Goal: Task Accomplishment & Management: Manage account settings

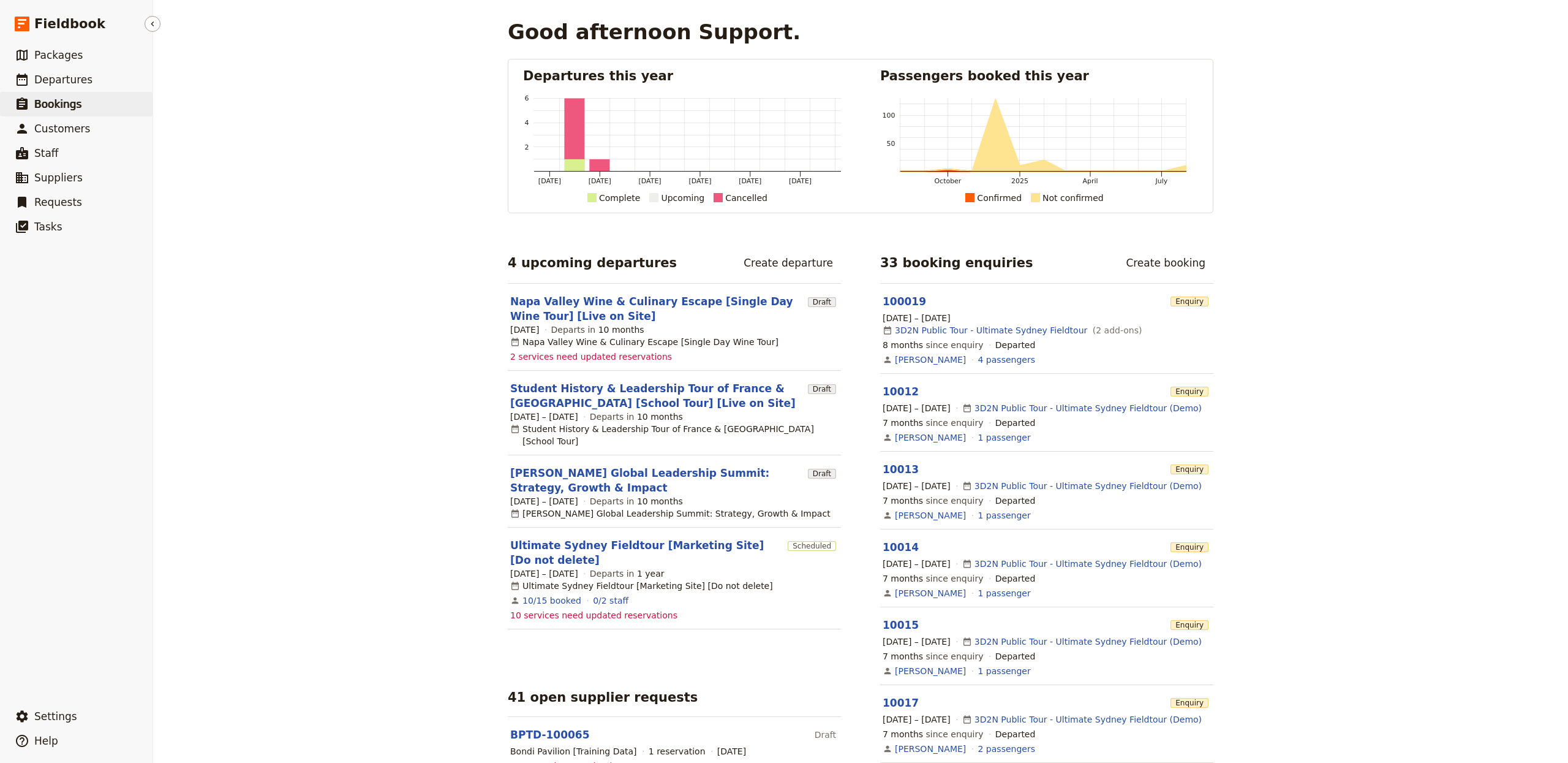
click at [72, 98] on span "Bookings" at bounding box center [58, 104] width 47 height 12
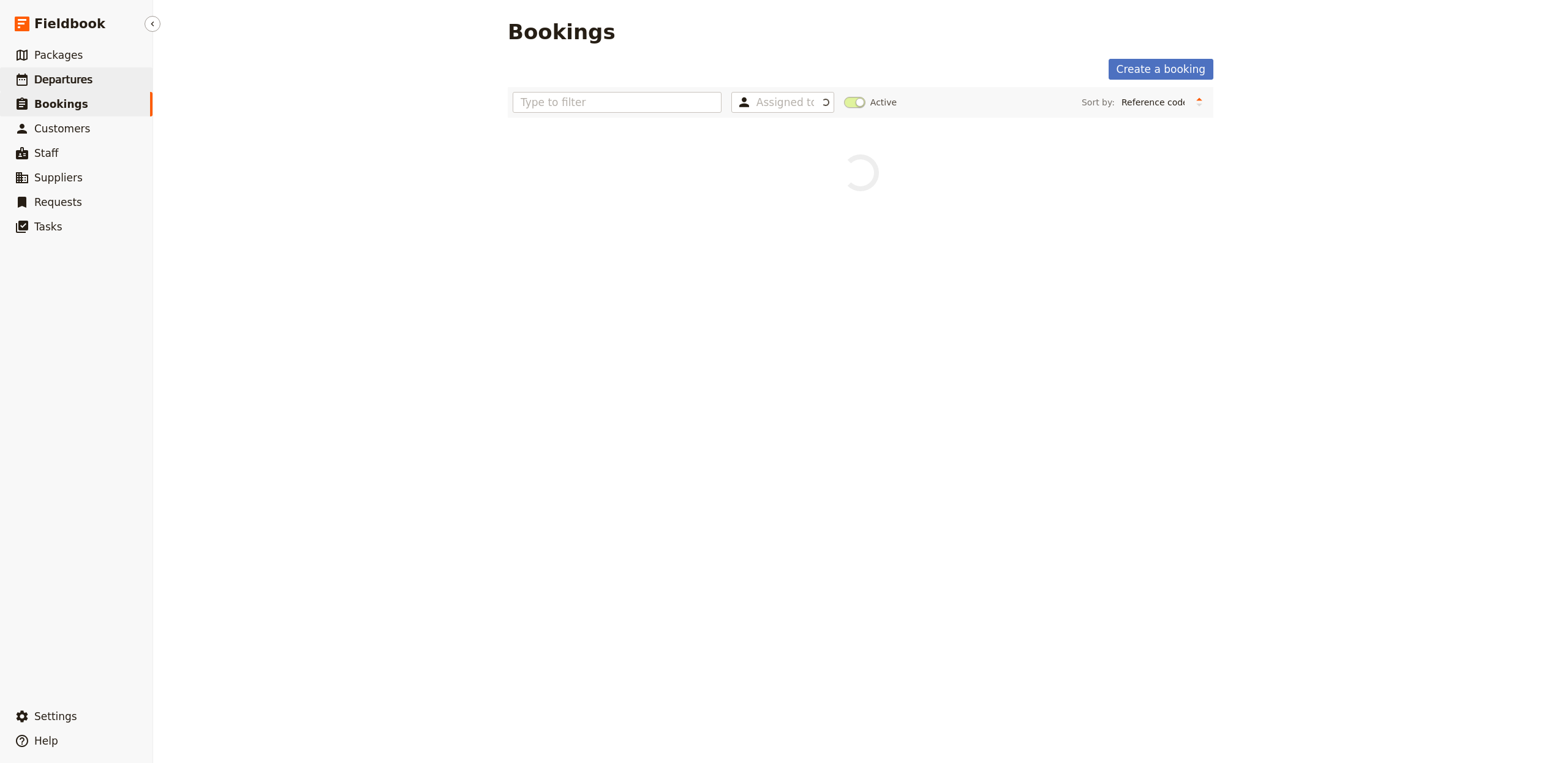
click at [68, 80] on span "Departures" at bounding box center [63, 80] width 58 height 12
select select "CREATED_AT"
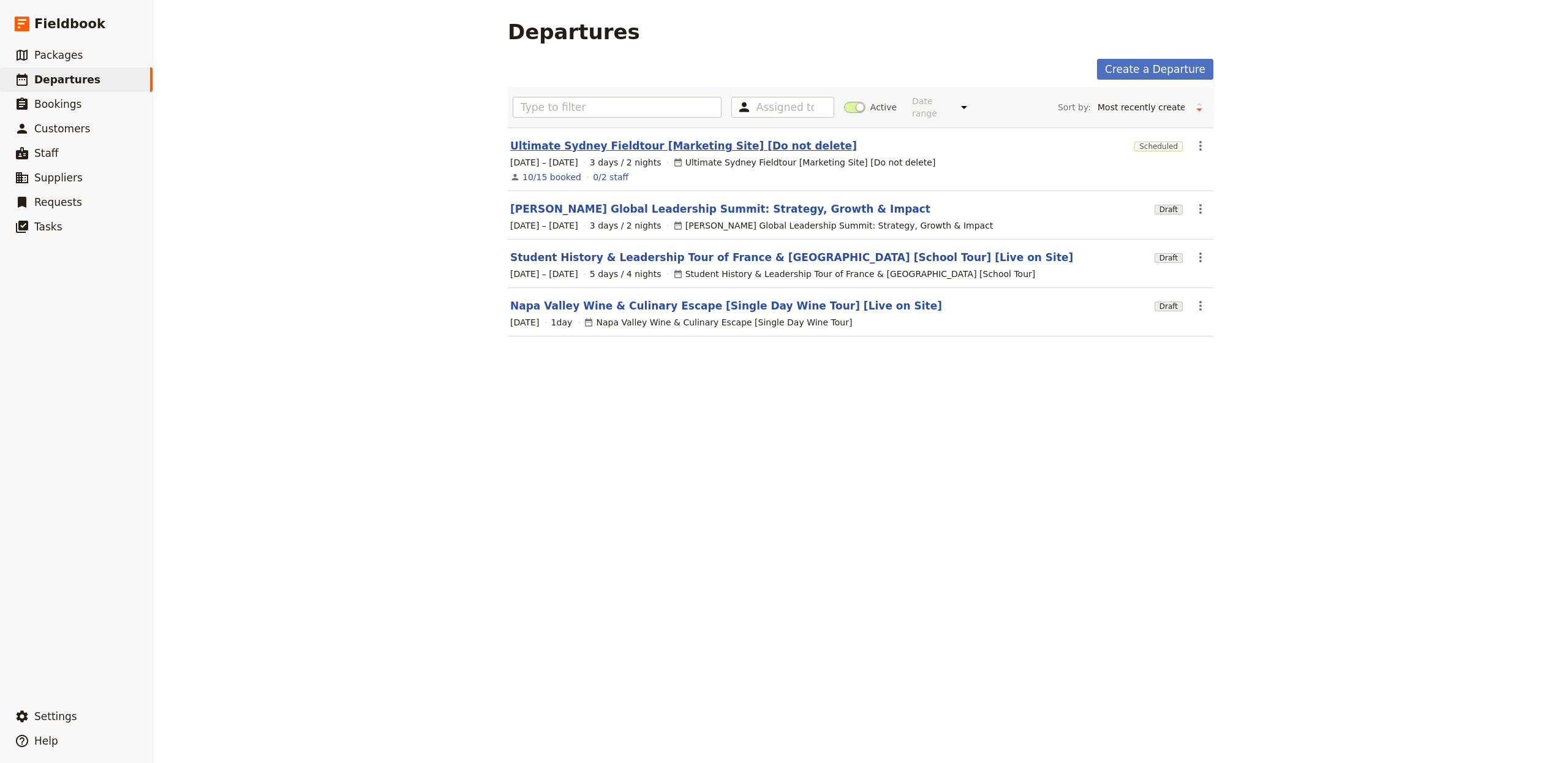
click at [666, 139] on link "Ultimate Sydney Fieldtour [Marketing Site] [Do not delete]" at bounding box center [684, 146] width 347 height 14
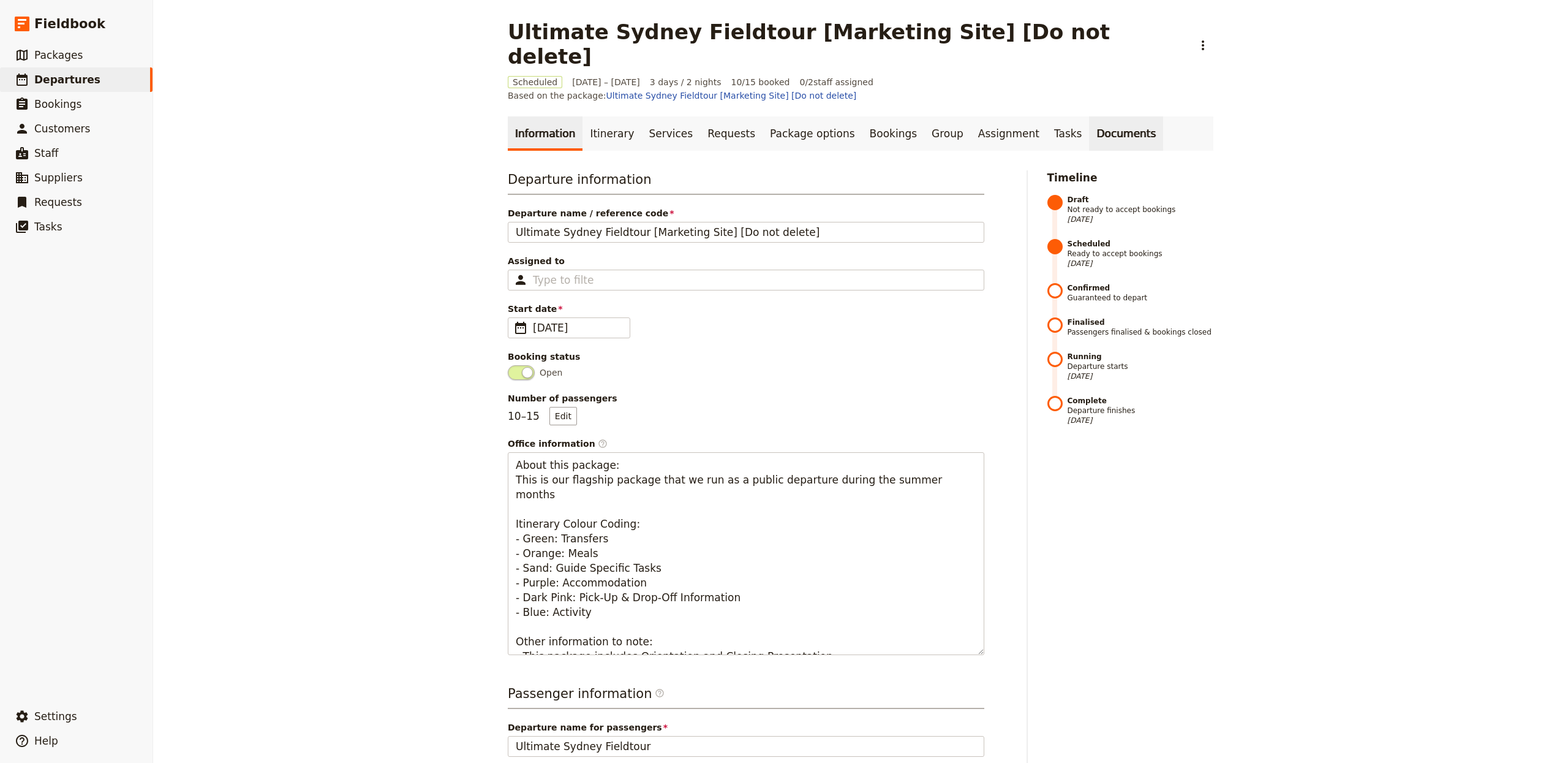
click at [1092, 116] on link "Documents" at bounding box center [1126, 133] width 74 height 34
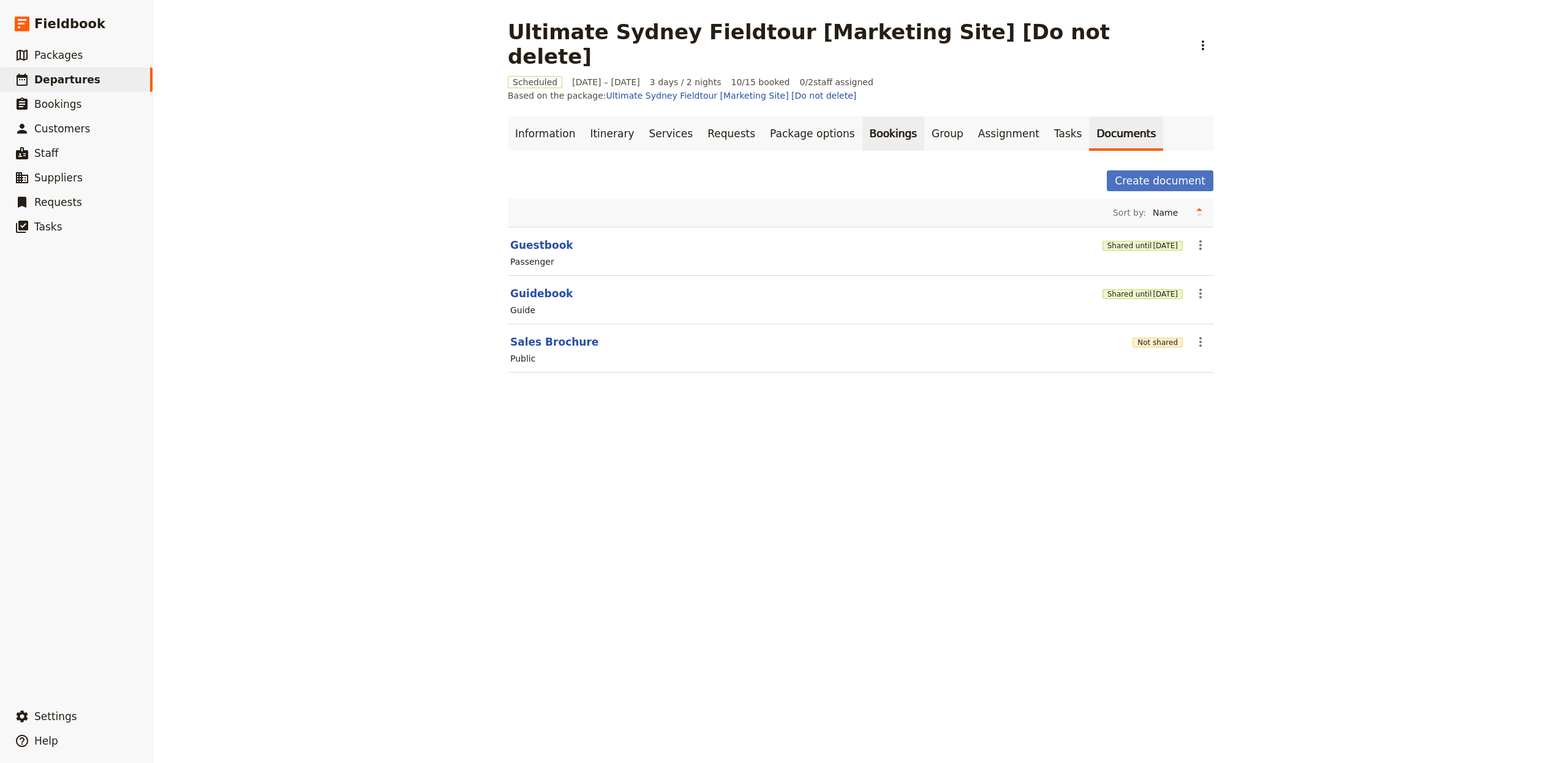
click at [871, 116] on link "Bookings" at bounding box center [893, 133] width 62 height 34
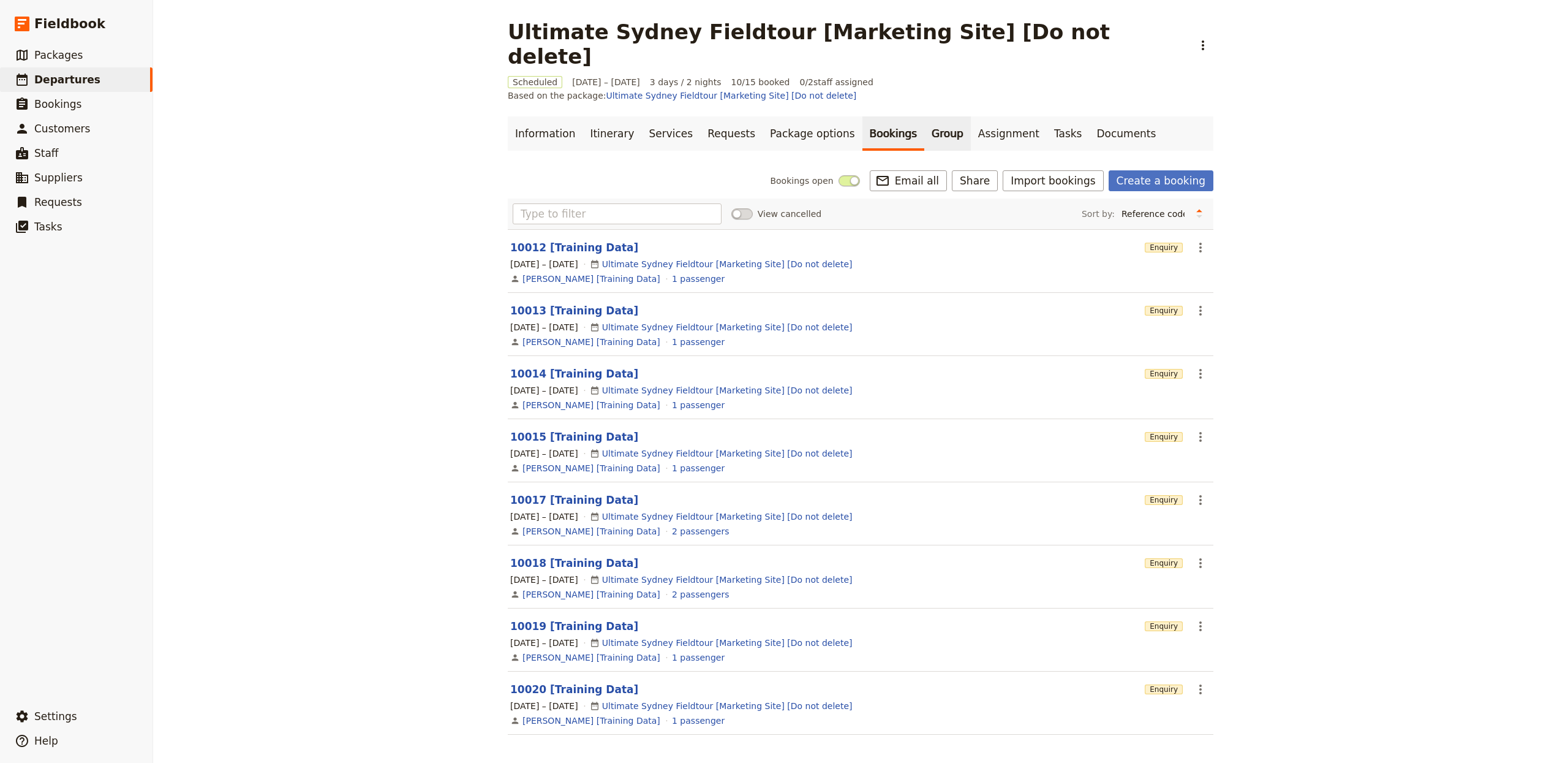
click at [924, 116] on link "Group" at bounding box center [947, 133] width 47 height 34
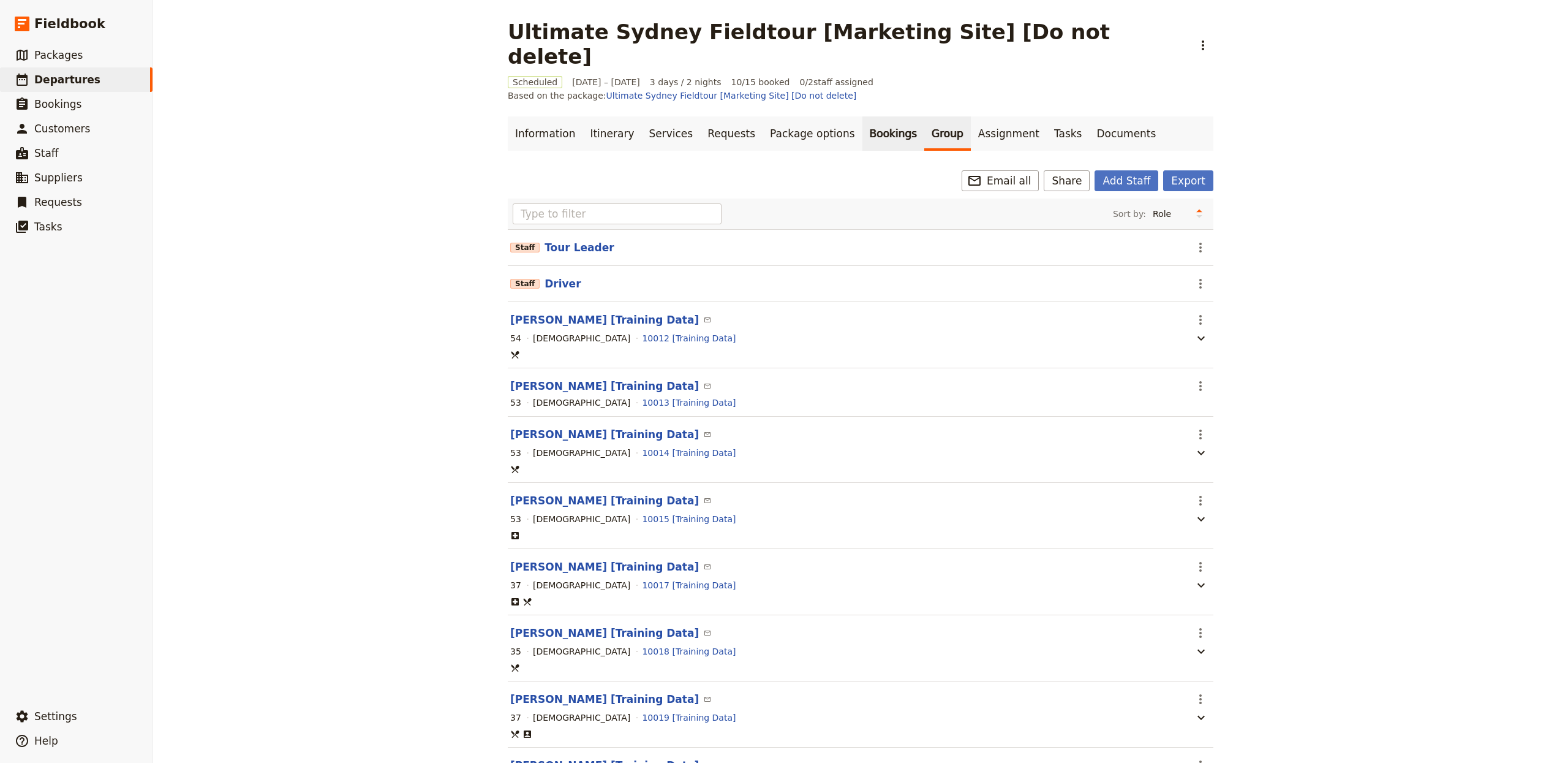
click at [862, 116] on link "Bookings" at bounding box center [893, 133] width 62 height 34
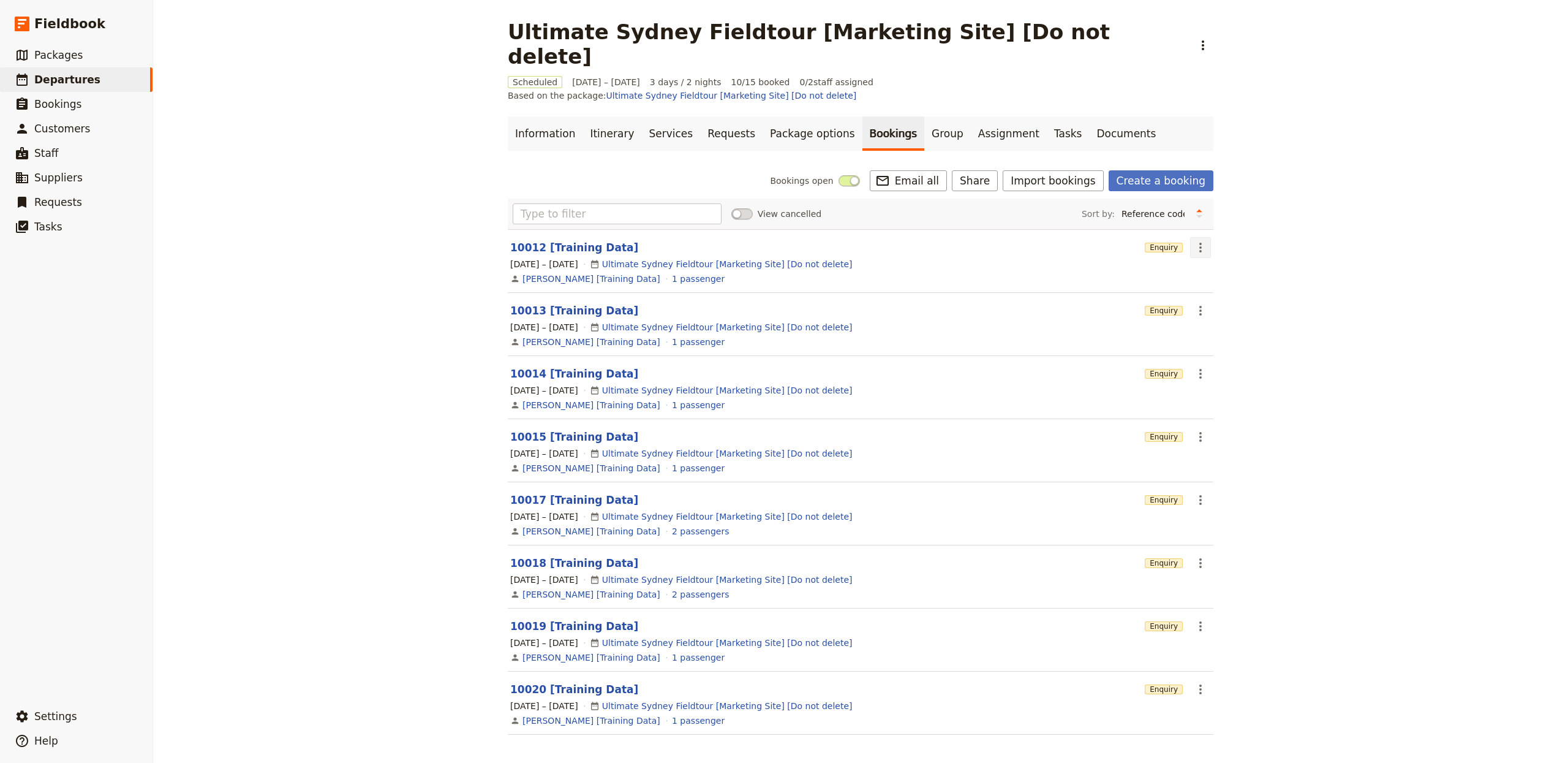
click at [1199, 241] on icon "Actions" at bounding box center [1200, 248] width 14 height 14
click at [1242, 286] on span "Delete booking..." at bounding box center [1228, 285] width 74 height 12
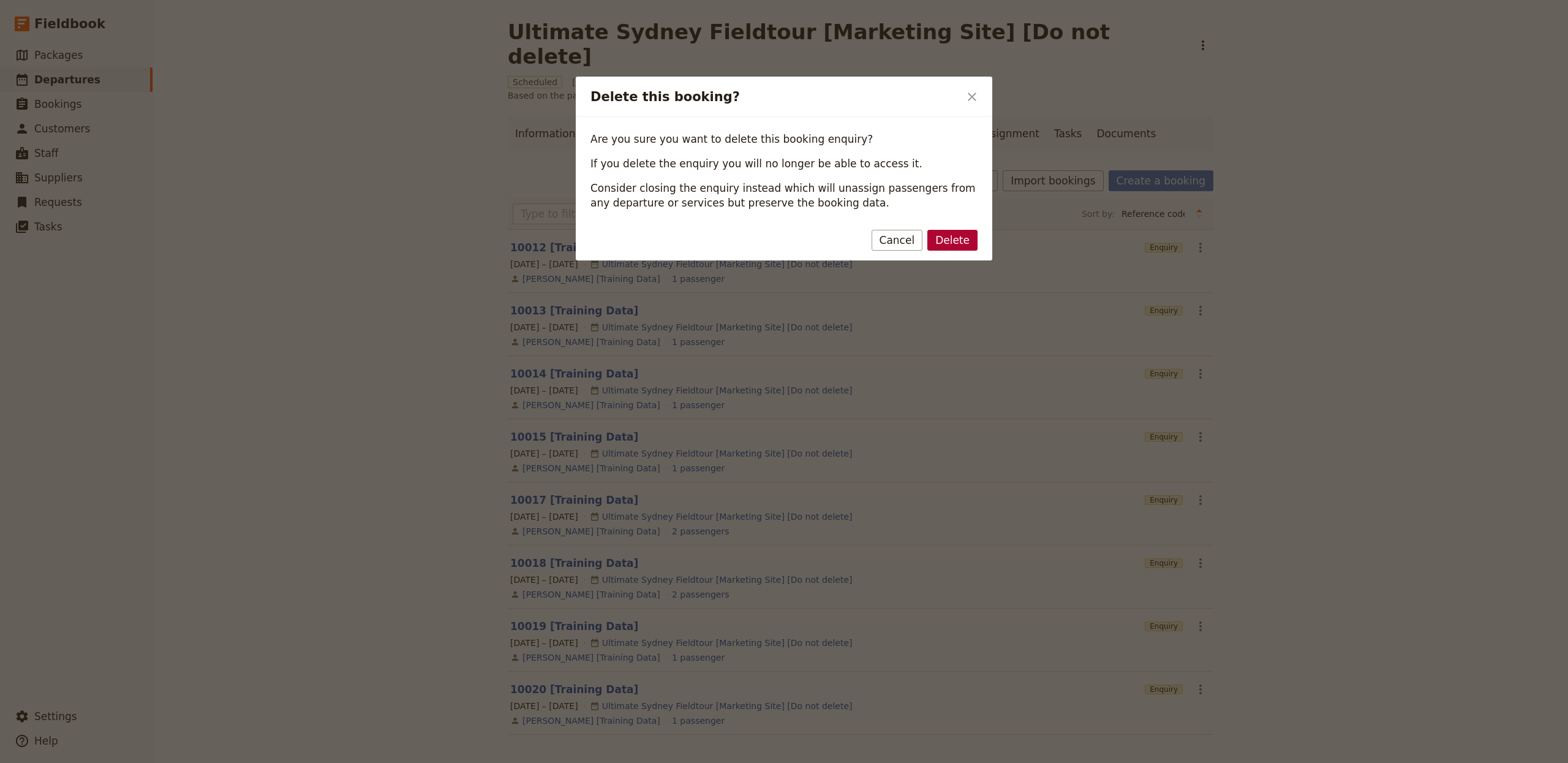
click at [947, 242] on button "Delete" at bounding box center [952, 241] width 50 height 21
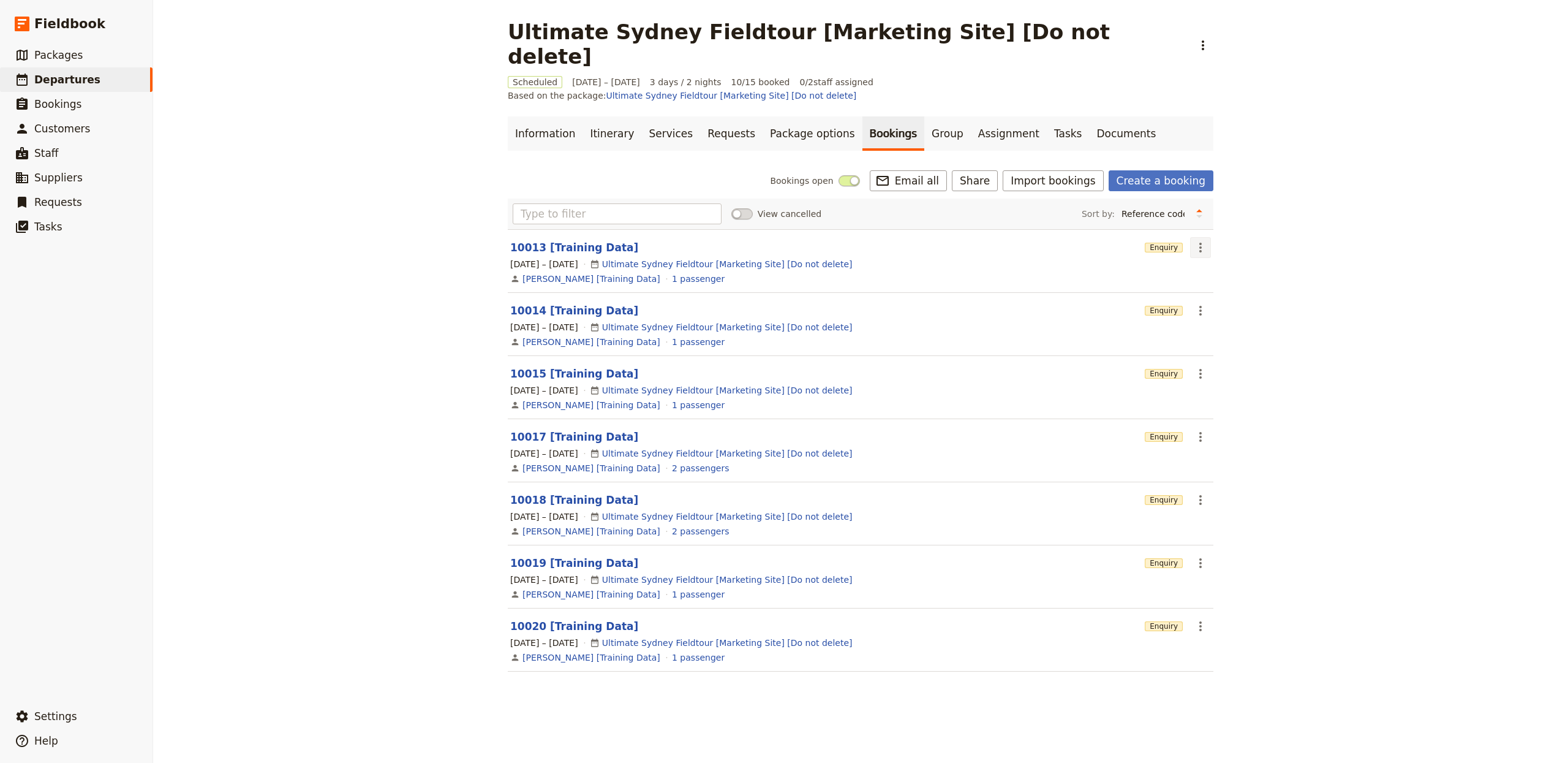
click at [1193, 241] on icon "Actions" at bounding box center [1200, 248] width 14 height 14
click at [1196, 241] on icon "Actions" at bounding box center [1200, 248] width 14 height 14
click at [1222, 283] on span "Delete booking..." at bounding box center [1228, 285] width 74 height 12
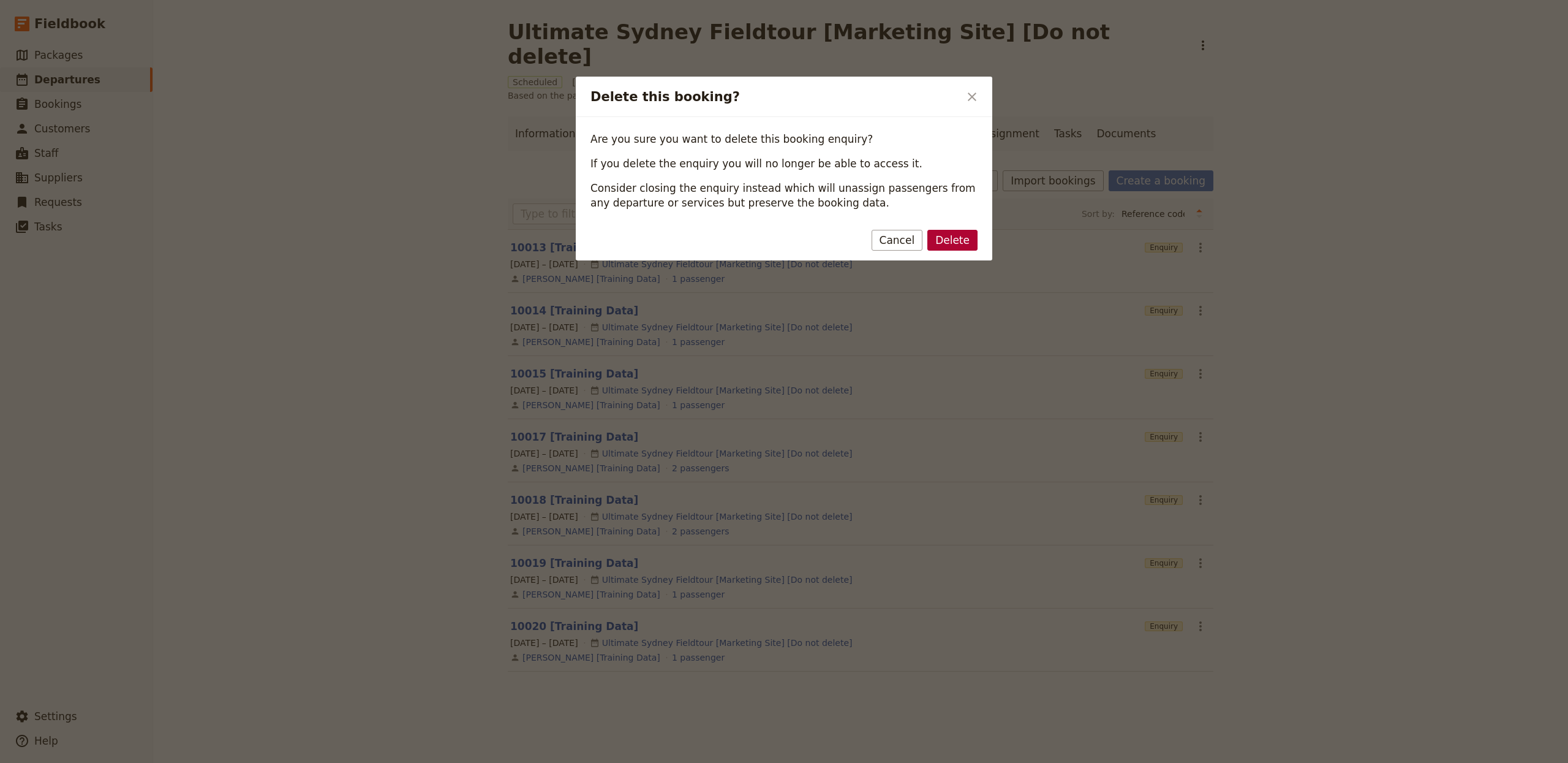
click at [957, 242] on button "Delete" at bounding box center [952, 241] width 50 height 21
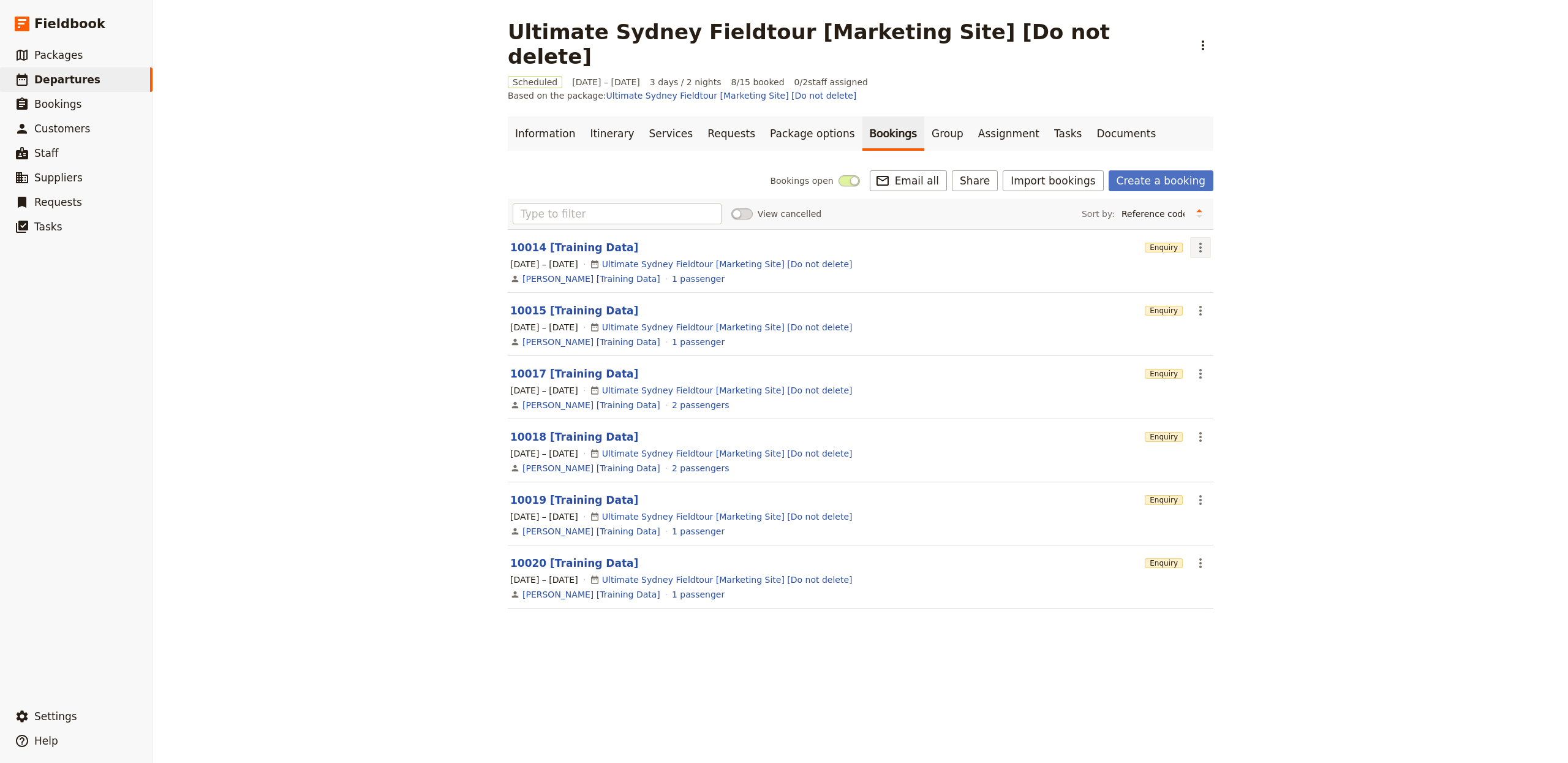
click at [1199, 241] on icon "Actions" at bounding box center [1200, 248] width 14 height 14
click at [1218, 286] on span "Delete booking..." at bounding box center [1228, 285] width 74 height 12
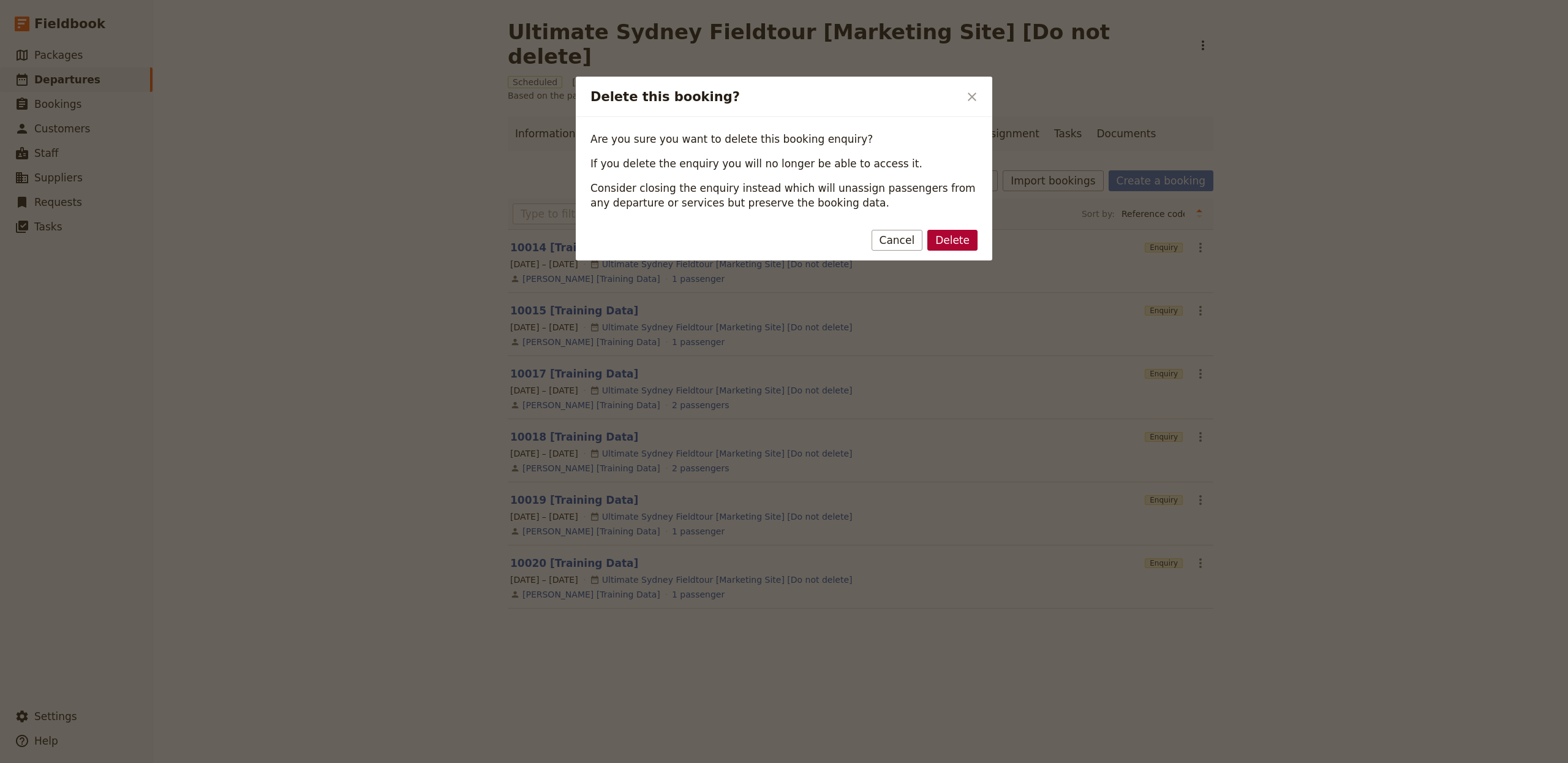
click at [954, 233] on button "Delete" at bounding box center [952, 241] width 50 height 21
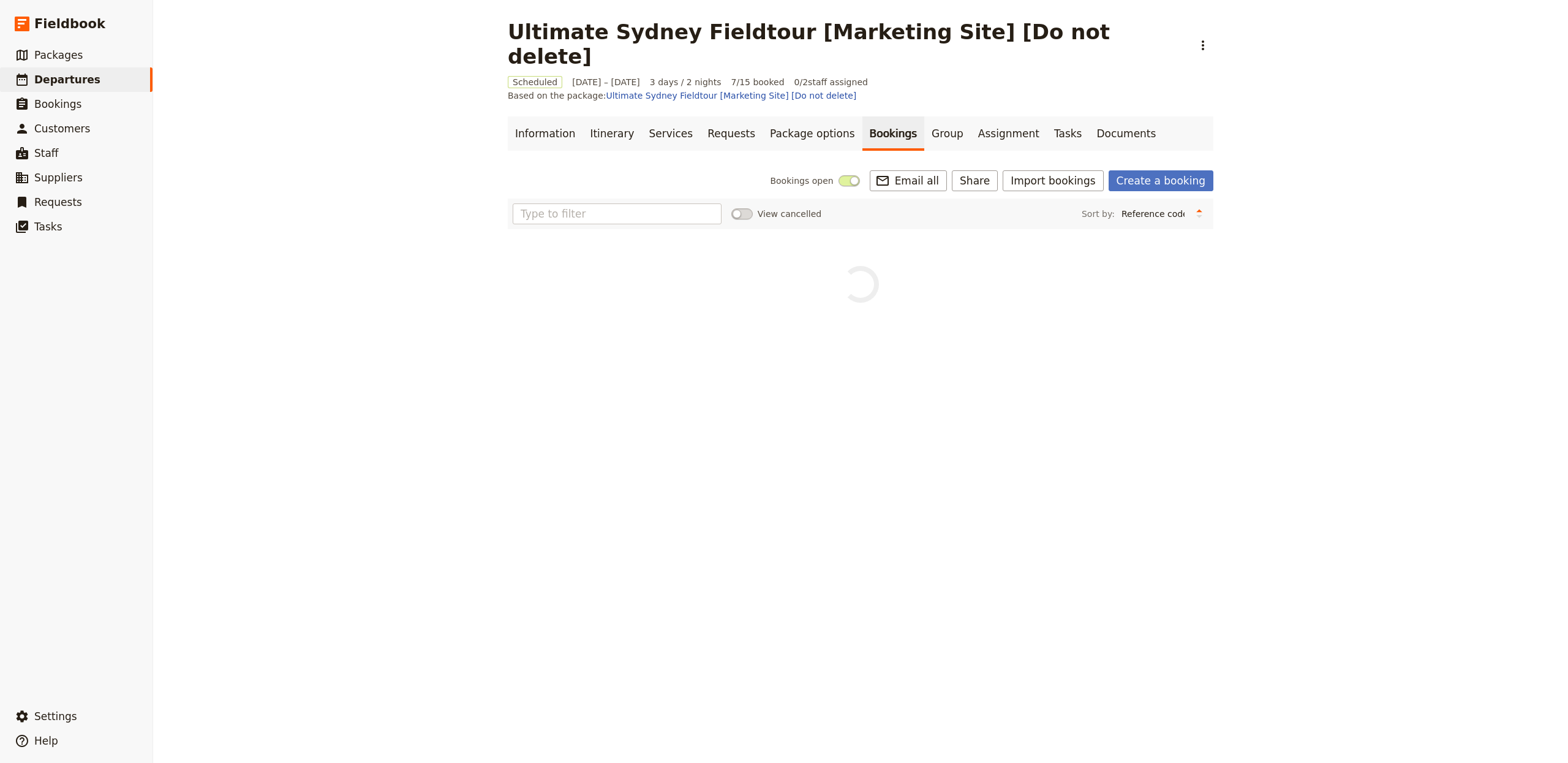
click at [1175, 232] on div "View cancelled Sort by: Reference code Contact Status PAX Most recently updated…" at bounding box center [861, 250] width 706 height 104
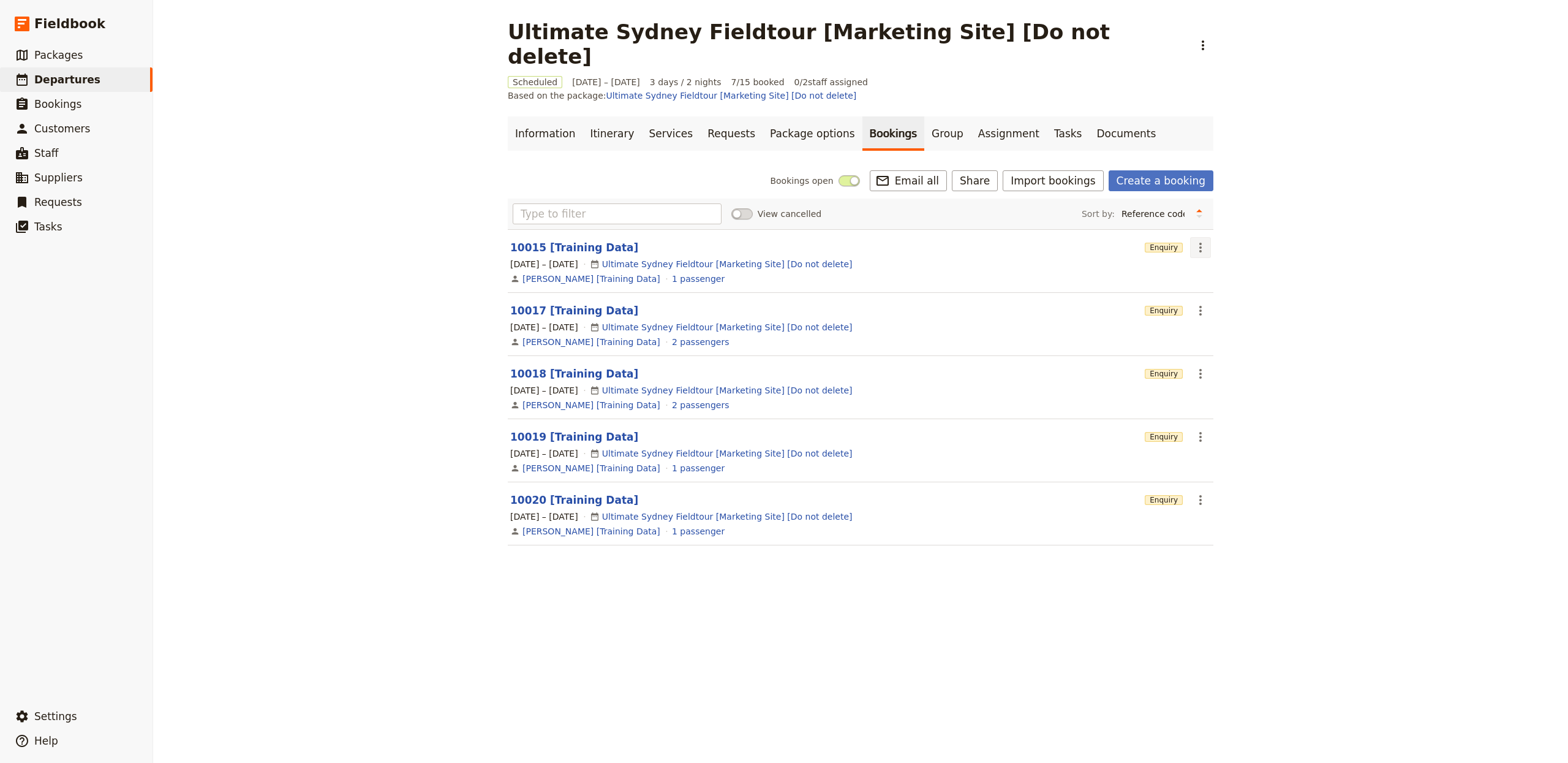
click at [1193, 241] on icon "Actions" at bounding box center [1200, 248] width 14 height 14
click at [1229, 292] on button "Delete booking..." at bounding box center [1246, 285] width 125 height 17
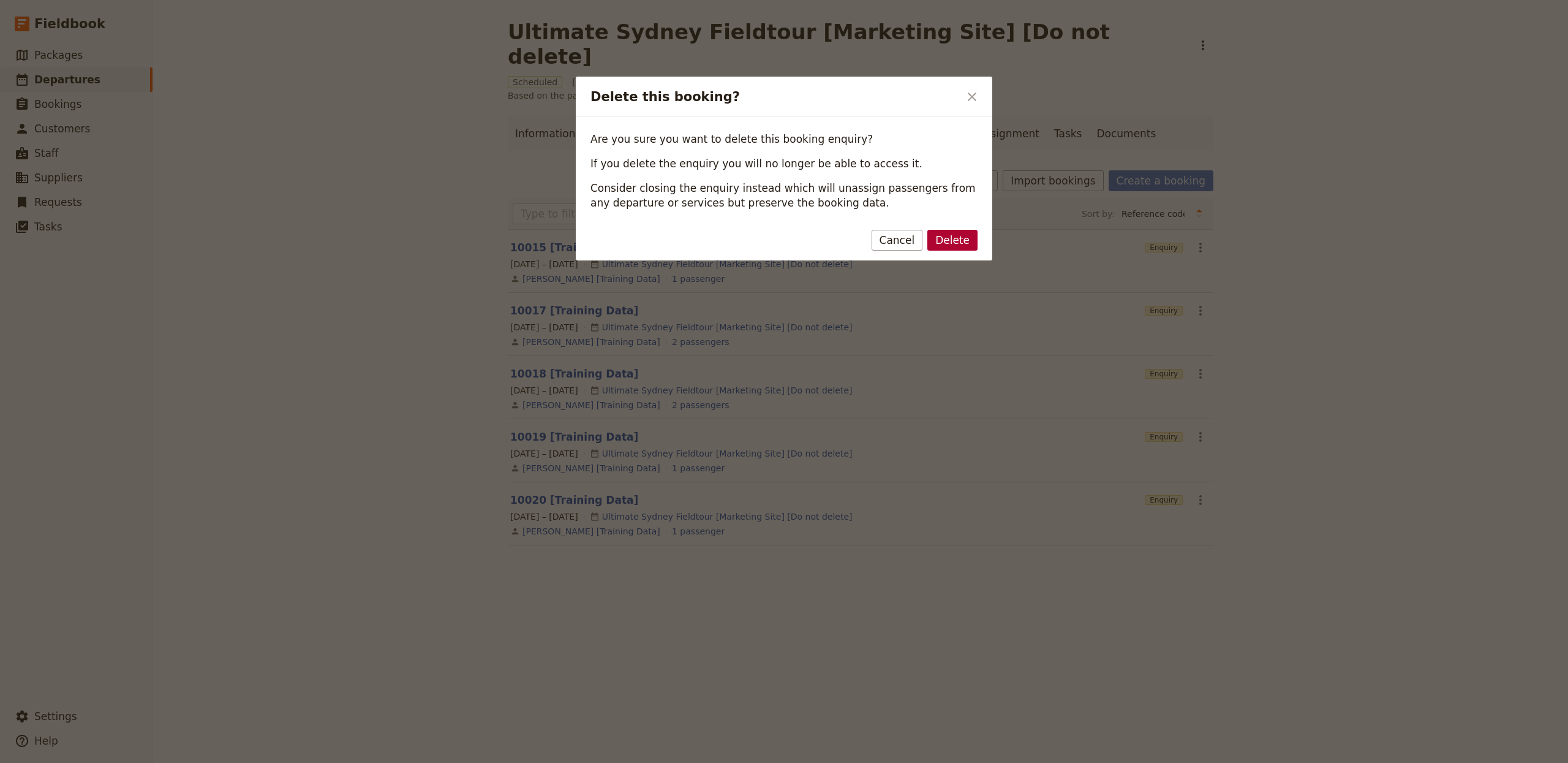
click at [954, 239] on button "Delete" at bounding box center [952, 241] width 50 height 21
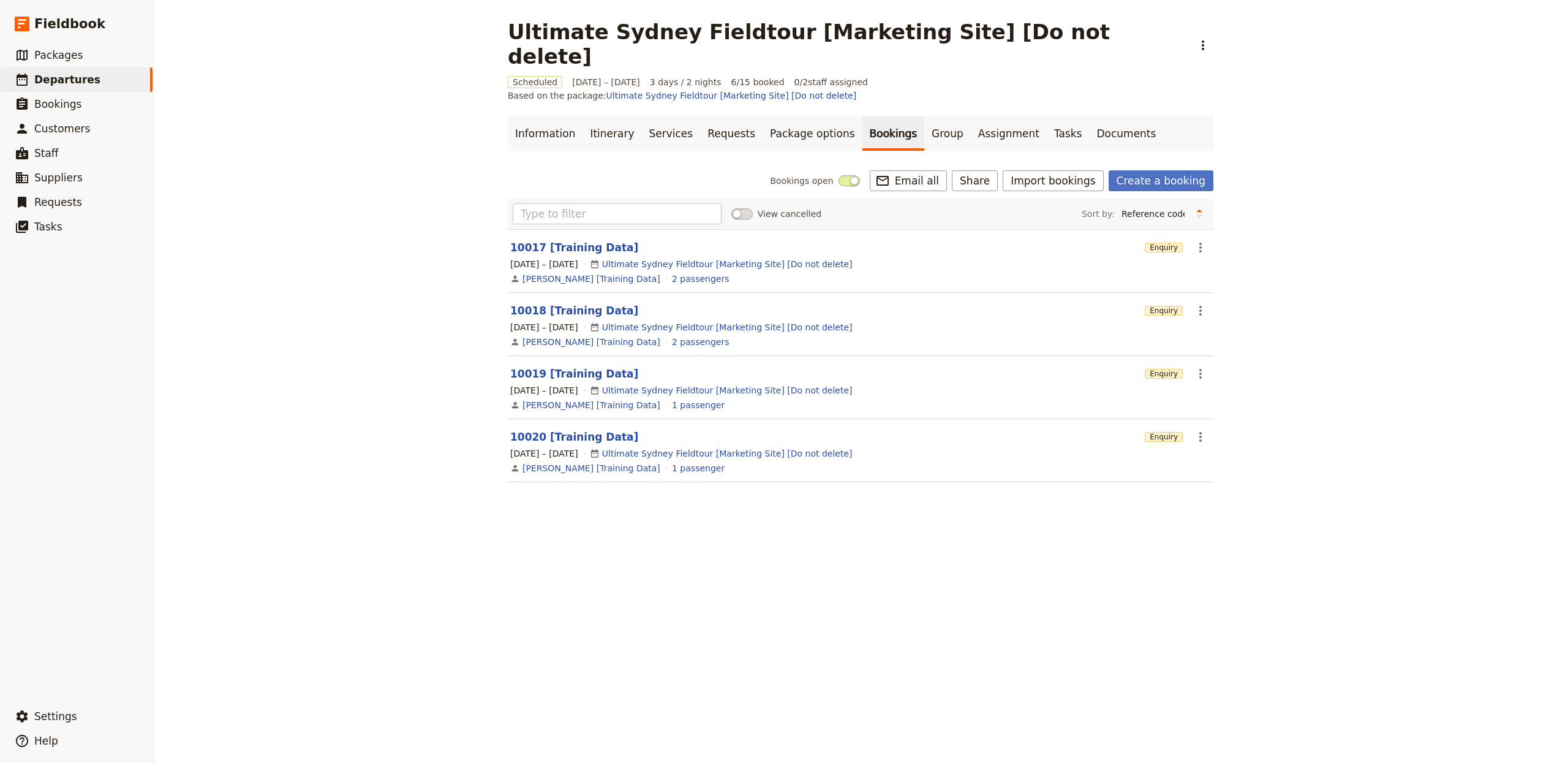
click at [1200, 241] on icon "Actions" at bounding box center [1200, 248] width 14 height 14
click at [1247, 285] on span "Delete booking..." at bounding box center [1228, 285] width 74 height 12
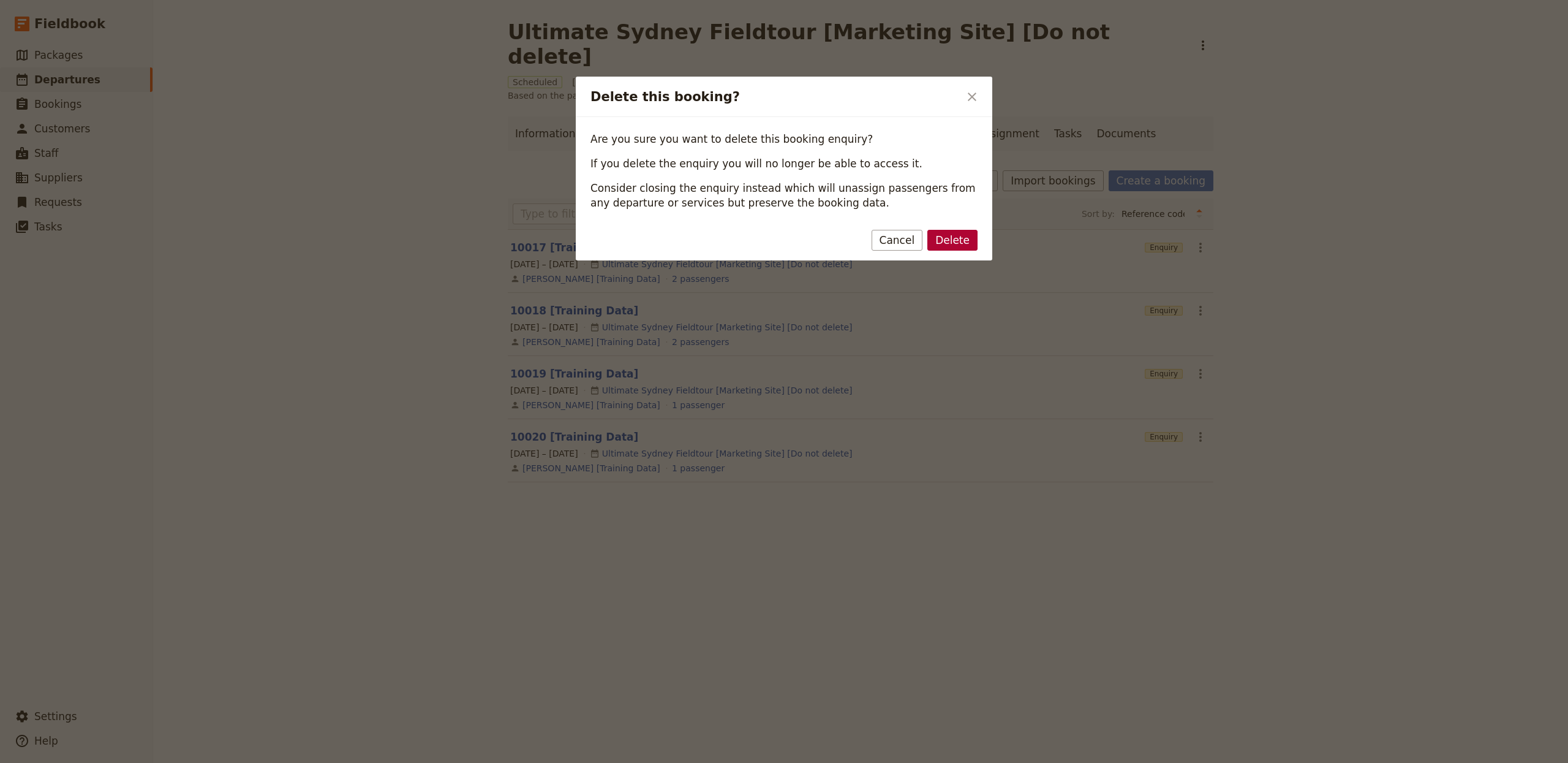
click at [949, 239] on button "Delete" at bounding box center [952, 241] width 50 height 21
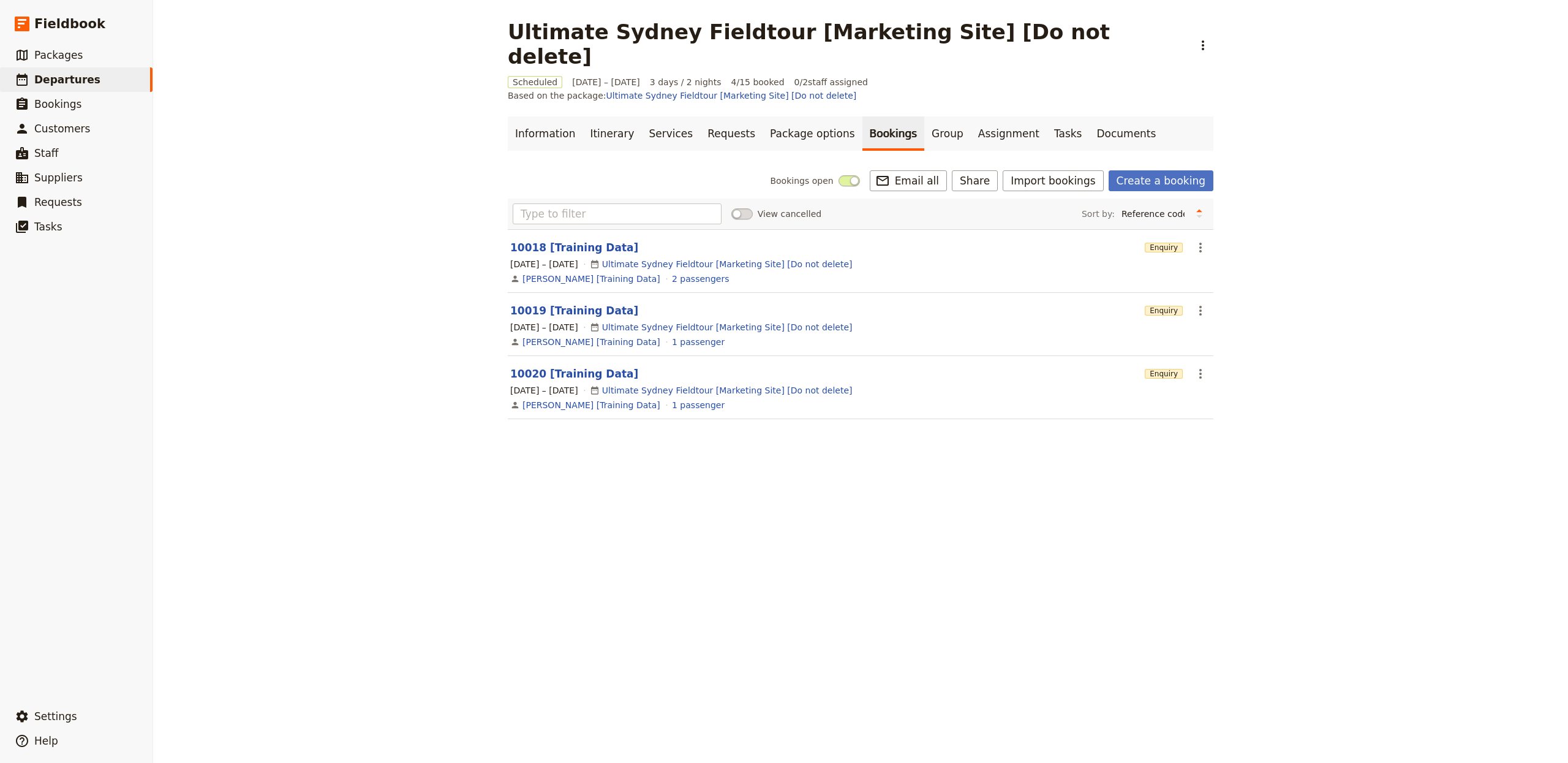
click at [1198, 241] on icon "Actions" at bounding box center [1200, 248] width 14 height 14
click at [1236, 286] on span "Delete booking..." at bounding box center [1228, 285] width 74 height 12
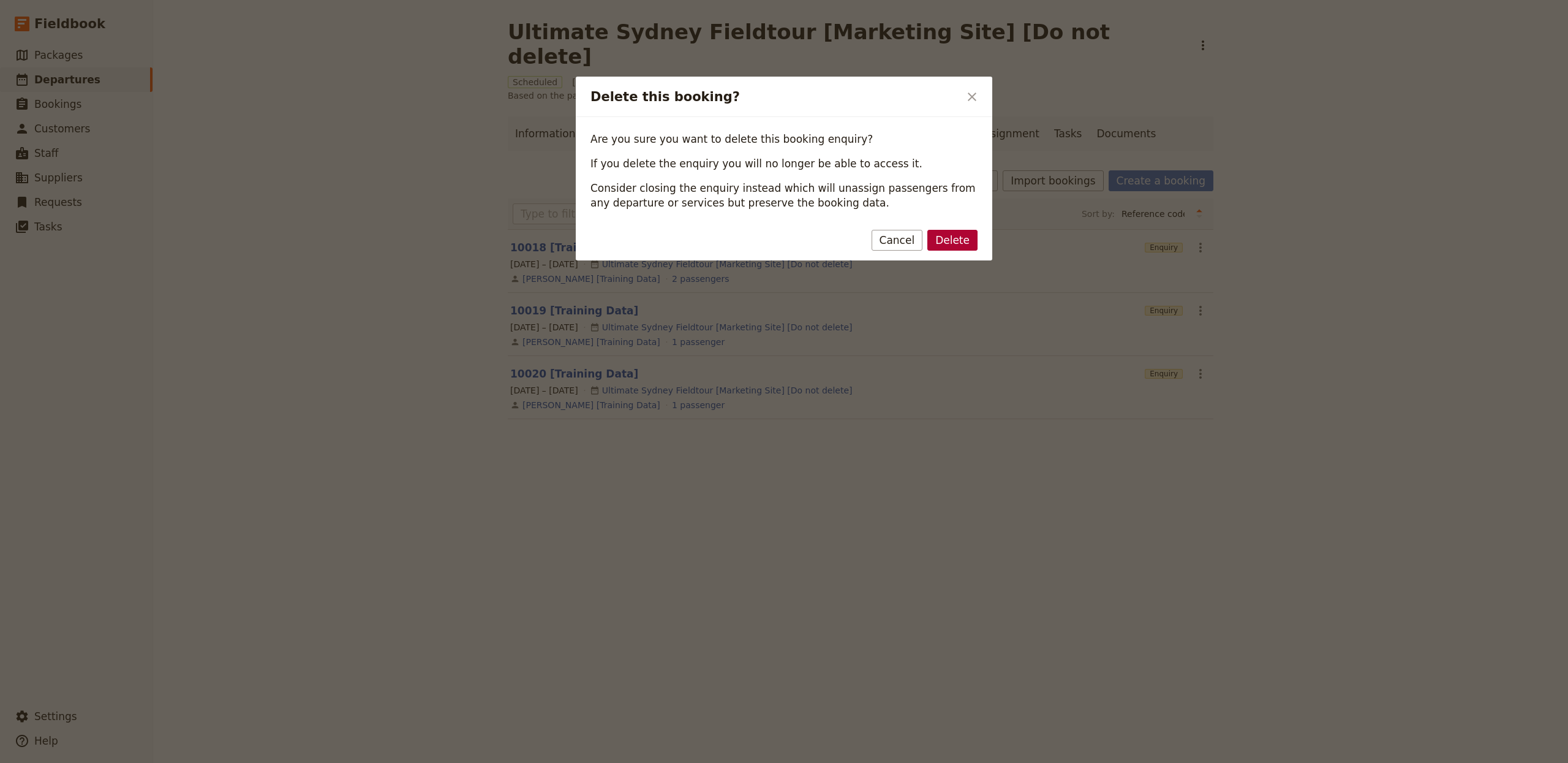
click at [934, 244] on button "Delete" at bounding box center [952, 241] width 50 height 21
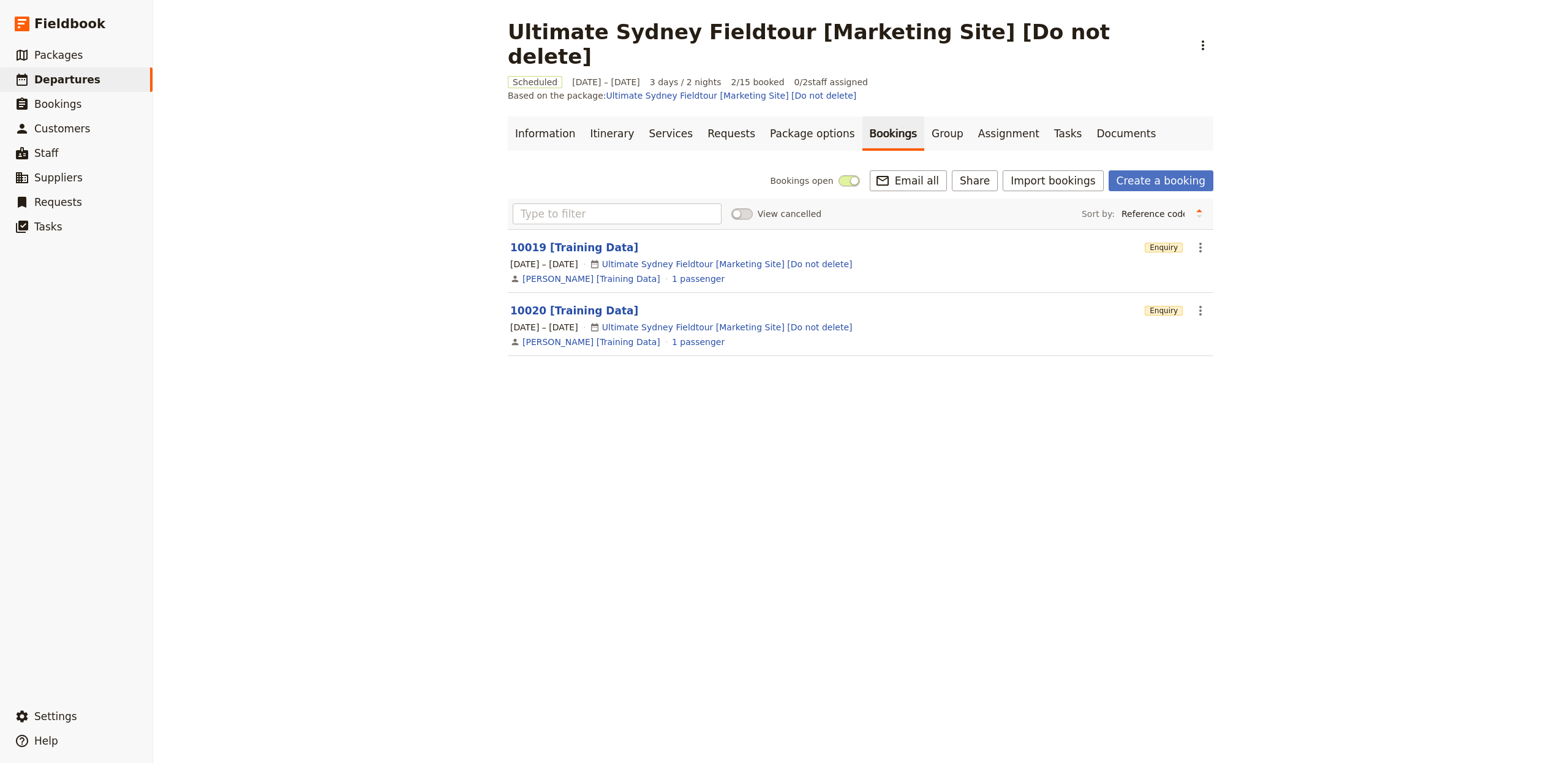
click at [1198, 241] on icon "Actions" at bounding box center [1200, 248] width 14 height 14
click at [1253, 286] on span "Delete booking..." at bounding box center [1228, 285] width 74 height 12
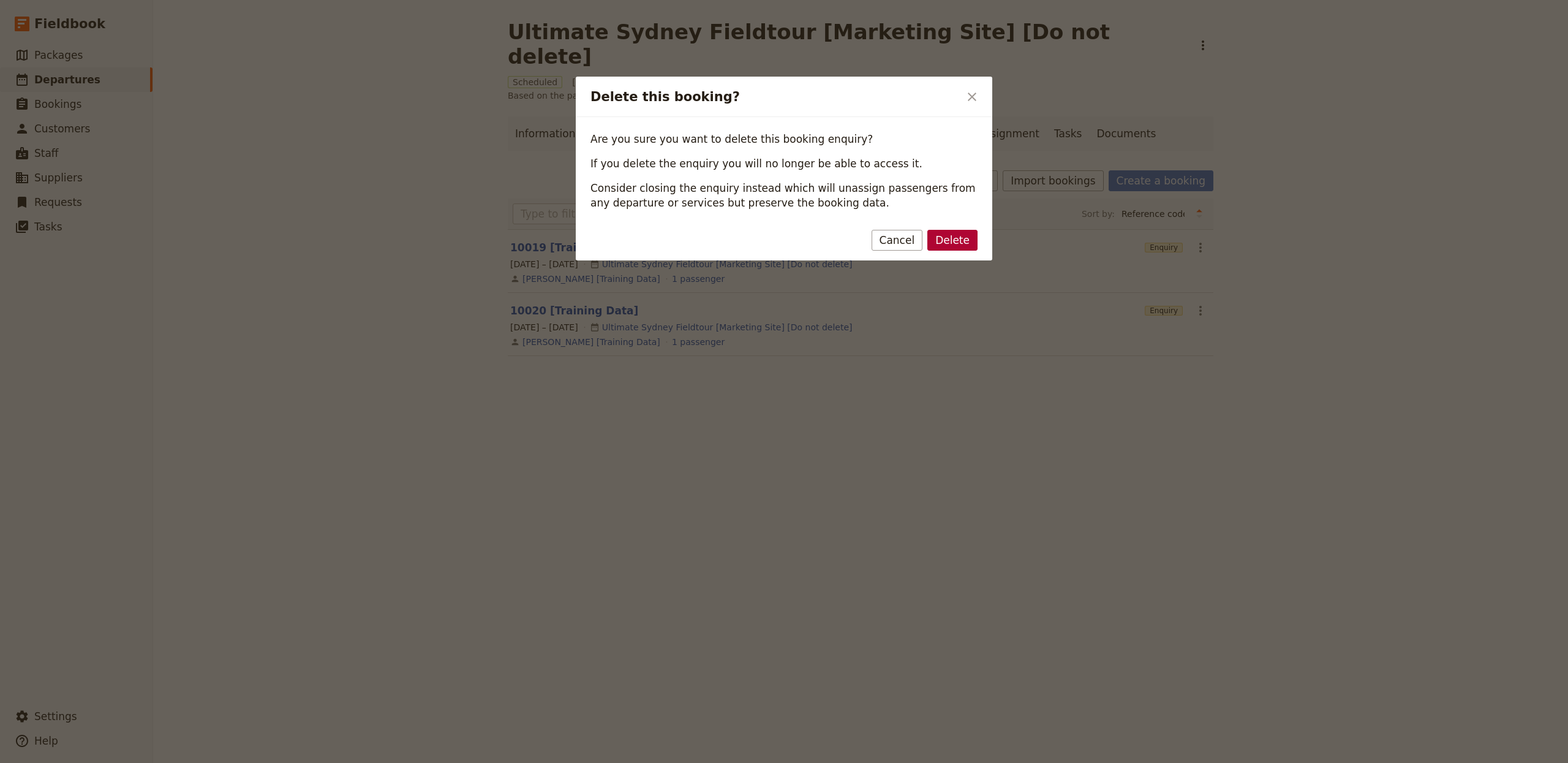
click at [952, 238] on button "Delete" at bounding box center [952, 241] width 50 height 21
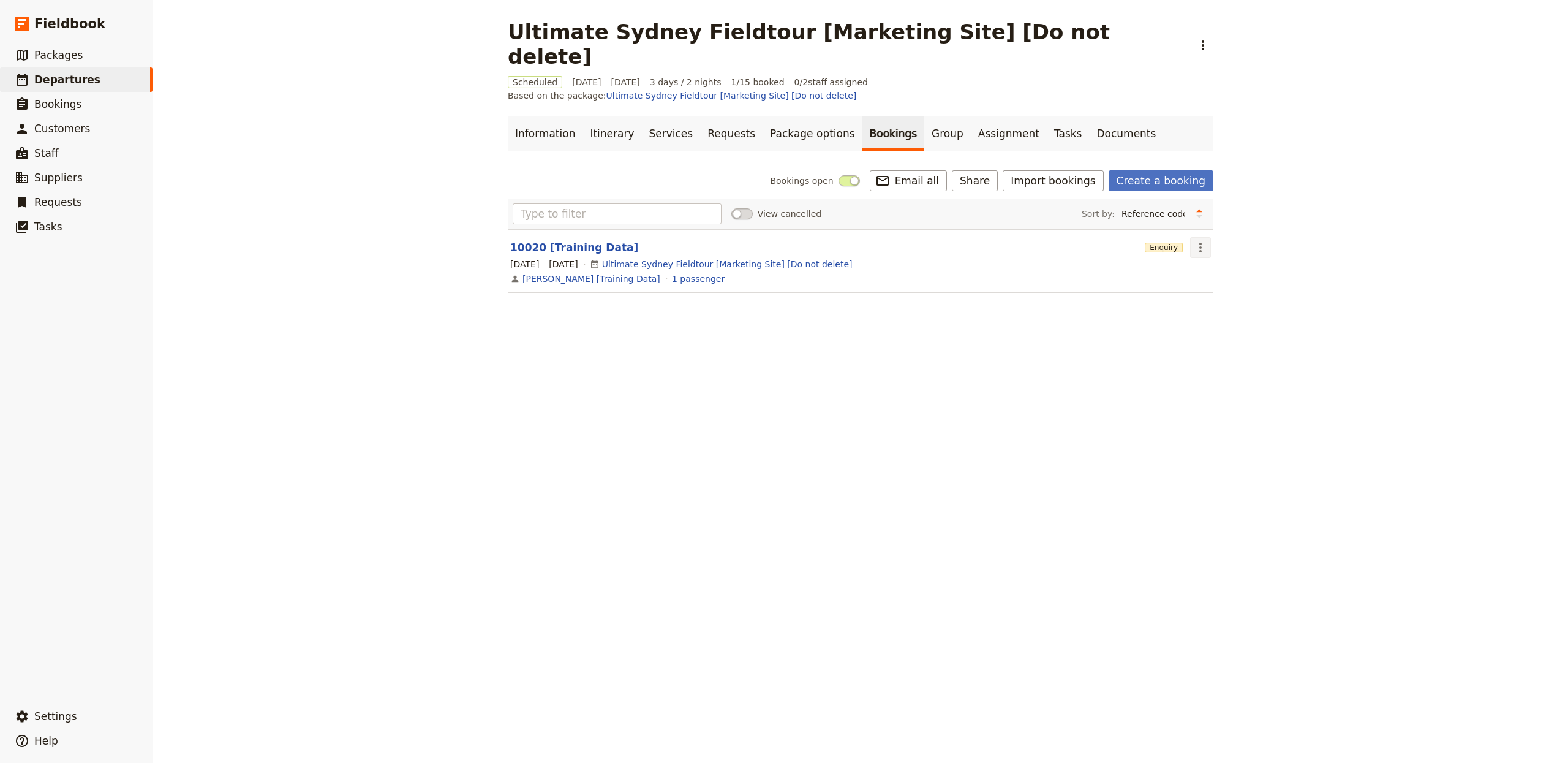
click at [1194, 241] on icon "Actions" at bounding box center [1200, 248] width 14 height 14
click at [1251, 281] on span "Delete booking..." at bounding box center [1228, 285] width 74 height 12
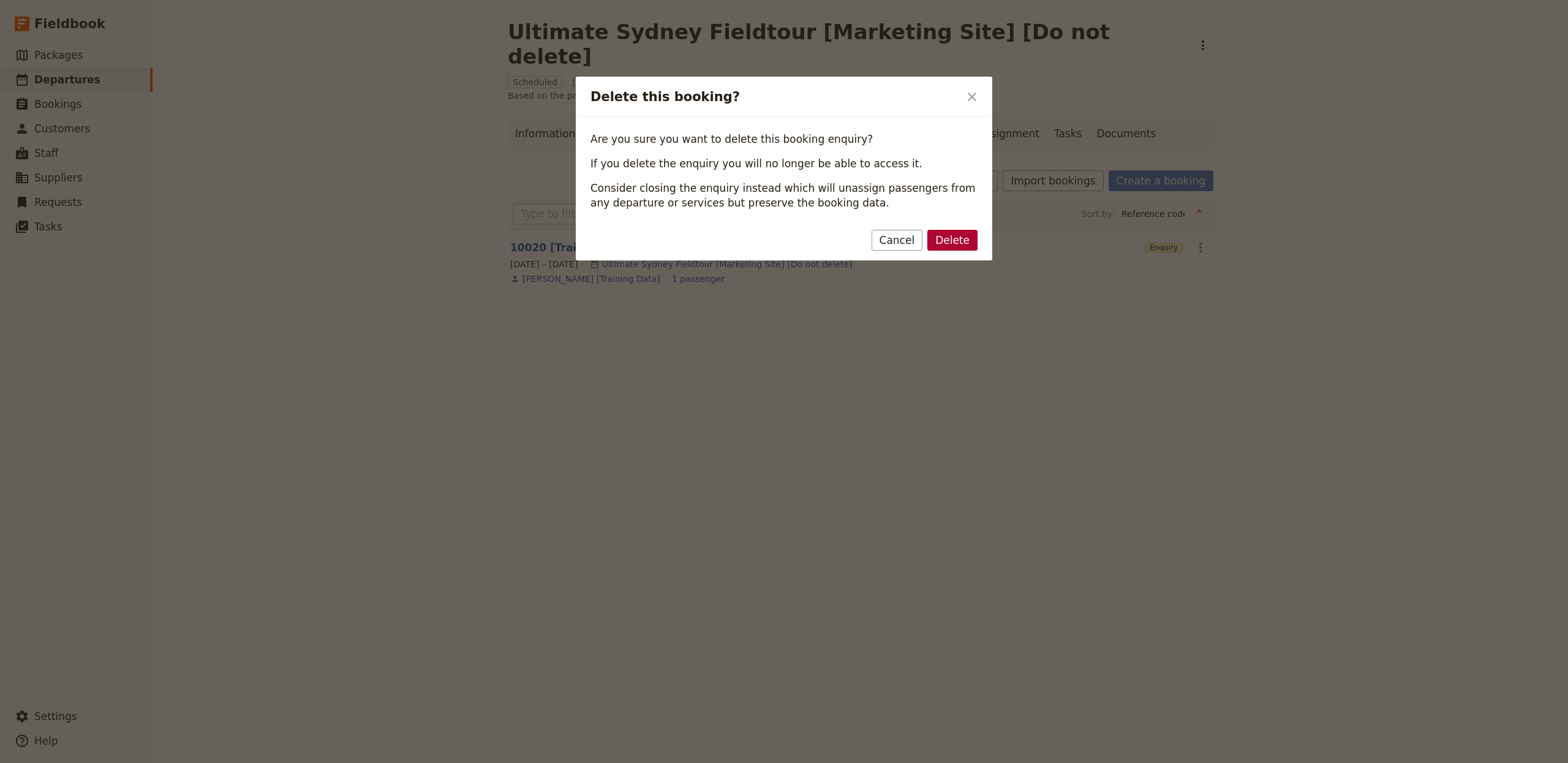
click at [957, 234] on button "Delete" at bounding box center [952, 241] width 50 height 21
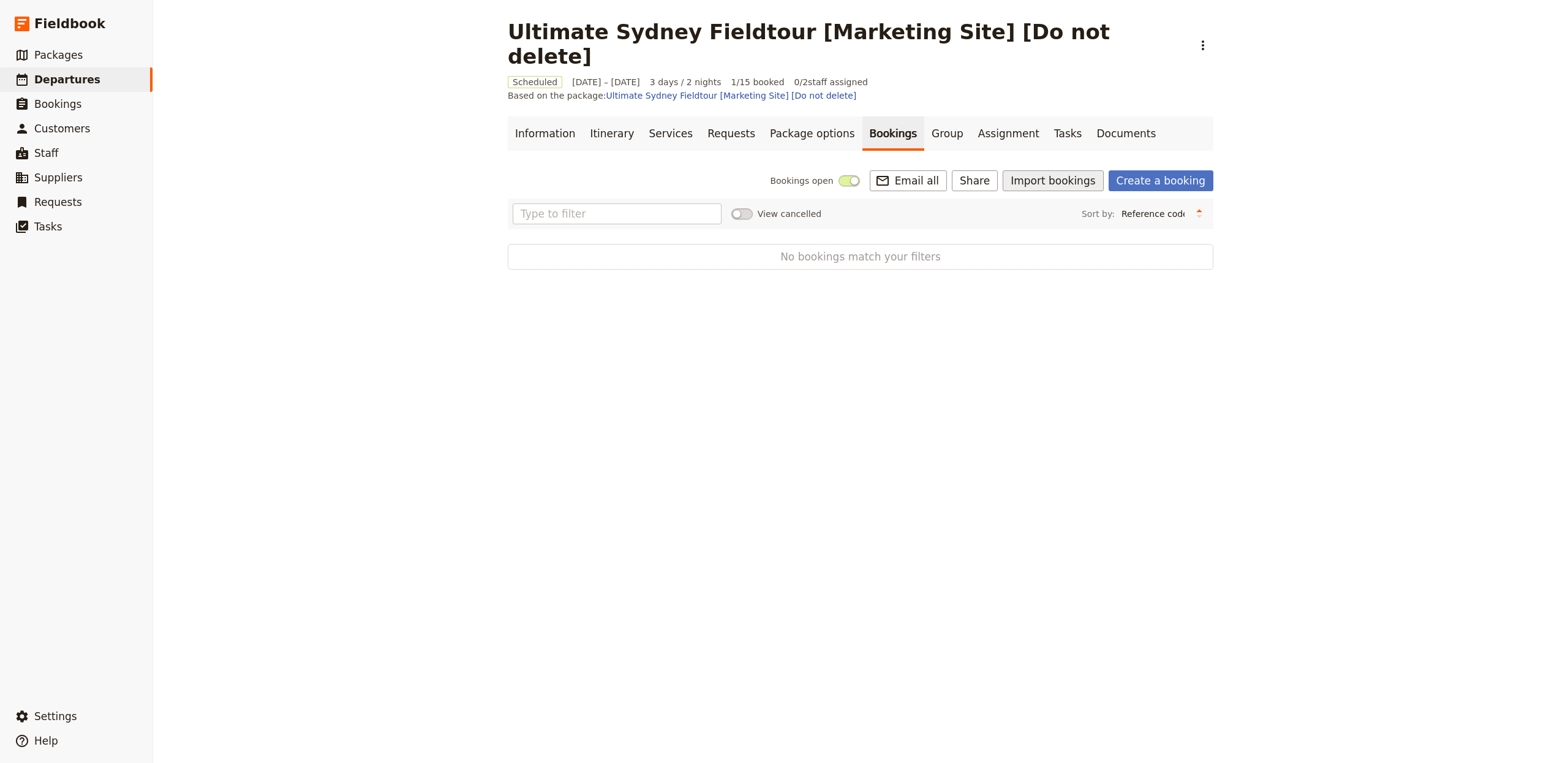
click at [1071, 170] on button "Import bookings" at bounding box center [1052, 181] width 101 height 21
click at [1086, 188] on span "Import Bookings" at bounding box center [1094, 183] width 152 height 12
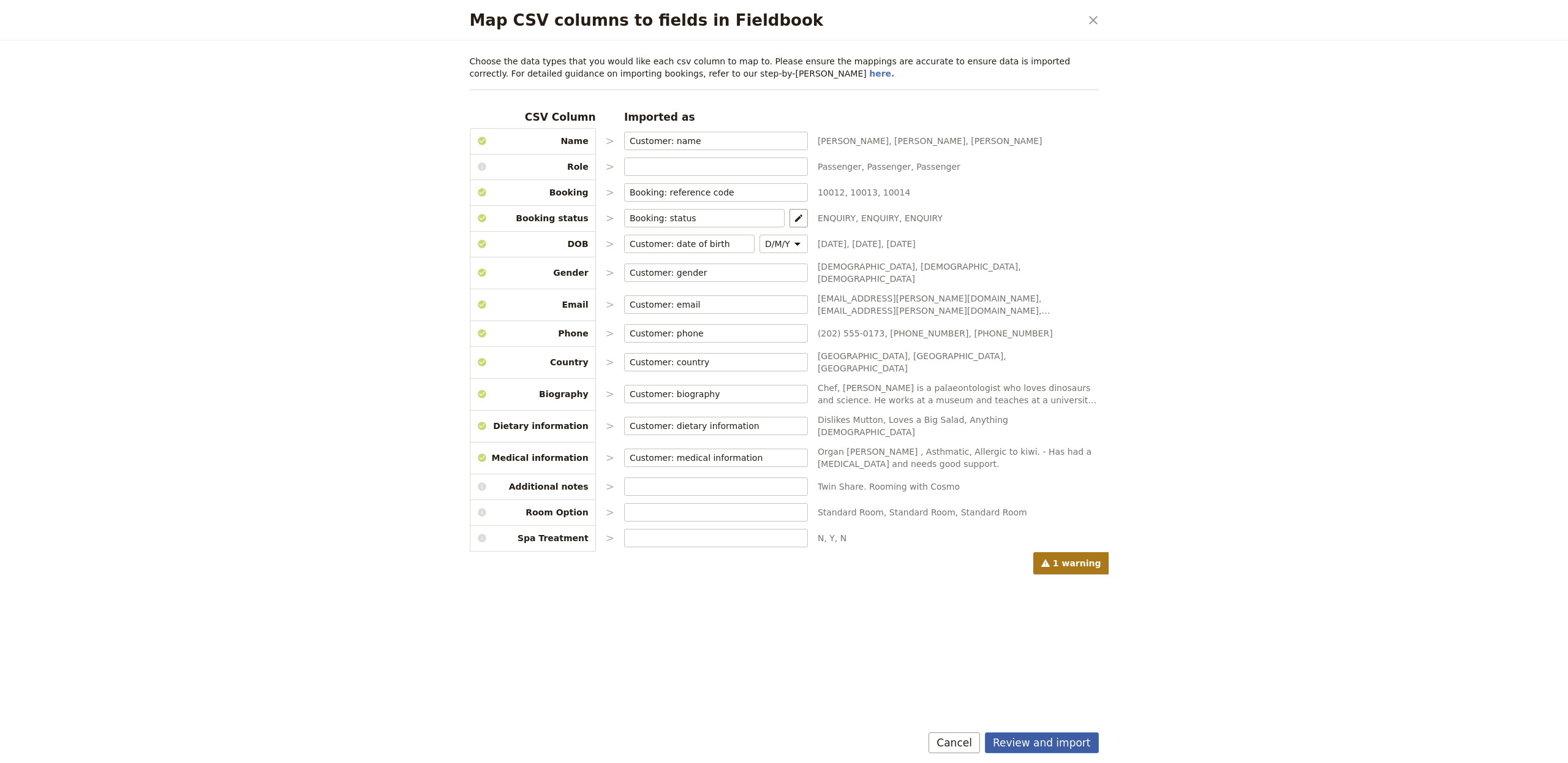
click at [1055, 749] on button "Review and import" at bounding box center [1041, 743] width 114 height 21
select select "68a3f3fa273711d30525127a"
select select "68a3f3fa273711d30525127b"
select select "68a3f3fa273711d30525127c"
select select "68a3f3fa273711d30525127d"
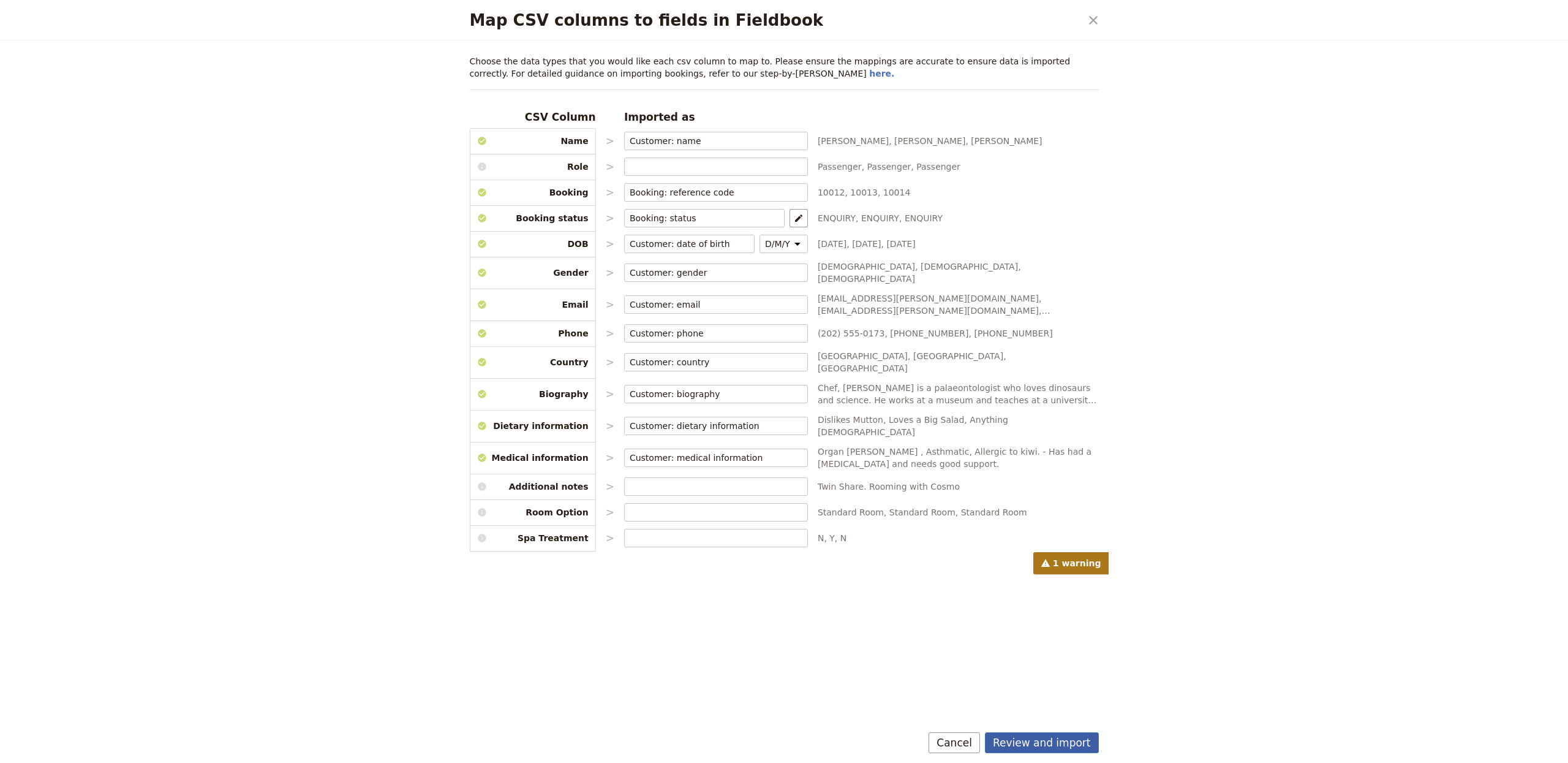
select select "68a3f3fa273711d30525127e"
select select "68a3f3fa273711d30525127f"
select select "68a3f3fa273711d305251280"
select select "68a3f3fa273711d305251281"
select select "68a3f3fa273711d305251282"
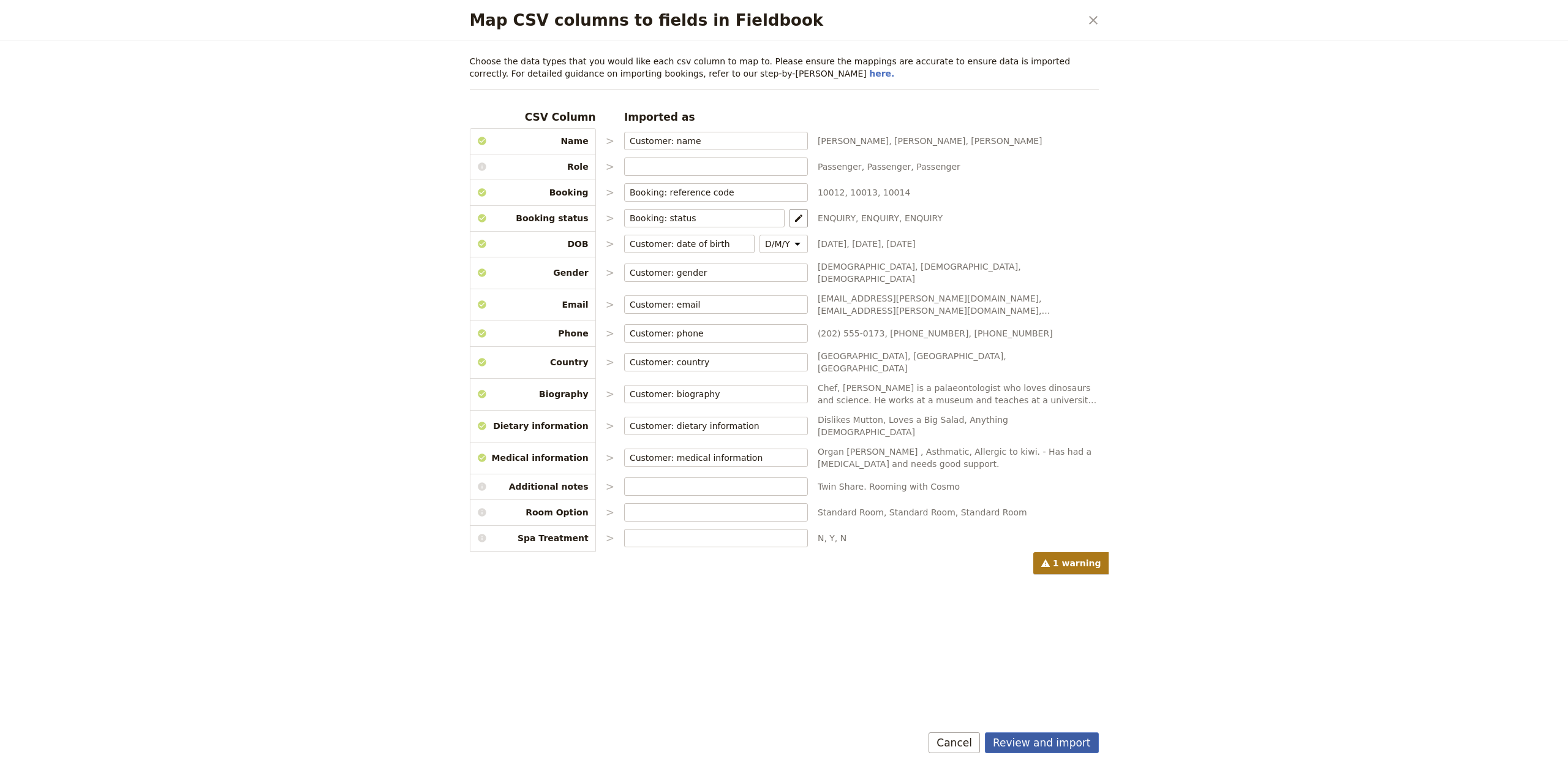
select select "68a3f3fa273711d305251283"
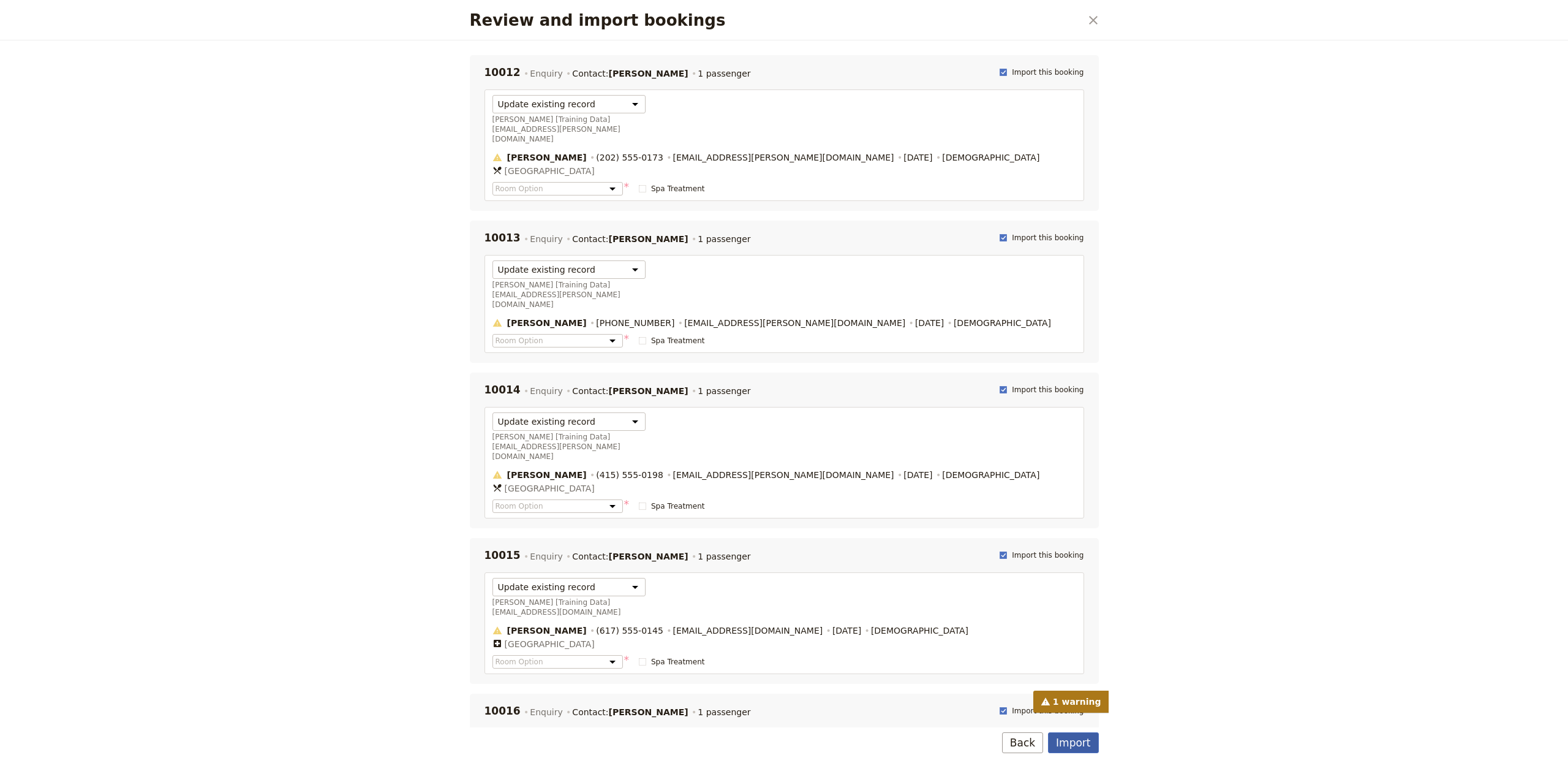
click at [1081, 739] on button "Import" at bounding box center [1073, 743] width 50 height 21
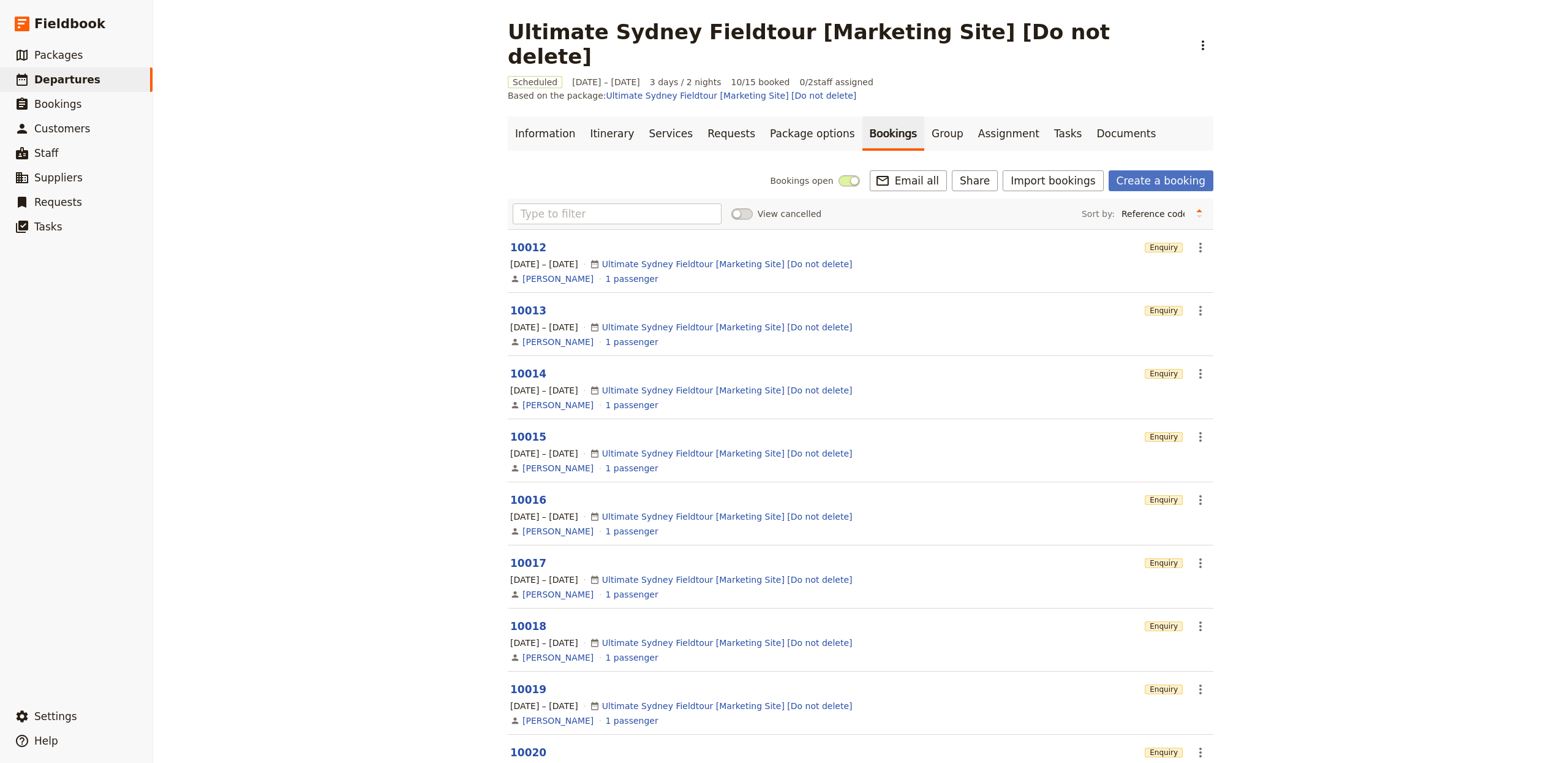
click at [250, 161] on div "Ultimate Sydney Fieldtour [Marketing Site] [Do not delete] ​ Scheduled [DATE] –…" at bounding box center [861, 381] width 1415 height 763
click at [56, 149] on span "Staff" at bounding box center [46, 153] width 24 height 12
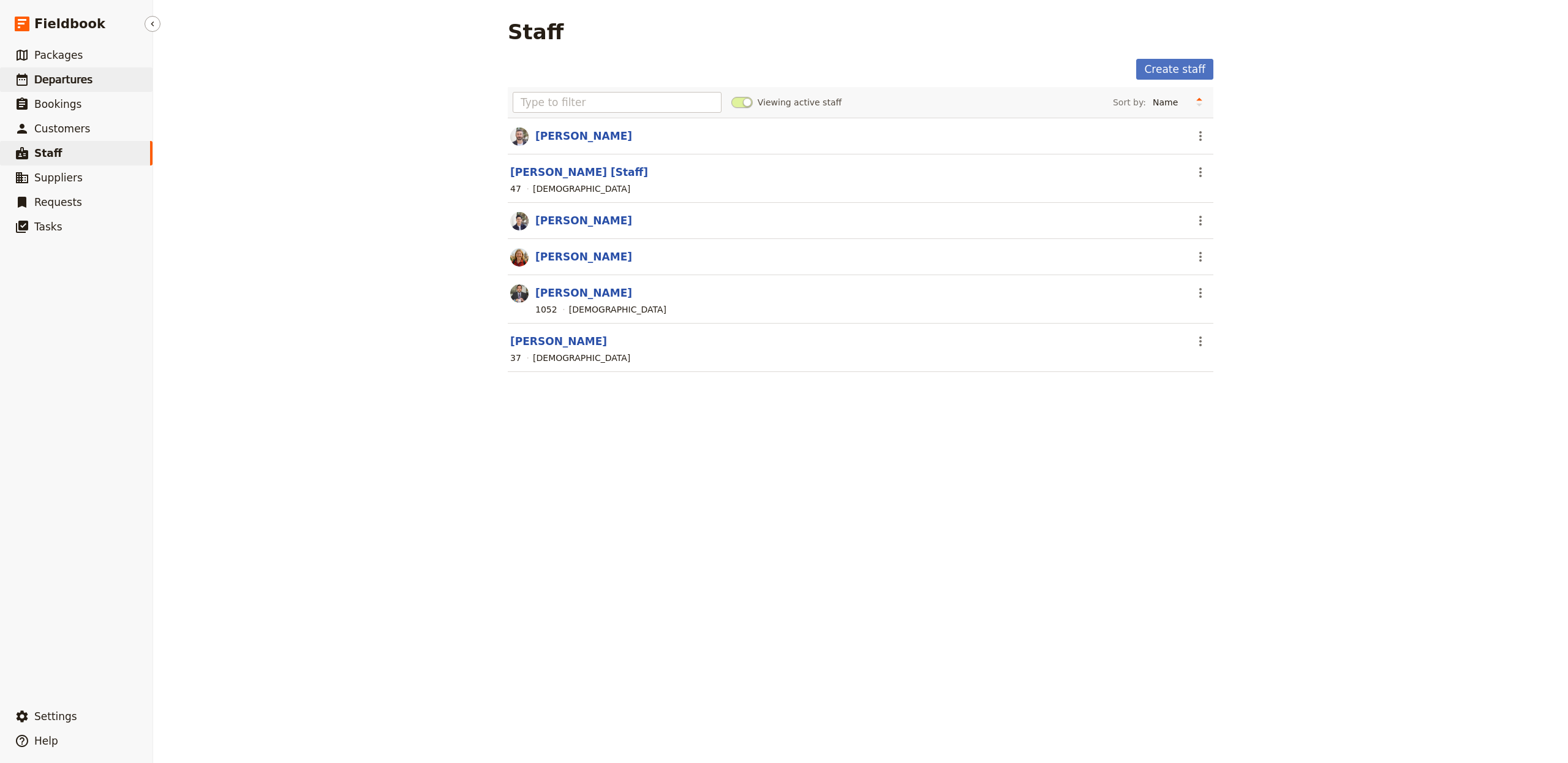
click at [76, 74] on span "Departures" at bounding box center [63, 80] width 58 height 12
select select "CREATED_AT"
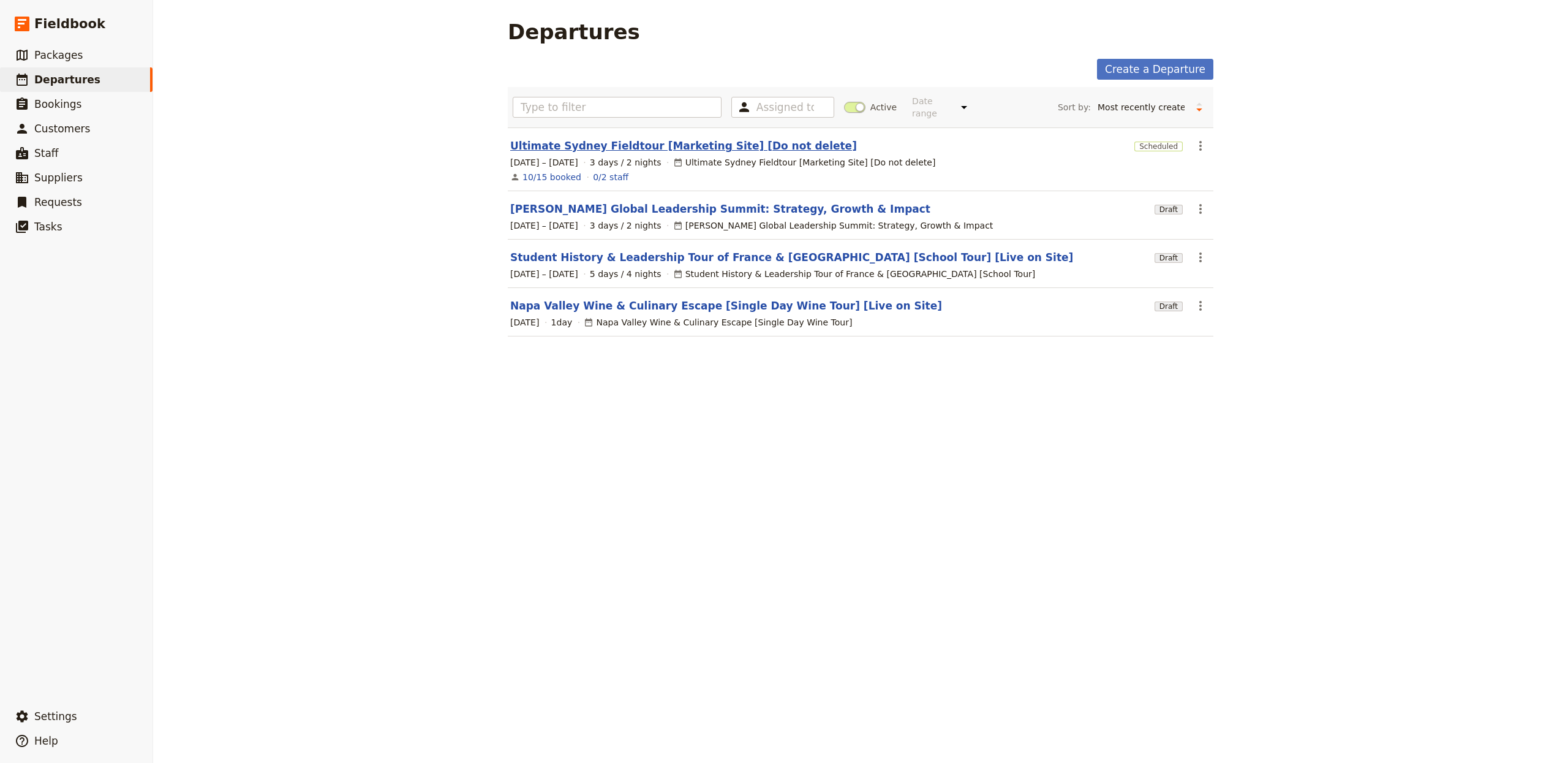
click at [655, 139] on link "Ultimate Sydney Fieldtour [Marketing Site] [Do not delete]" at bounding box center [684, 146] width 347 height 14
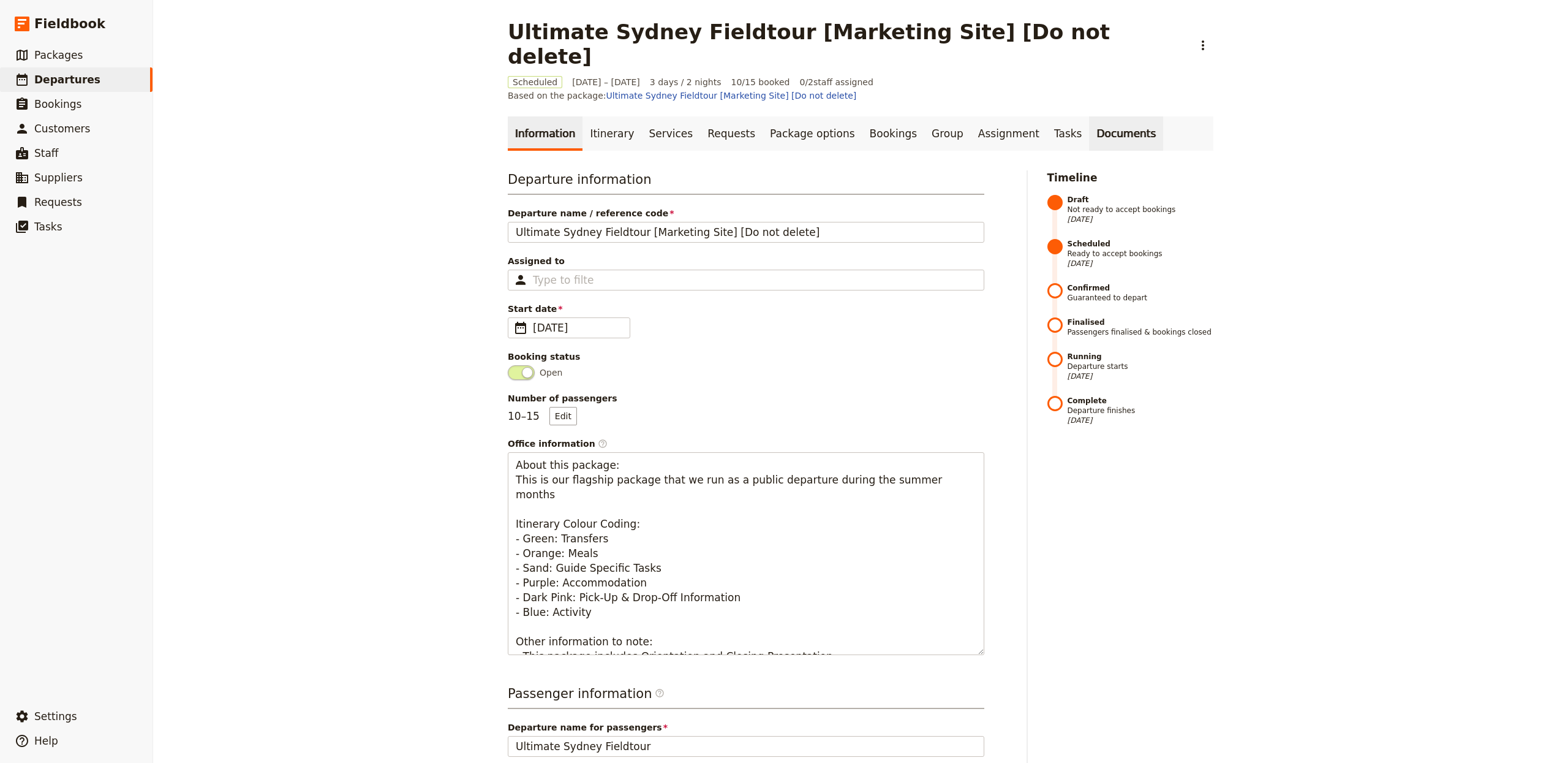
click at [1089, 116] on link "Documents" at bounding box center [1126, 133] width 74 height 34
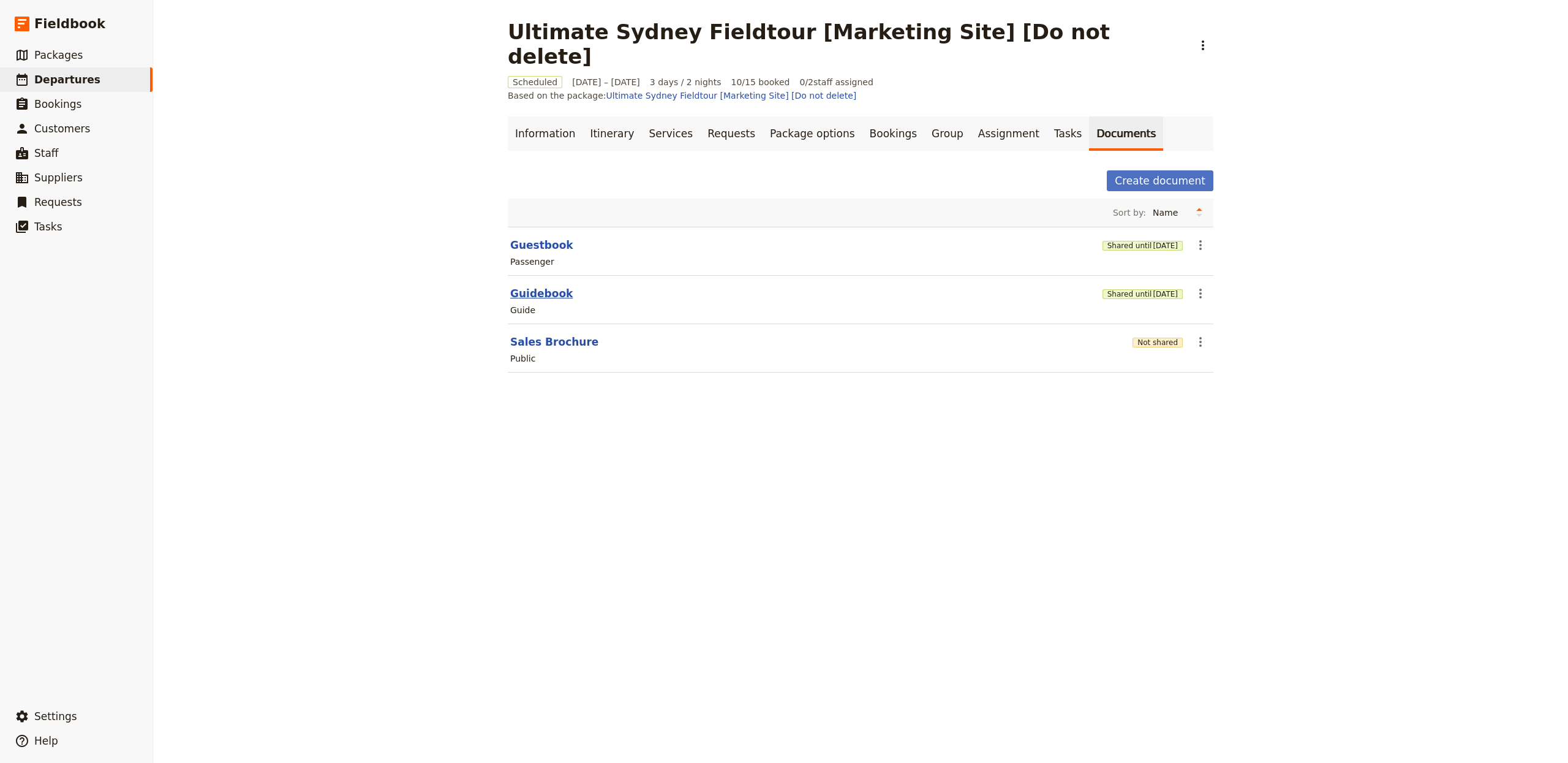
click at [536, 286] on button "Guidebook" at bounding box center [541, 293] width 62 height 14
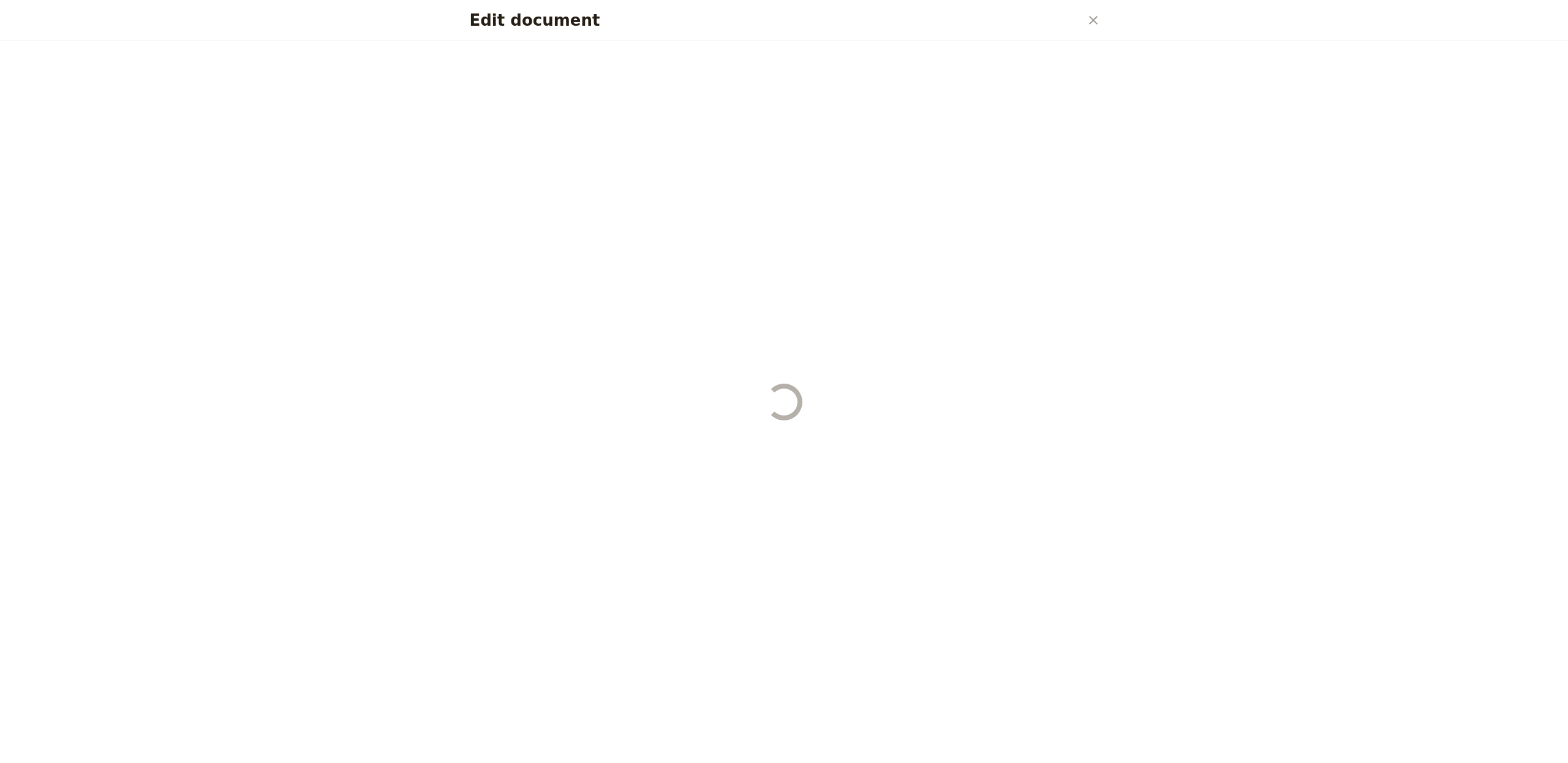
select select "STAFF"
select select "RUN_SHEET"
select select "DEFAULT"
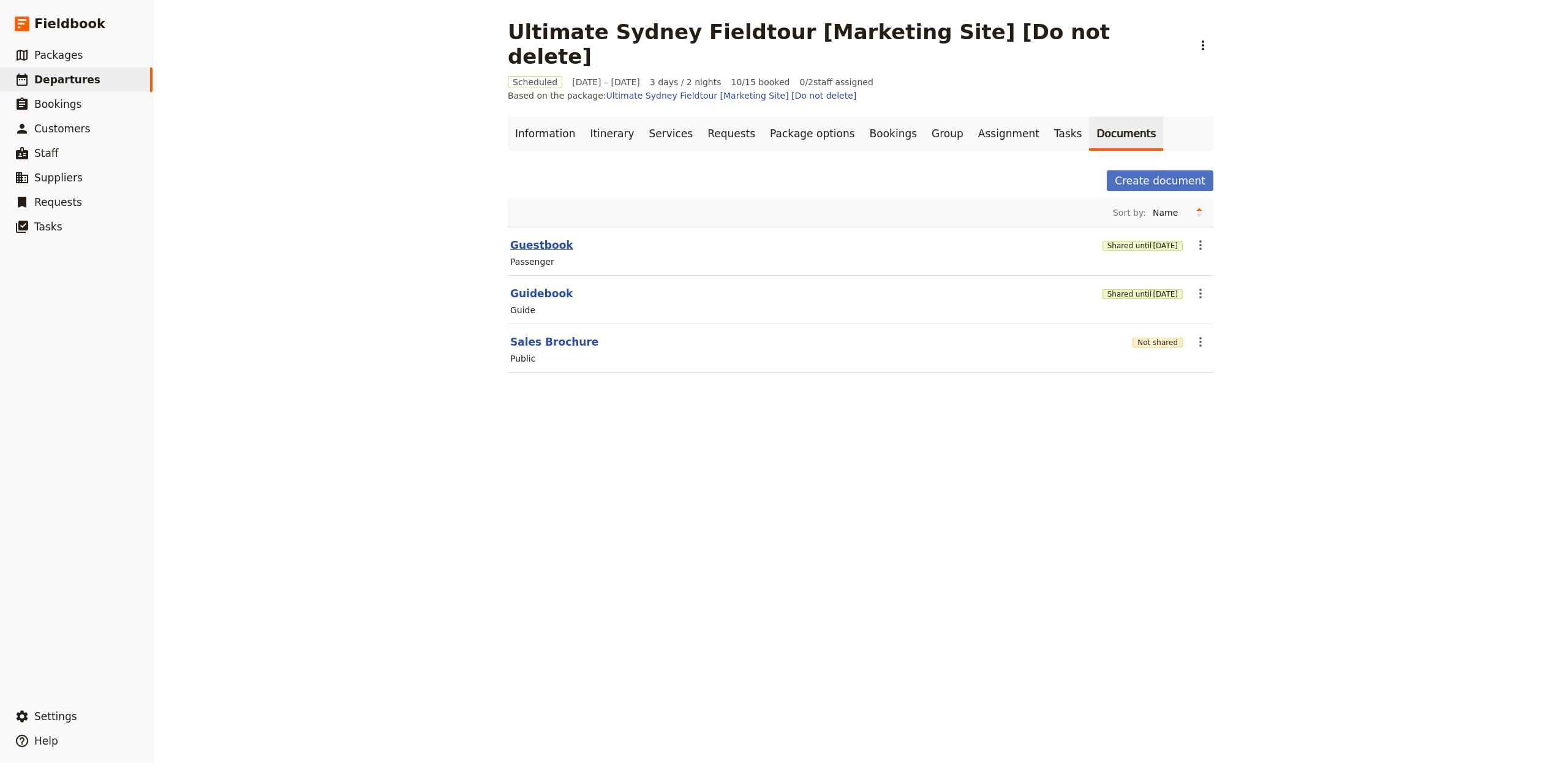
click at [533, 238] on button "Guestbook" at bounding box center [542, 245] width 63 height 14
select select "PASSENGER"
select select "RUN_SHEET"
select select "DEFAULT"
click at [543, 335] on button "Sales Brochure" at bounding box center [554, 342] width 88 height 14
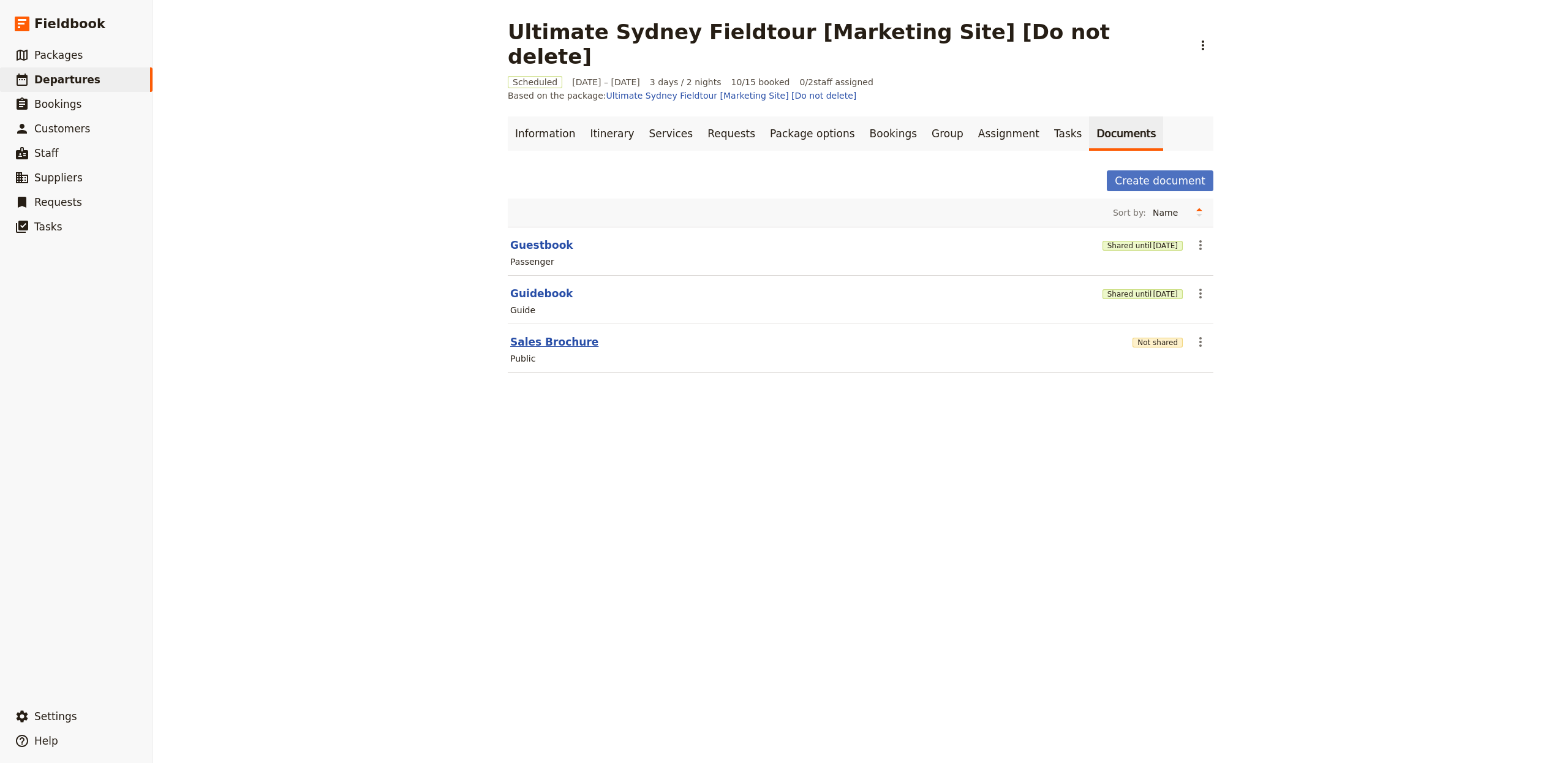
select select "DEFAULT"
click at [524, 286] on button "Guidebook" at bounding box center [541, 293] width 62 height 14
select select "STAFF"
select select "RUN_SHEET"
select select "DEFAULT"
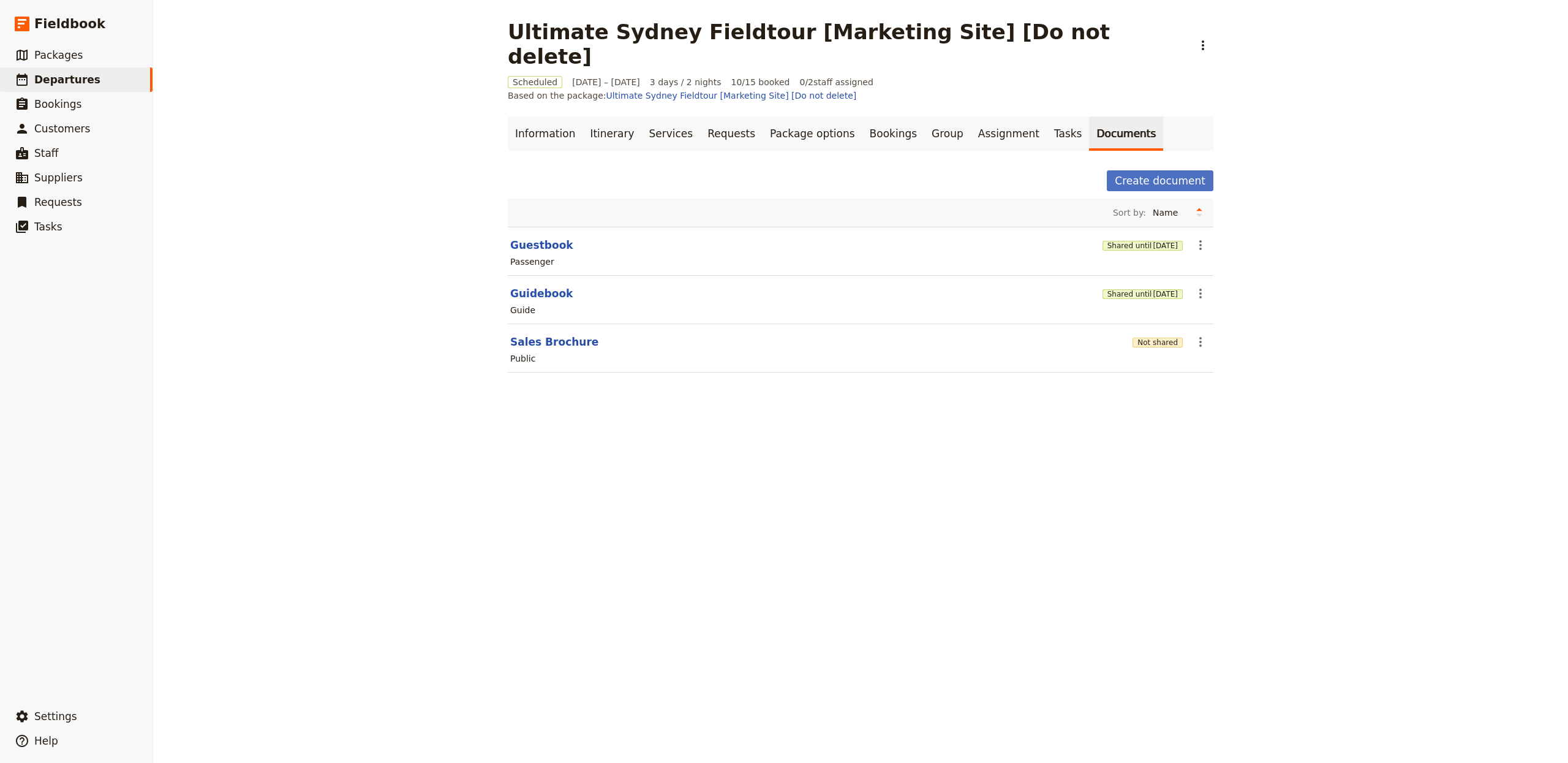
click at [548, 324] on section "Sales Brochure Not shared ​ Public" at bounding box center [861, 348] width 706 height 49
click at [549, 335] on button "Sales Brochure" at bounding box center [554, 342] width 88 height 14
select select "DEFAULT"
click at [49, 710] on span "Settings" at bounding box center [55, 716] width 43 height 12
click at [231, 680] on span "Your organization" at bounding box center [202, 682] width 74 height 12
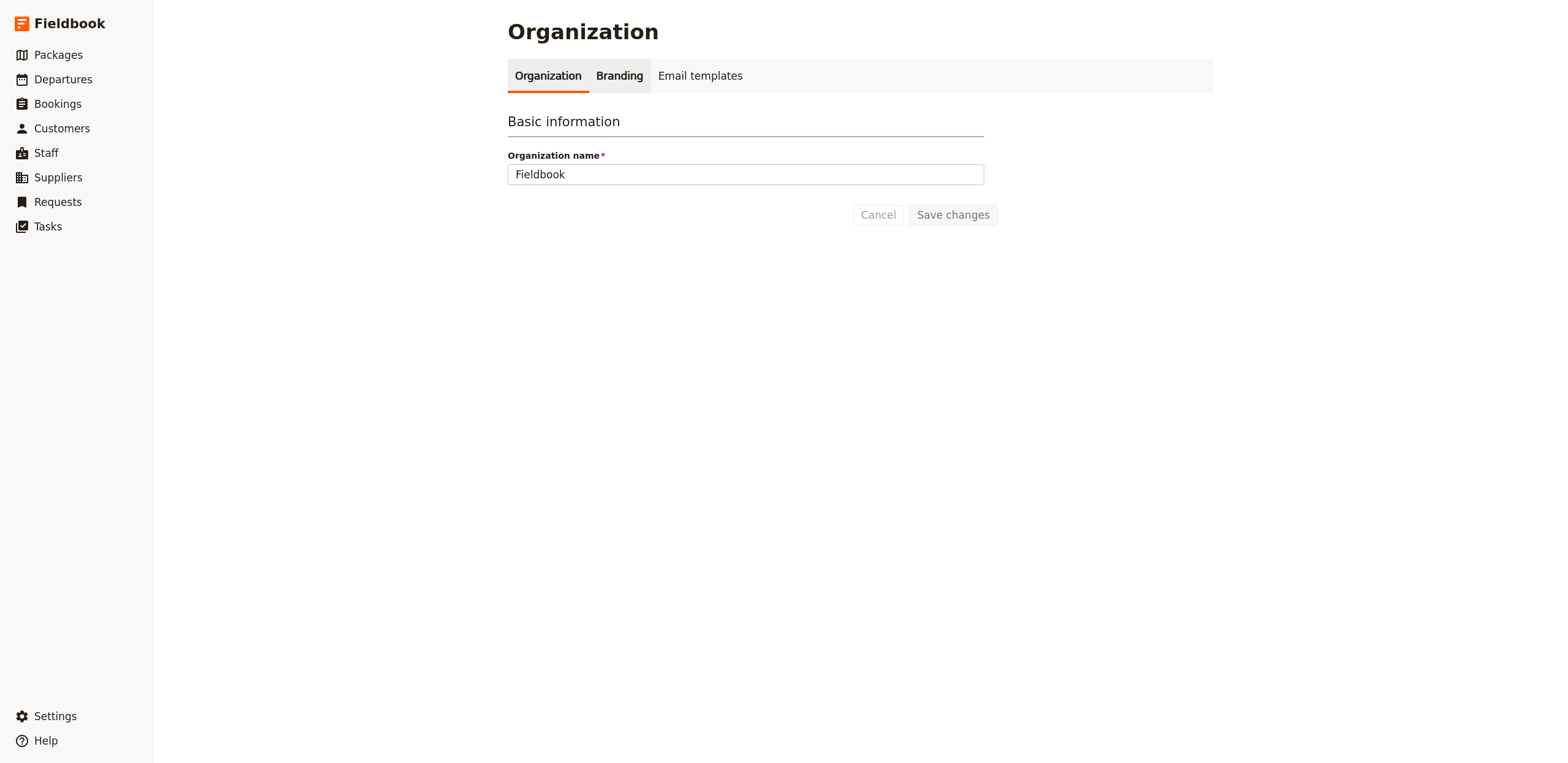
click at [609, 87] on link "Branding" at bounding box center [620, 76] width 62 height 34
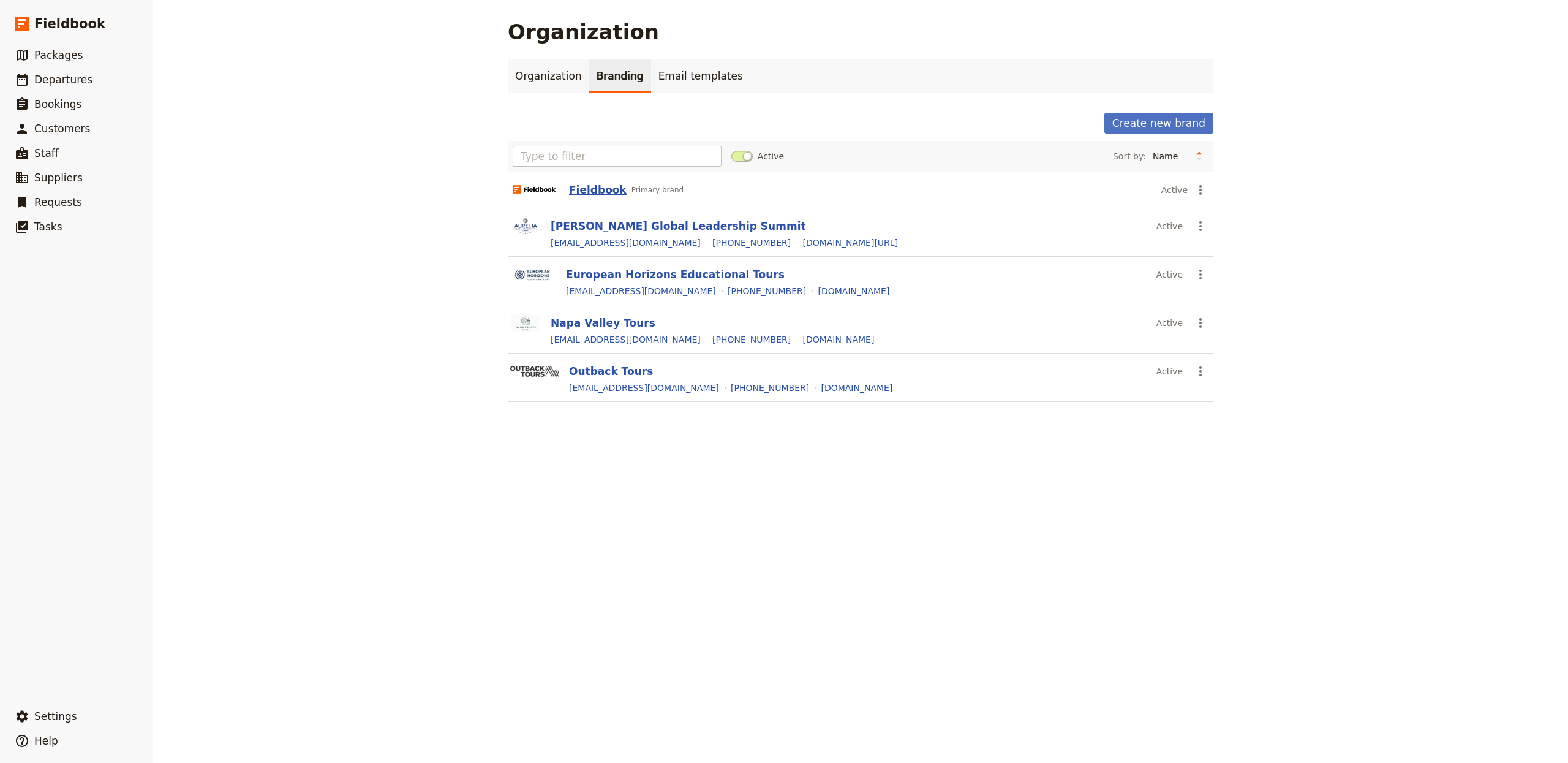
click at [581, 186] on button "Fieldbook" at bounding box center [598, 190] width 58 height 14
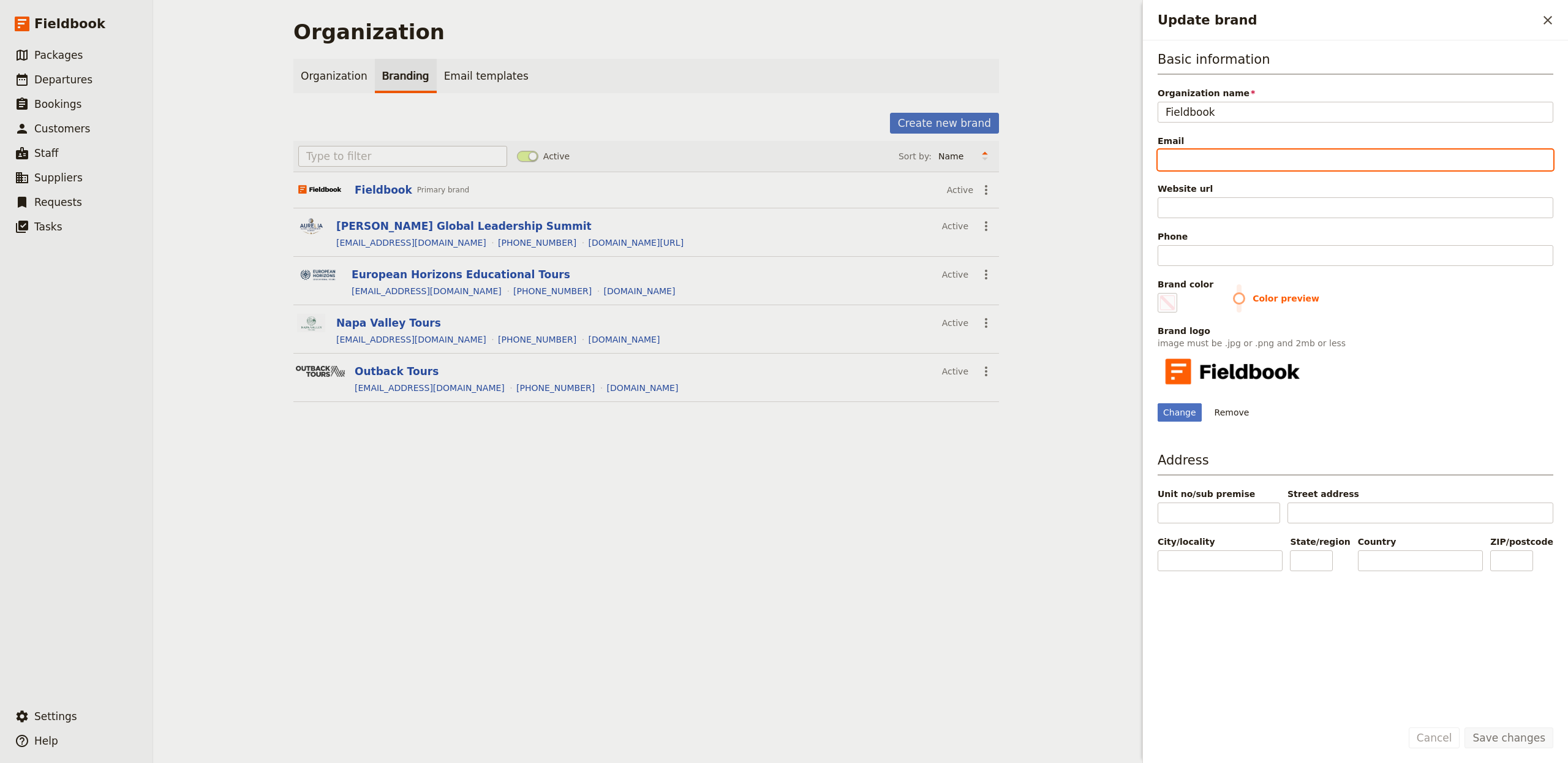
click at [1240, 153] on input "Email" at bounding box center [1355, 160] width 395 height 21
type input "h"
type input "#000000"
type input "he"
type input "#000000"
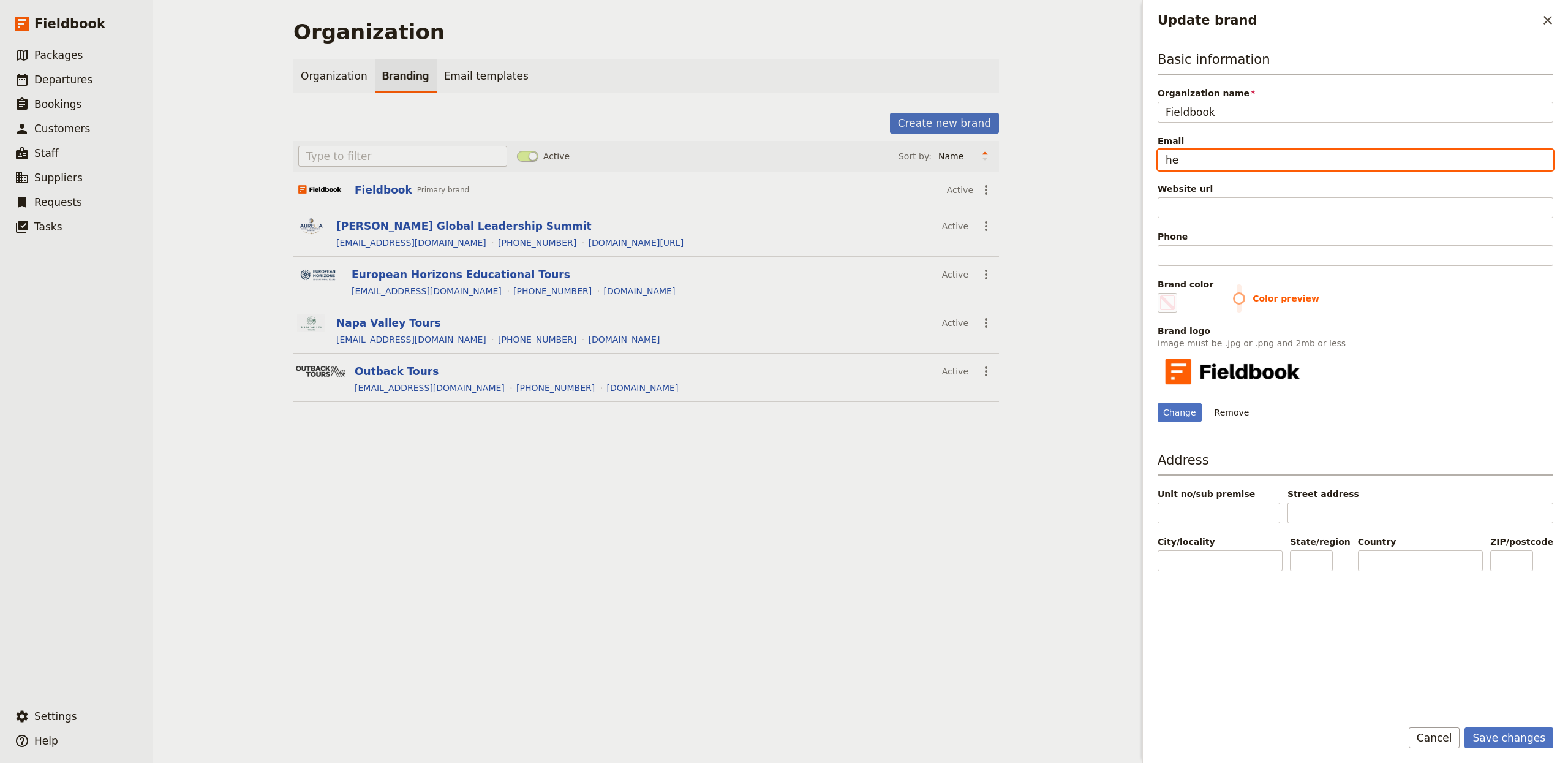
type input "hel"
type input "#000000"
type input "hell"
type input "#000000"
type input "hello"
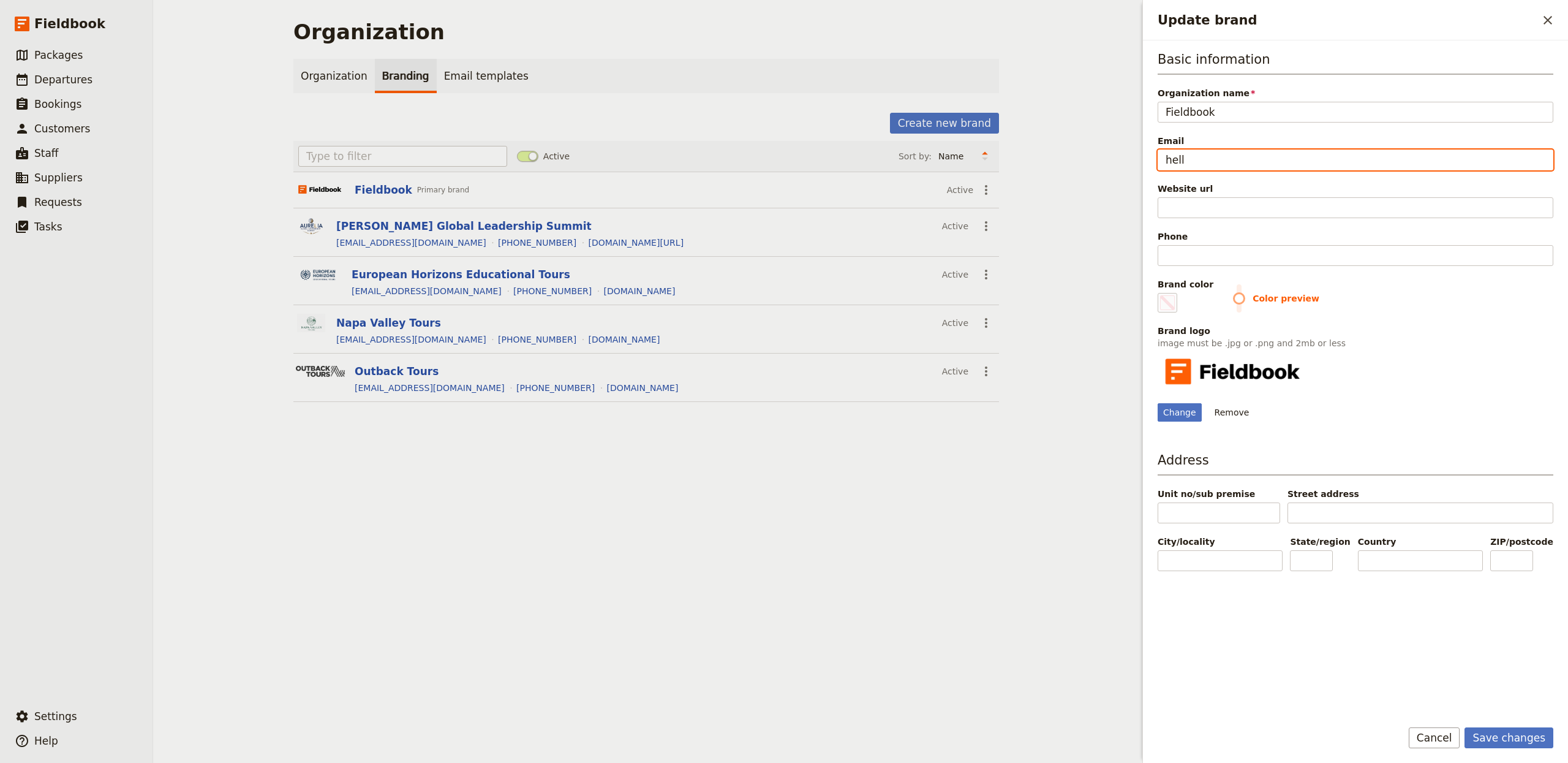
type input "#000000"
type input "hello@"
type input "#000000"
type input "hello@f"
type input "#000000"
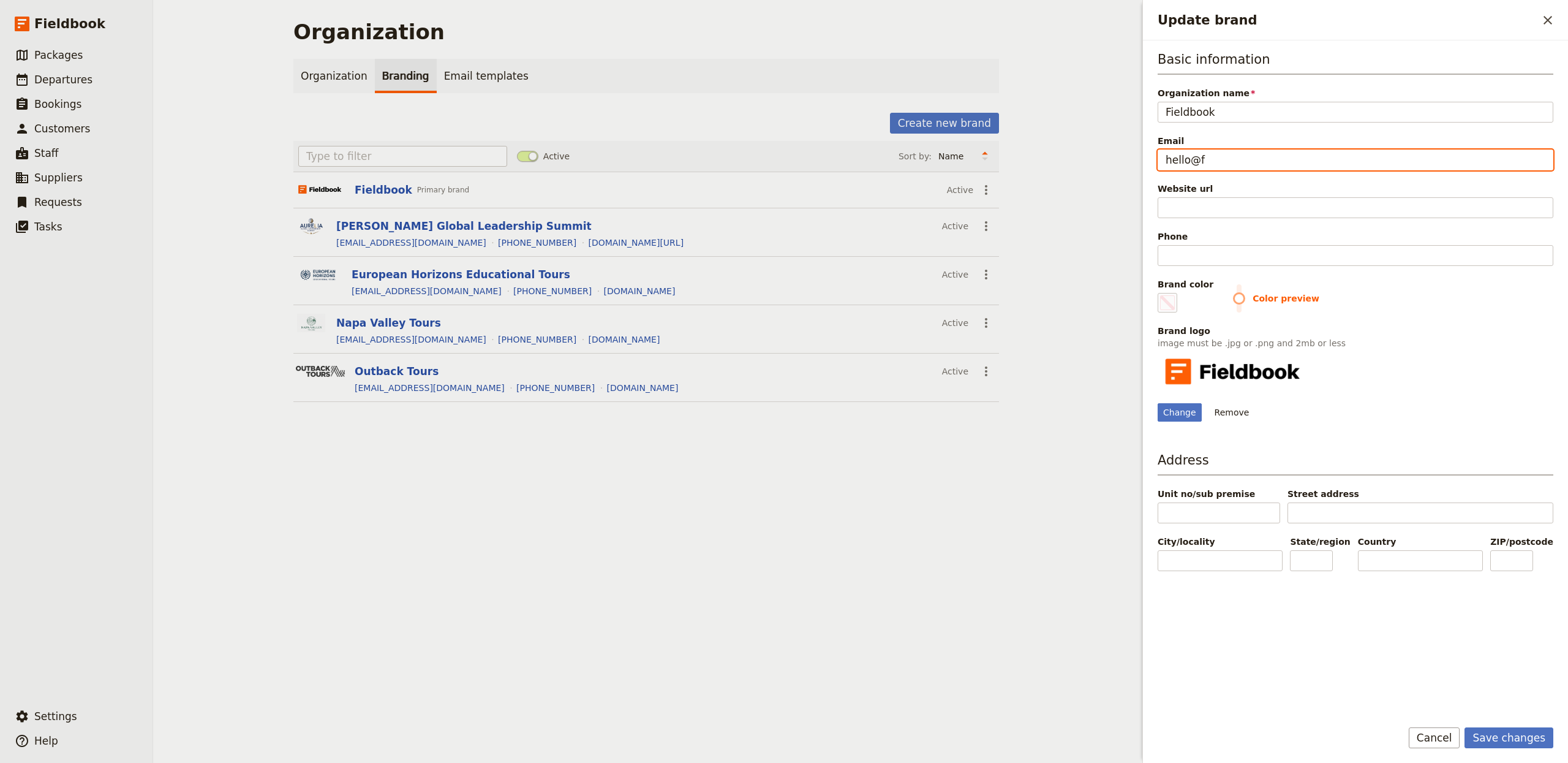
type input "hello@fi"
type input "#000000"
type input "hello@fie"
type input "#000000"
type input "hello@fiel"
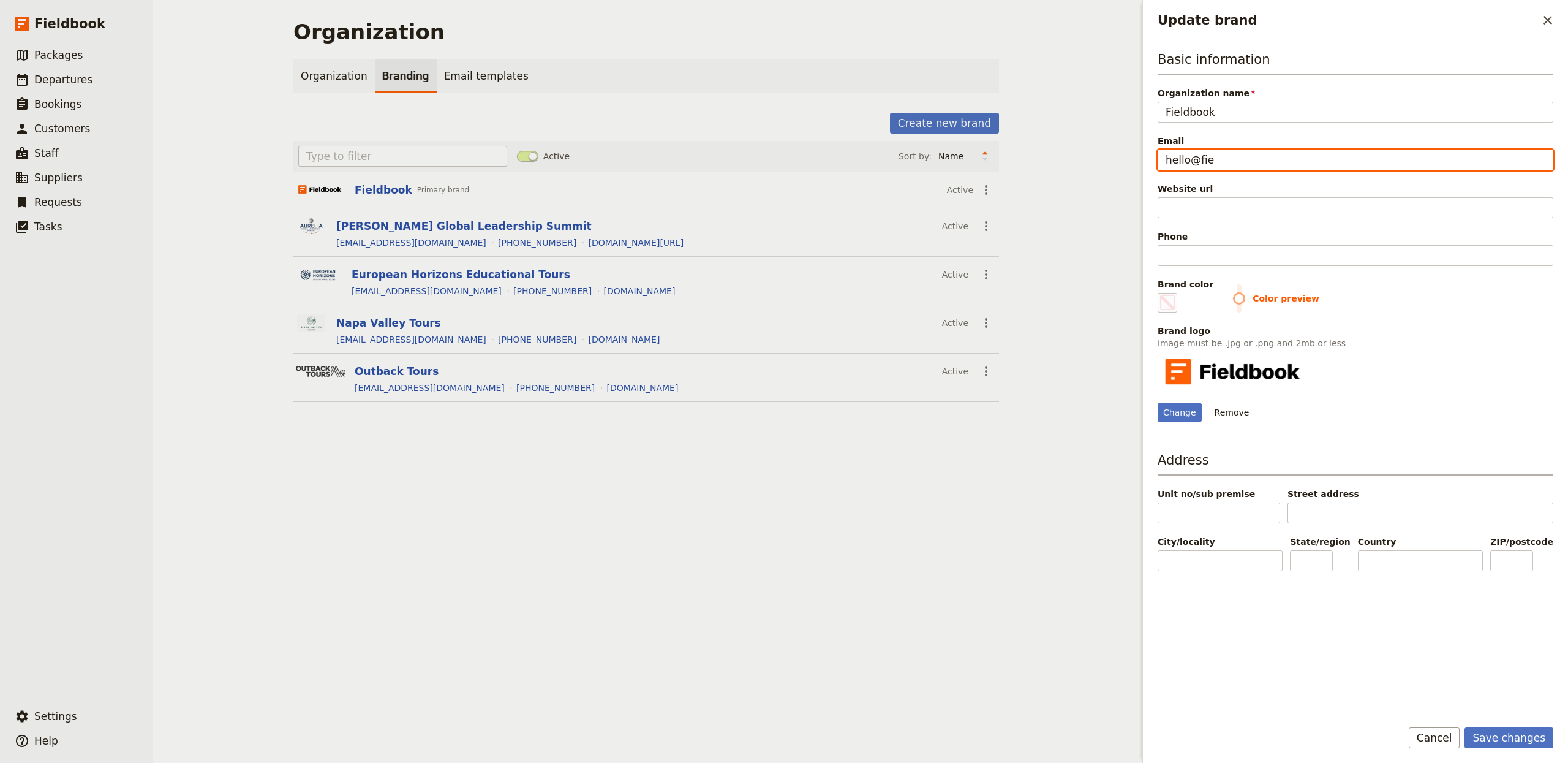
type input "#000000"
type input "hello@field"
type input "#000000"
type input "hello@fieldb"
type input "#000000"
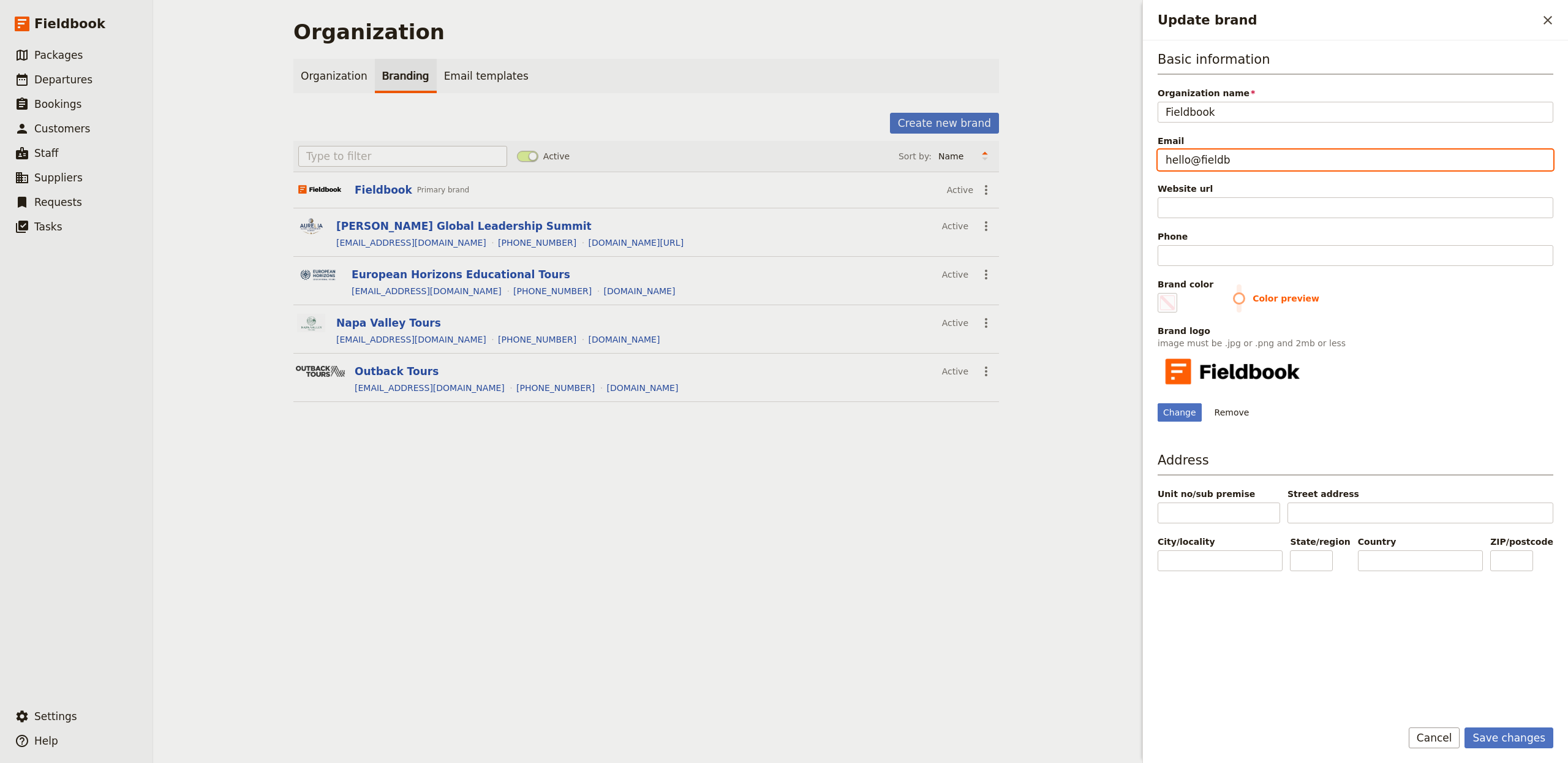
type input "hello@fieldbo"
type input "#000000"
type input "hello@fieldboo"
type input "#000000"
type input "hello@fieldbook"
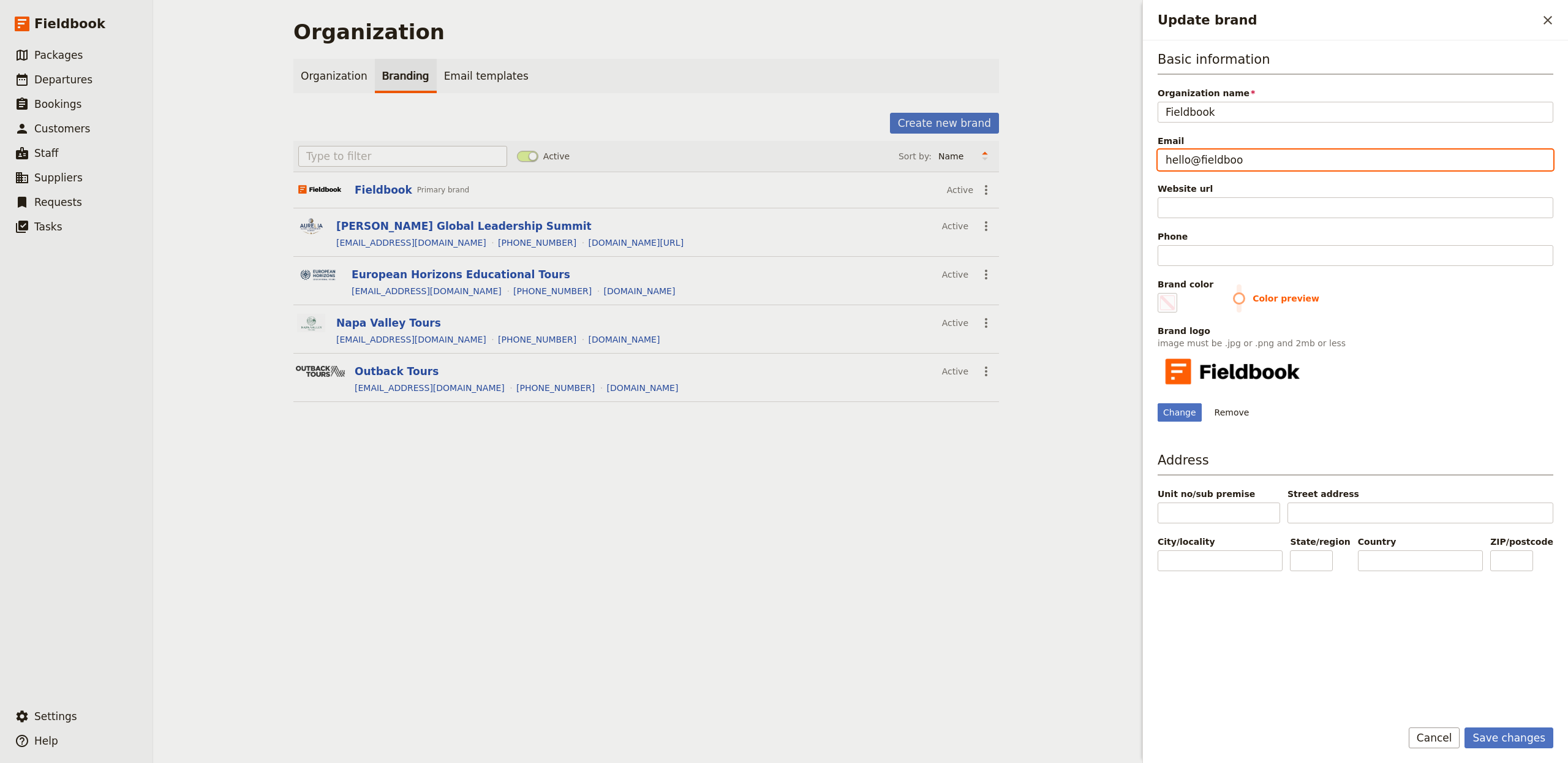
type input "#000000"
type input "hello@fieldbook."
type input "#000000"
type input "hello@fieldbook.c"
type input "#000000"
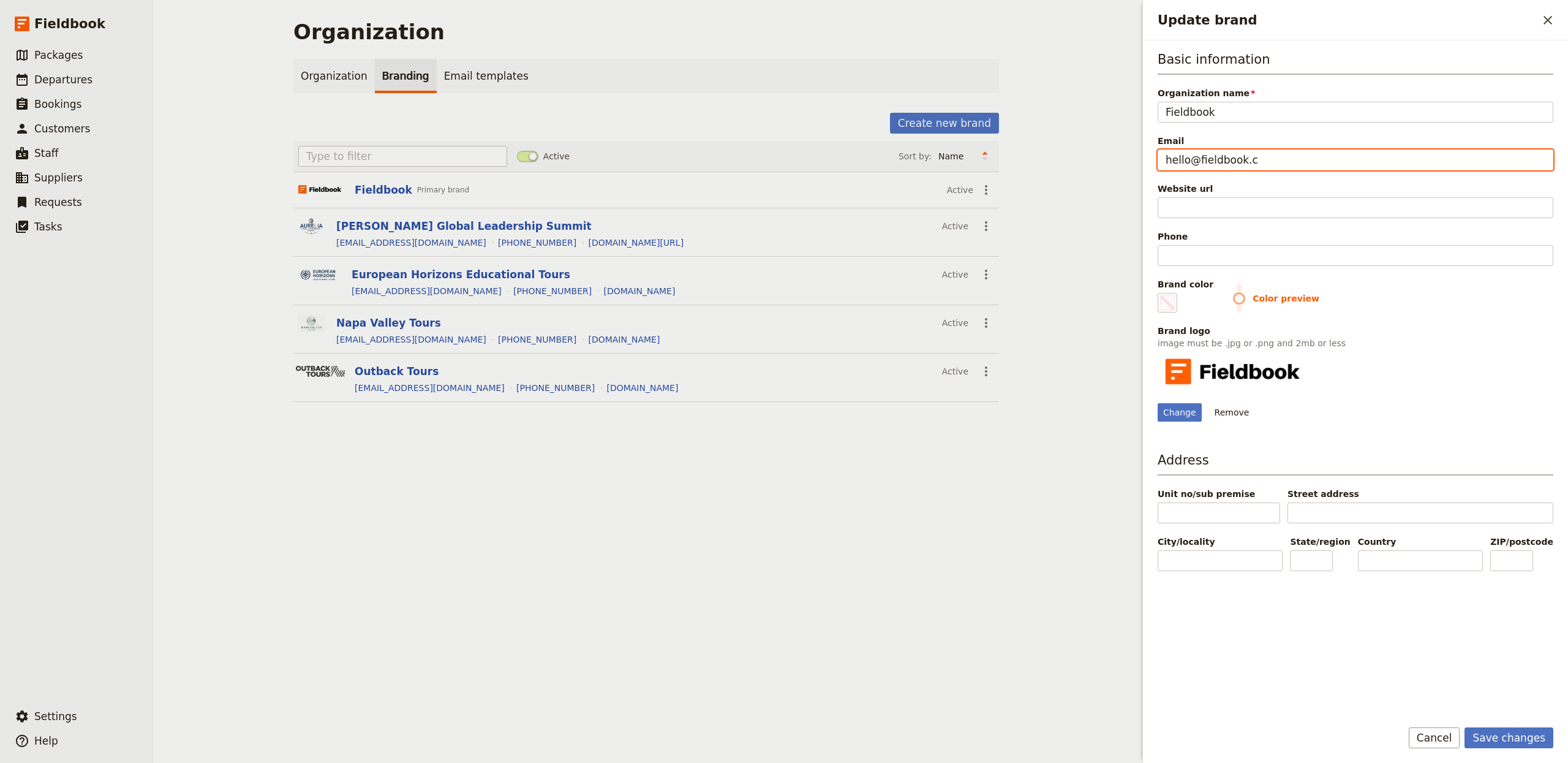
type input "[EMAIL_ADDRESS][DOMAIN_NAME]"
type input "#000000"
type input "[EMAIL_ADDRESS][DOMAIN_NAME]"
type input "#000000"
type input "[EMAIL_ADDRESS][DOMAIN_NAME]"
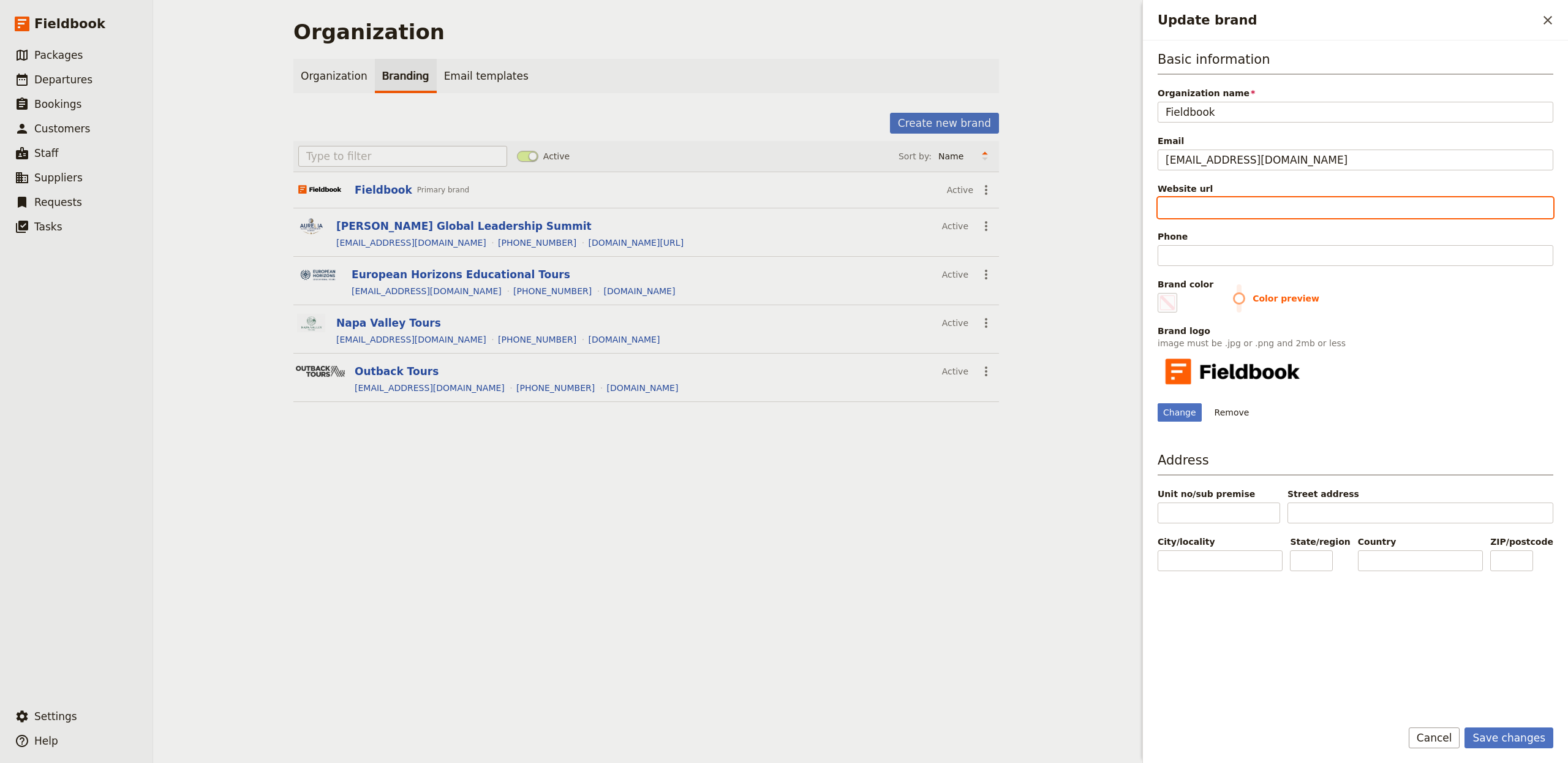
click at [1224, 209] on input "Website url" at bounding box center [1355, 208] width 395 height 21
type input "w"
type input "#000000"
type input "ww"
type input "#000000"
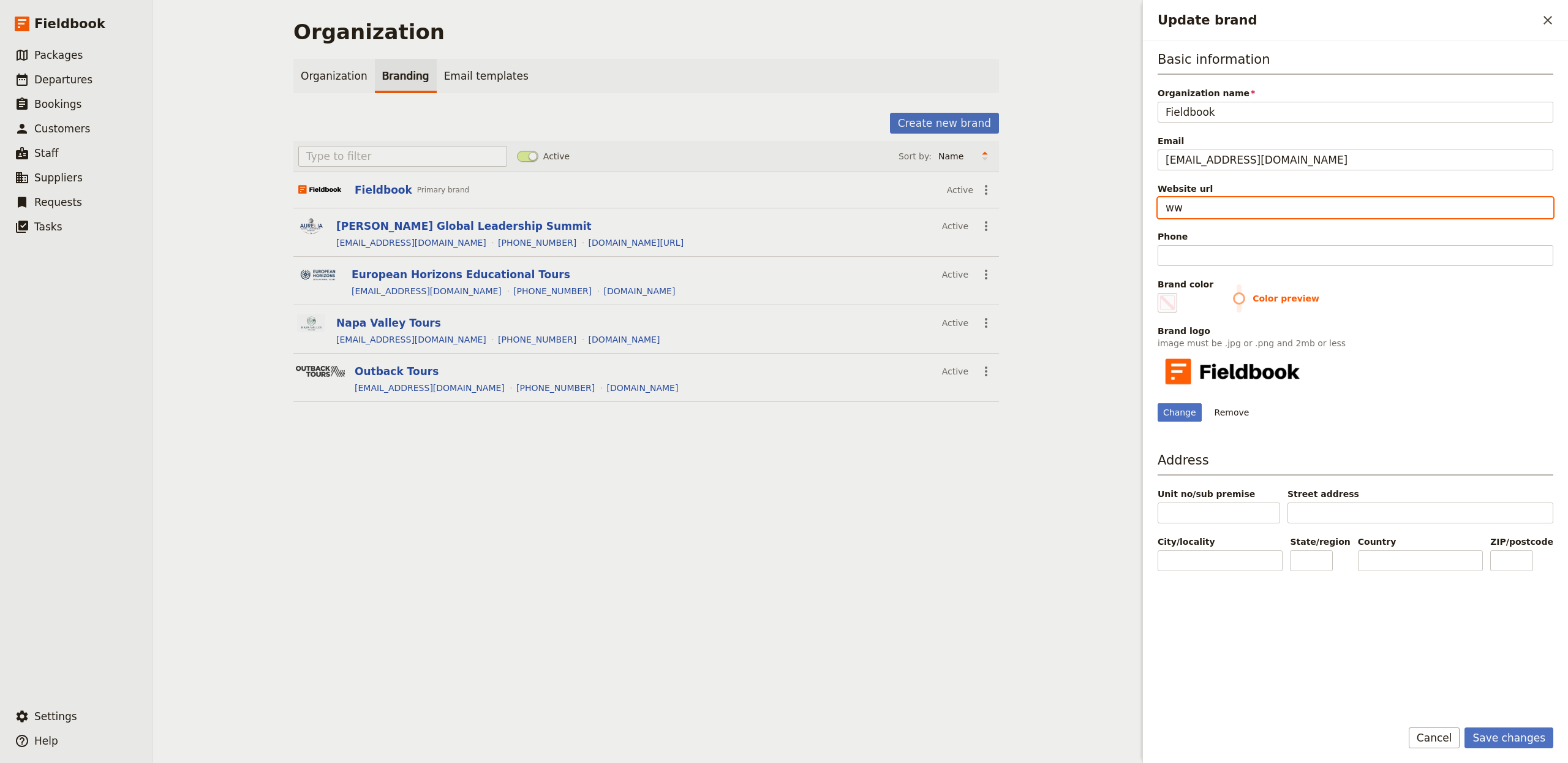
type input "www"
type input "#000000"
type input "www."
type input "#000000"
type input "www.f"
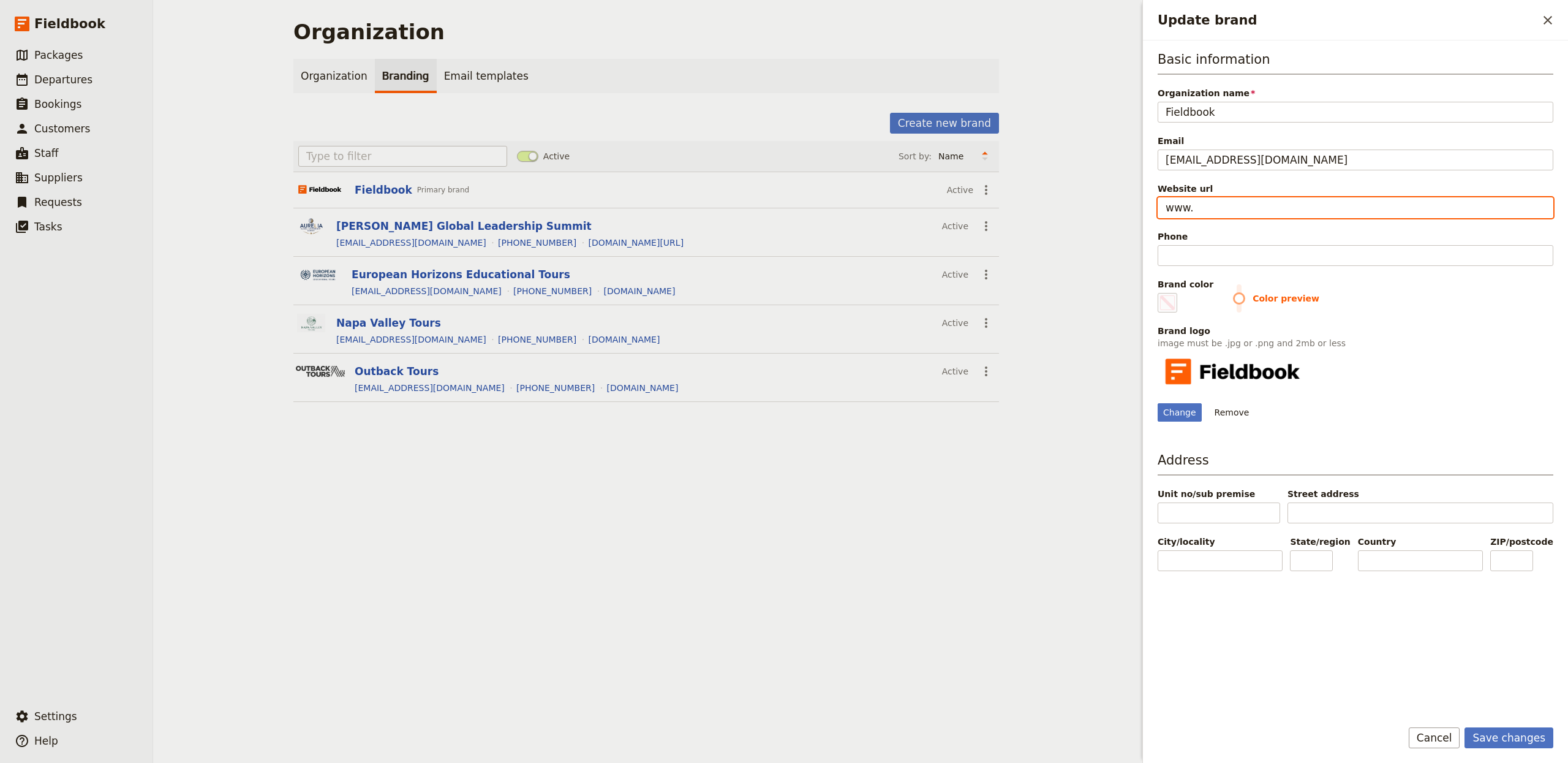
type input "#000000"
type input "[DOMAIN_NAME]"
type input "#000000"
type input "www.fie"
type input "#000000"
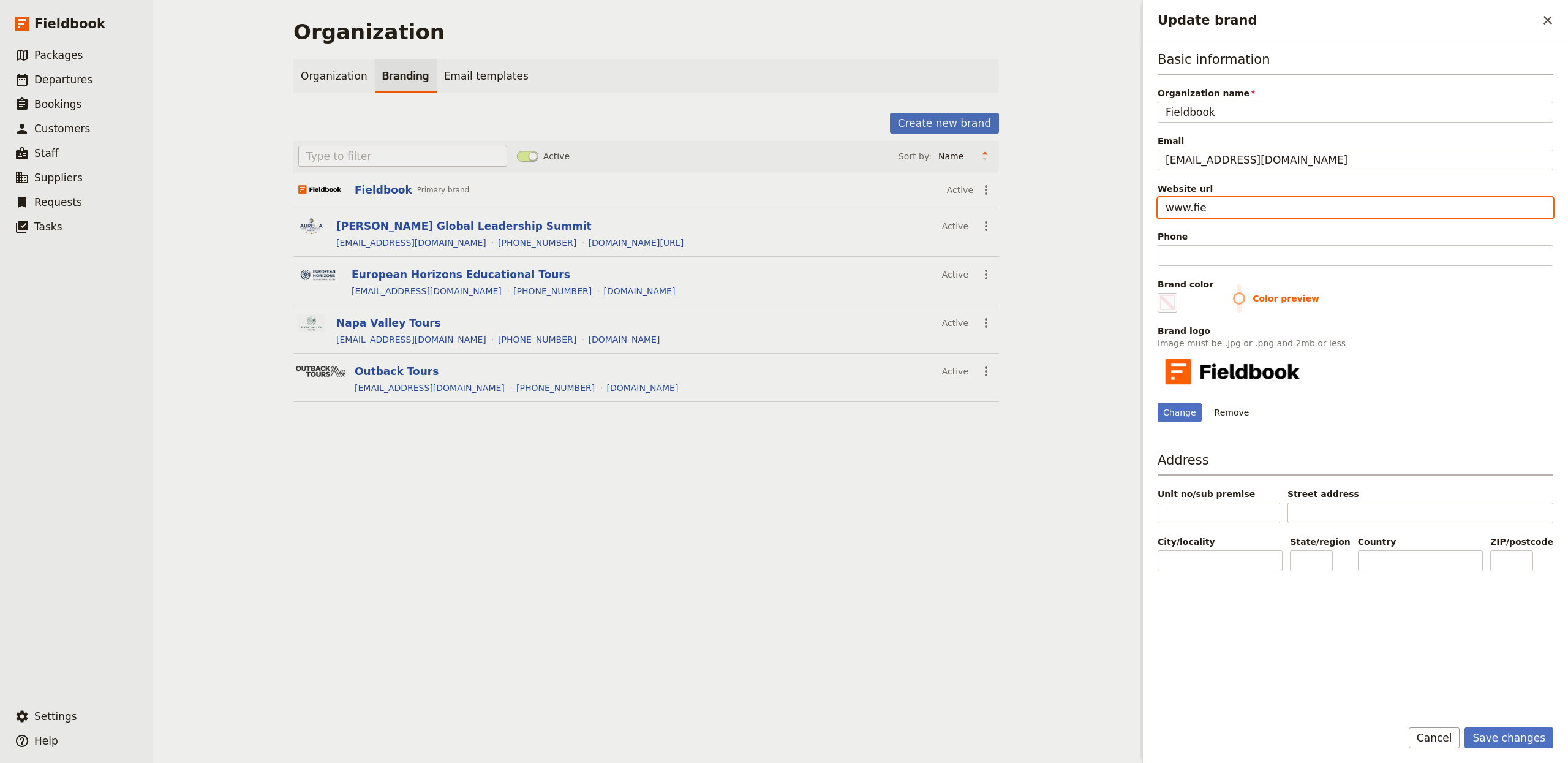
type input "www.fiel"
type input "#000000"
type input "www.field"
type input "#000000"
type input "www.fieldb"
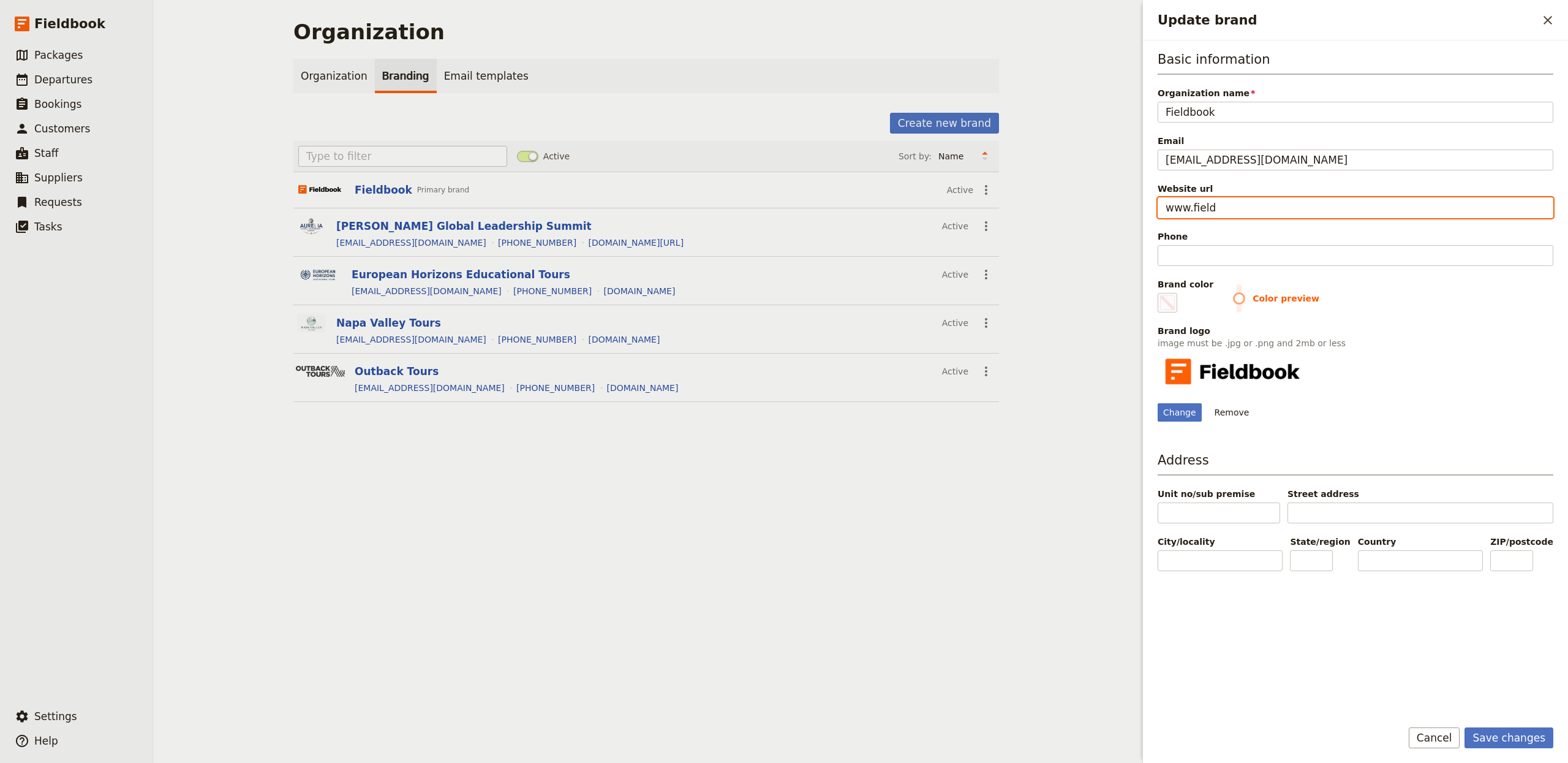
type input "#000000"
type input "www.fieldbn"
type input "#000000"
type input "www.fieldbno"
type input "#000000"
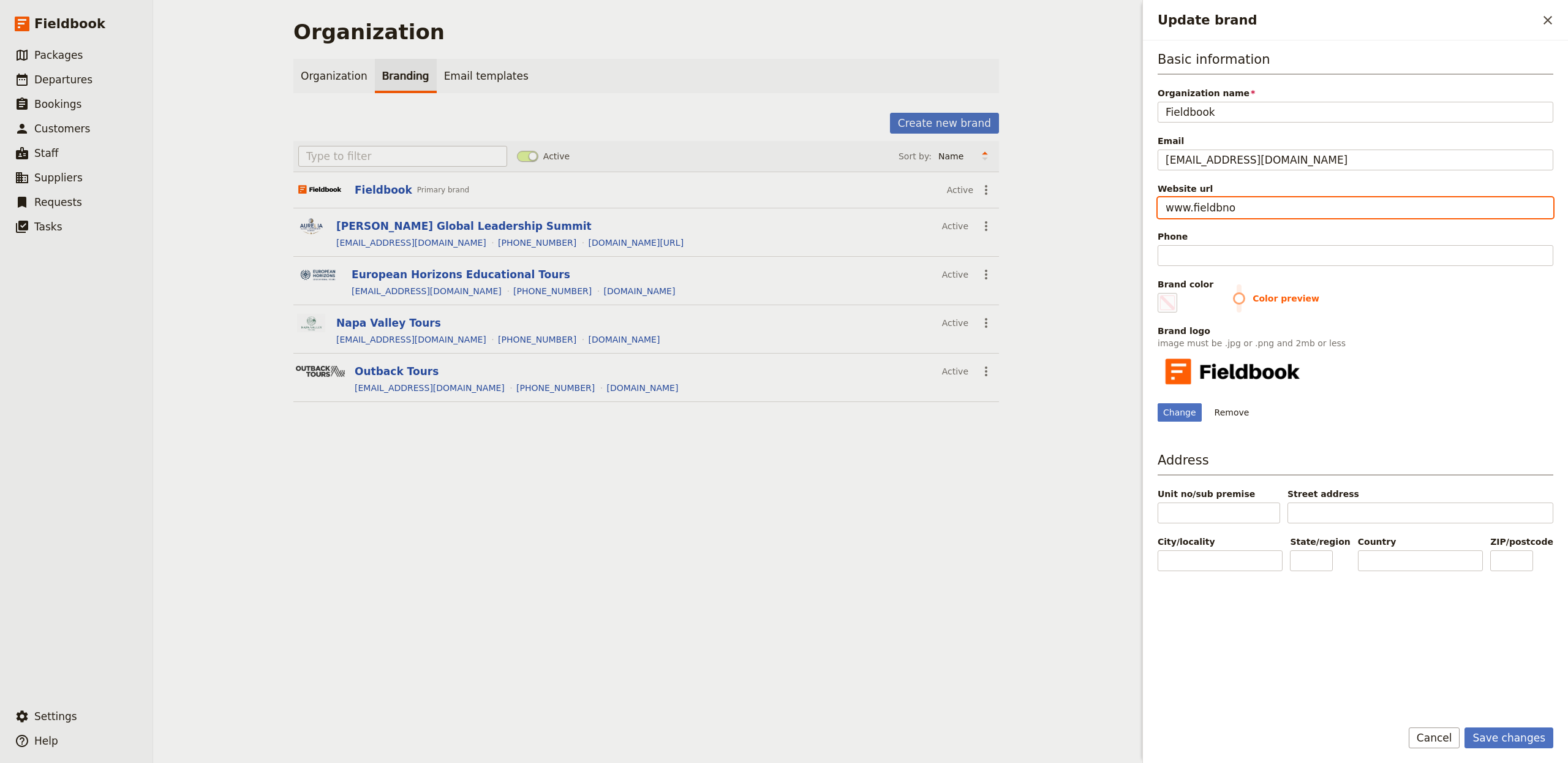
type input "www.fieldbn"
type input "#000000"
type input "www.fieldb"
type input "#000000"
type input "www.fieldbo"
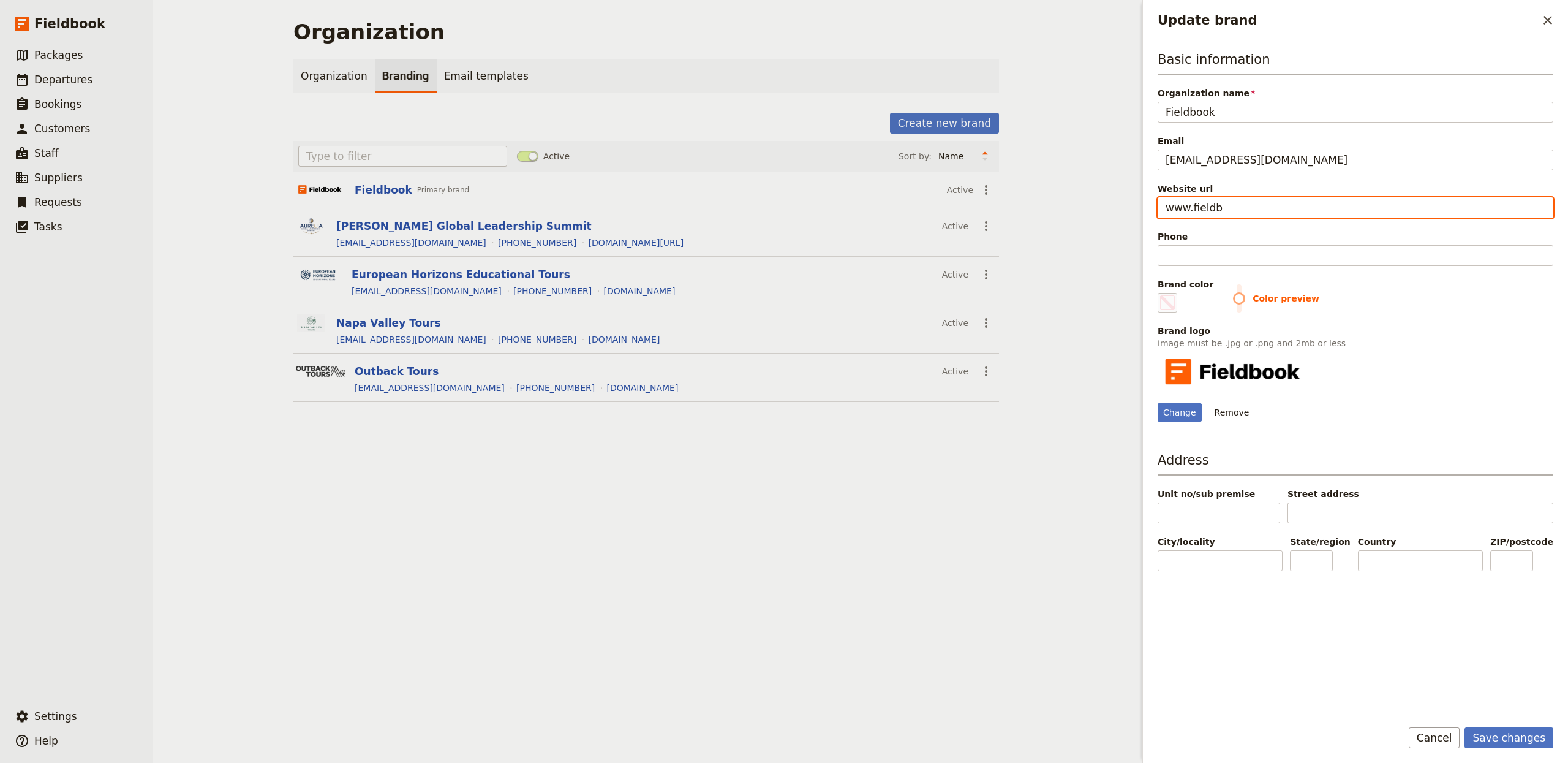
type input "#000000"
type input "www.fieldboo"
type input "#000000"
type input "www.fieldbook"
type input "#000000"
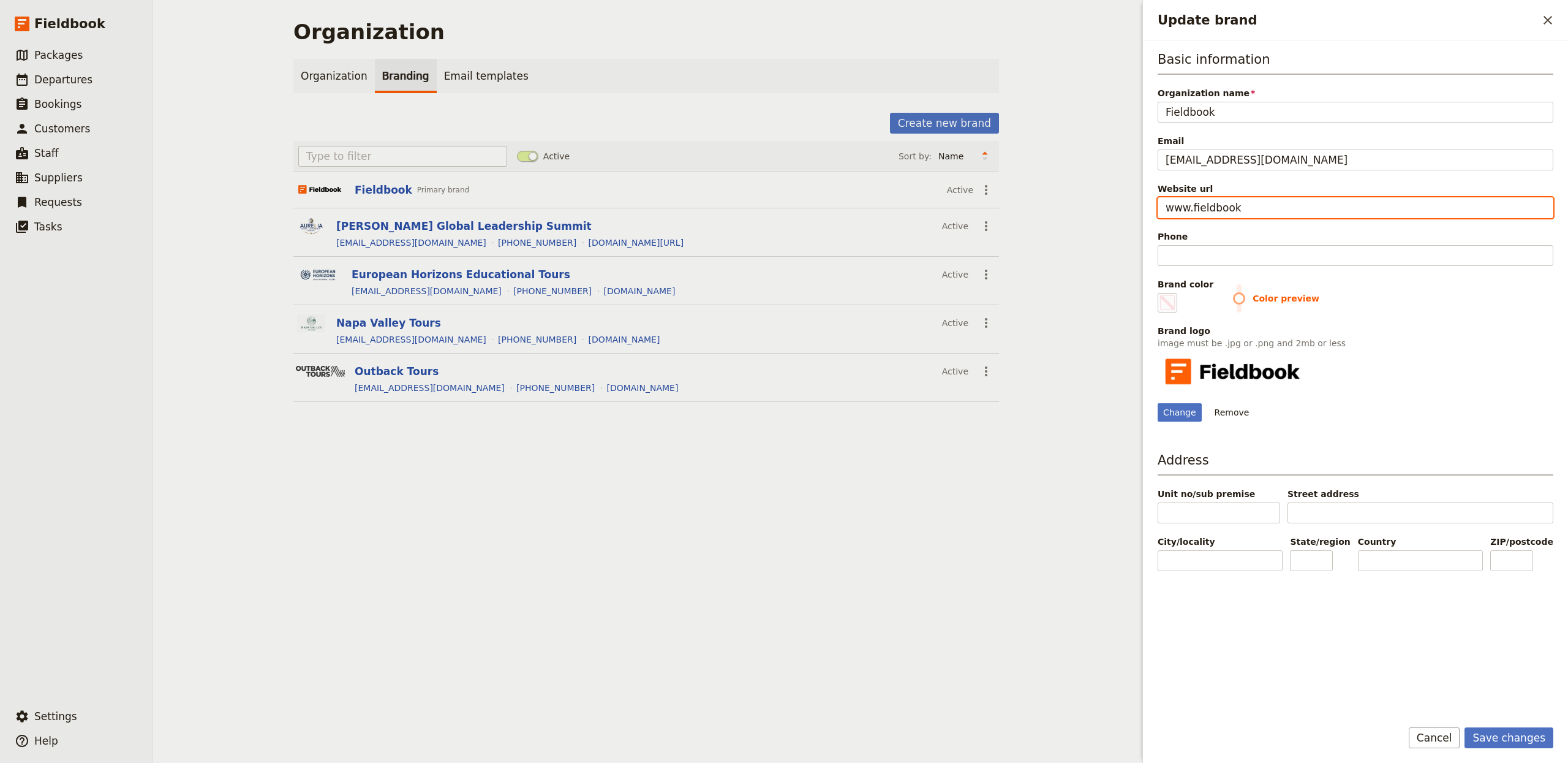
type input "www.fieldbook."
type input "#000000"
type input "www.fieldbook.c"
type input "#000000"
type input "[DOMAIN_NAME]"
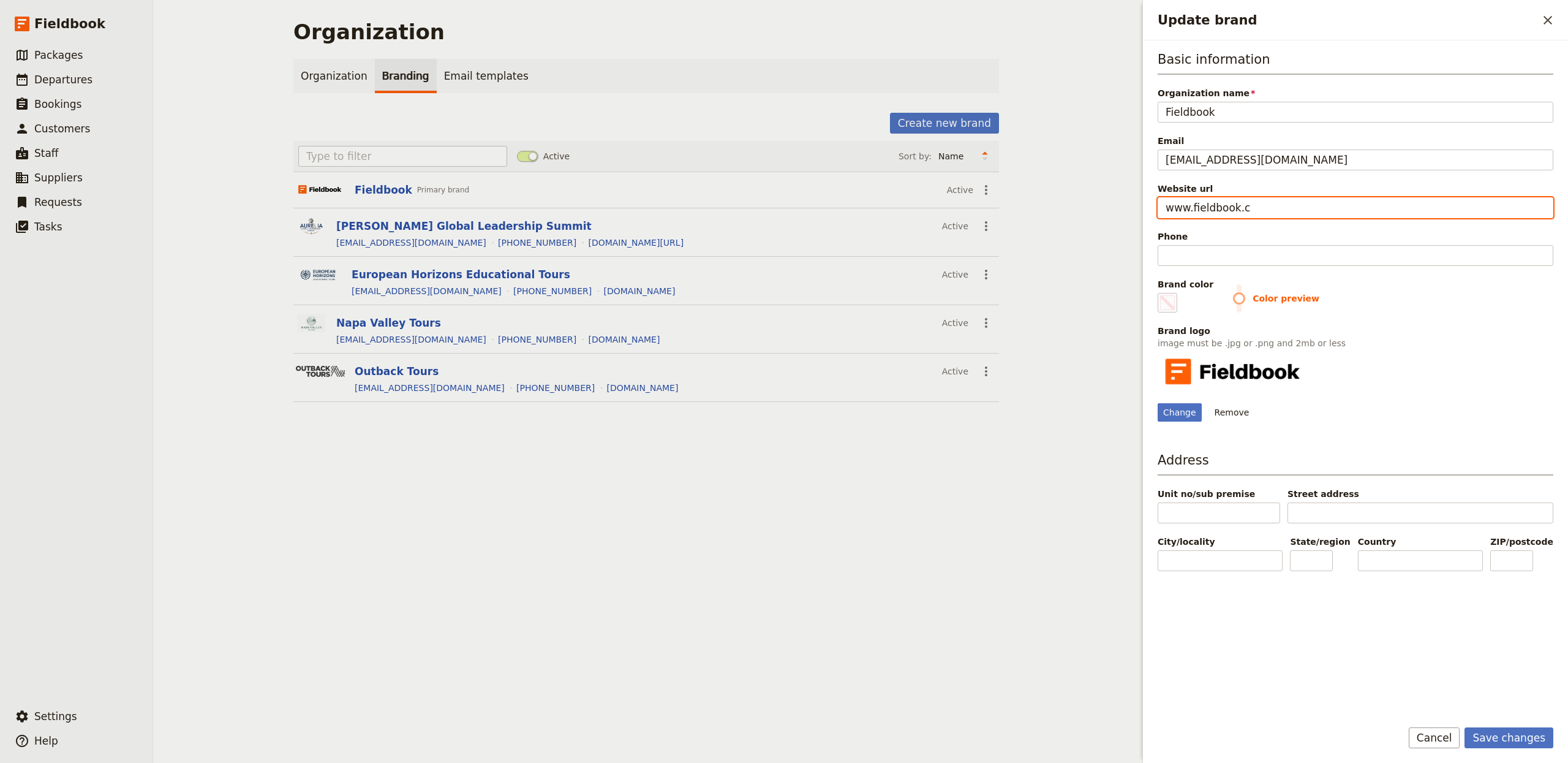
type input "#000000"
type input "[DOMAIN_NAME]"
type input "#000000"
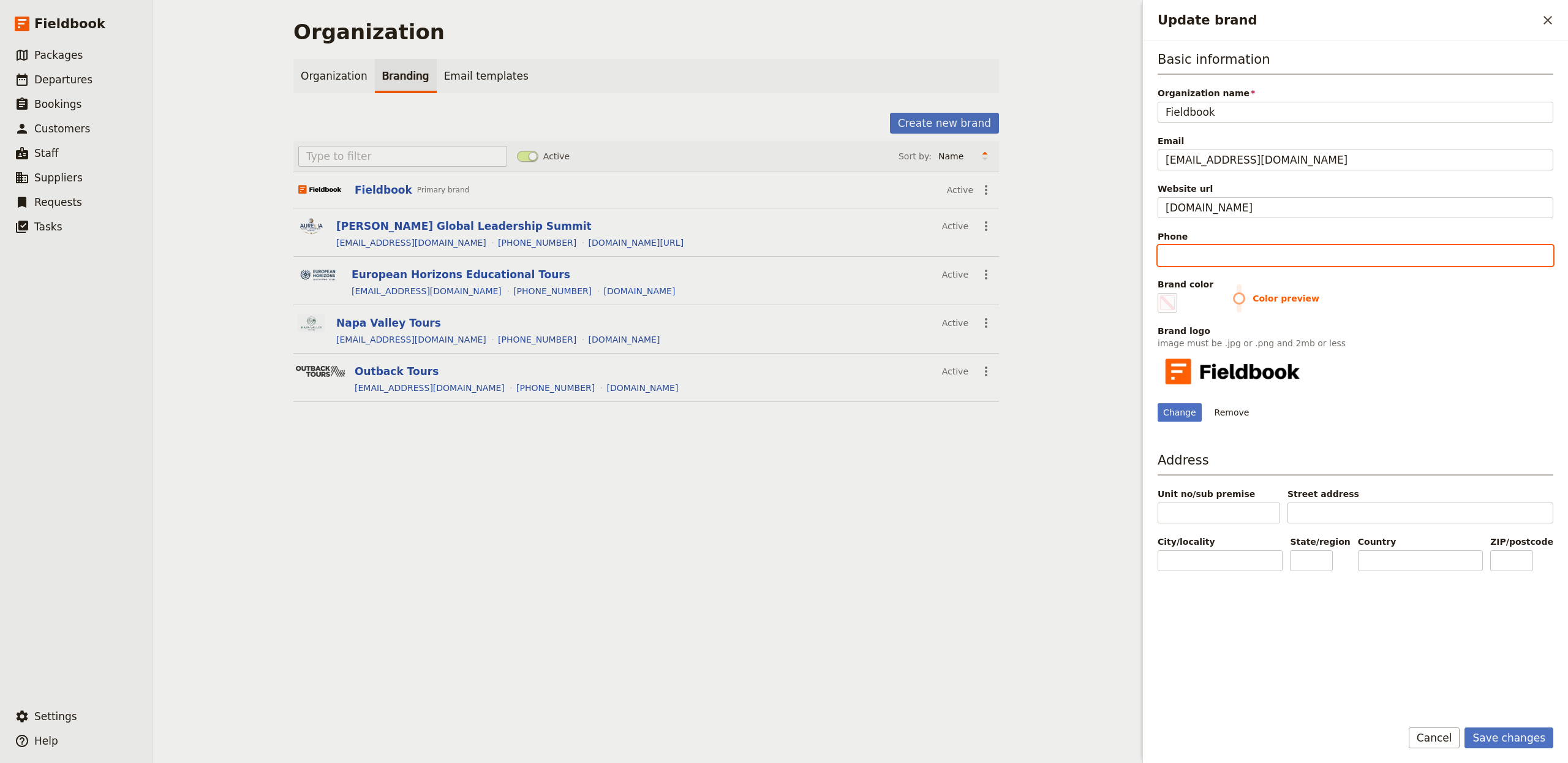
type input "[URL][DOMAIN_NAME]"
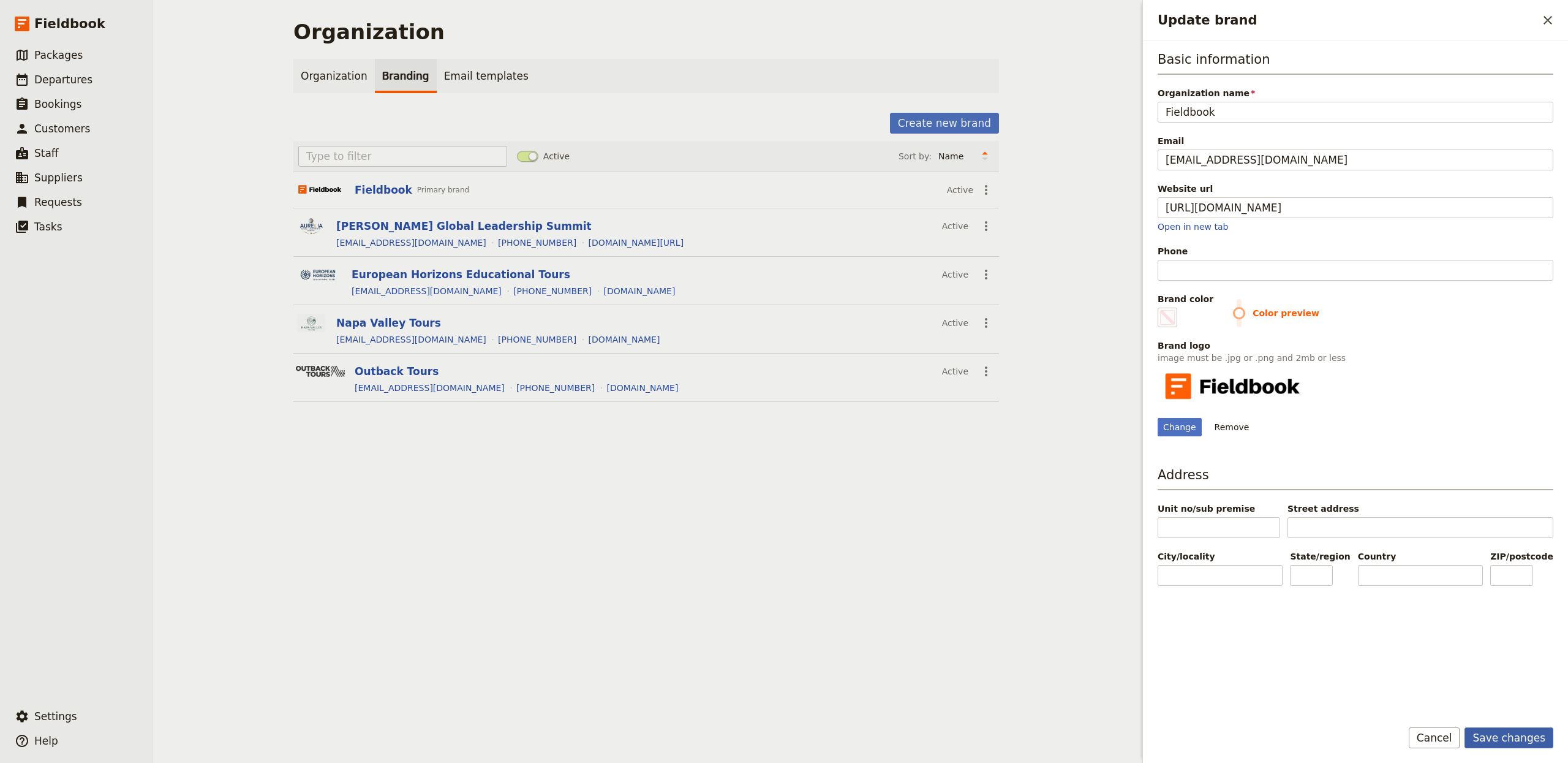
click at [1517, 734] on button "Save changes" at bounding box center [1509, 738] width 89 height 21
type input "#000000"
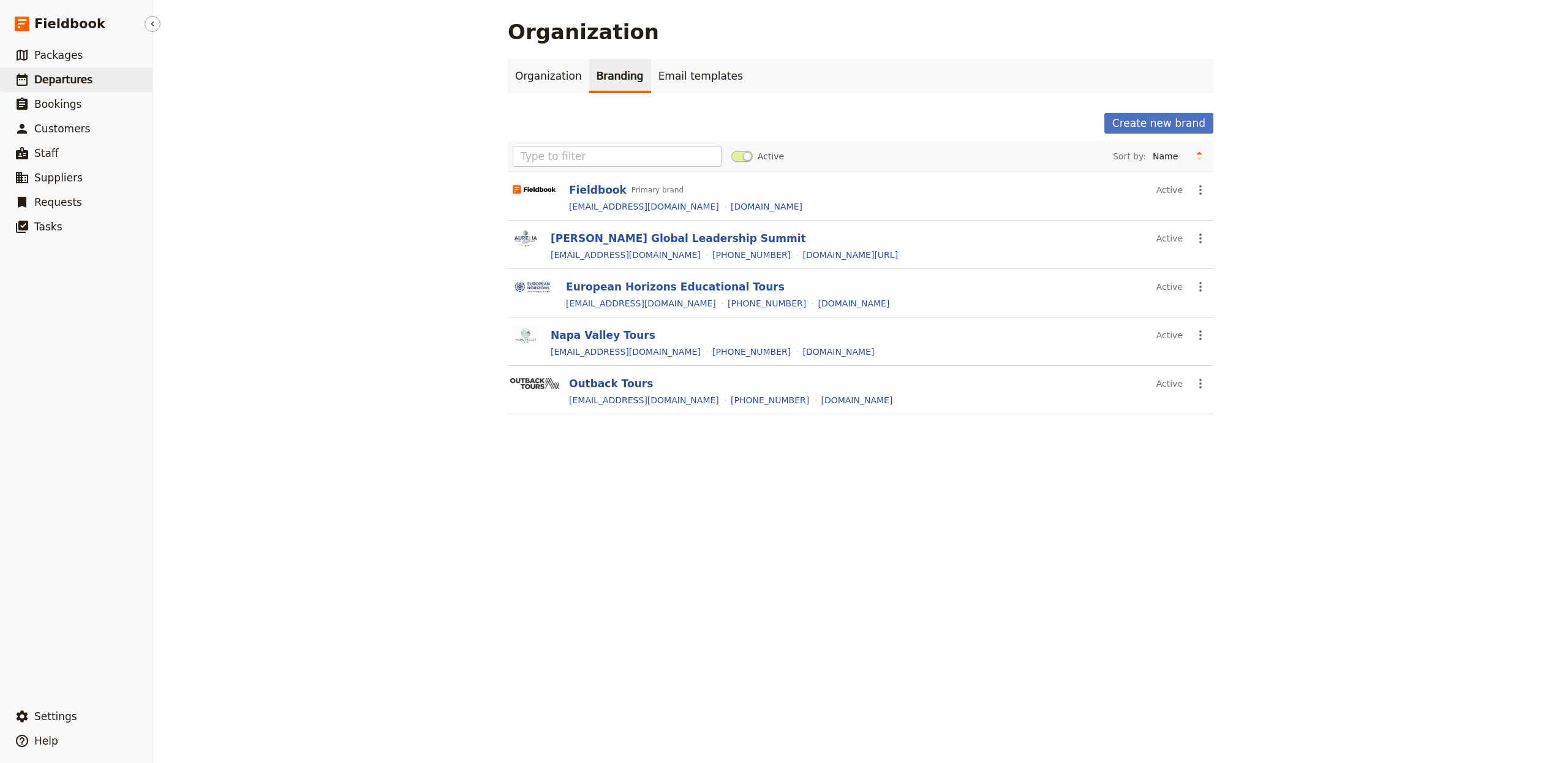
click at [119, 74] on link "​ Departures" at bounding box center [76, 80] width 152 height 24
select select "CREATED_AT"
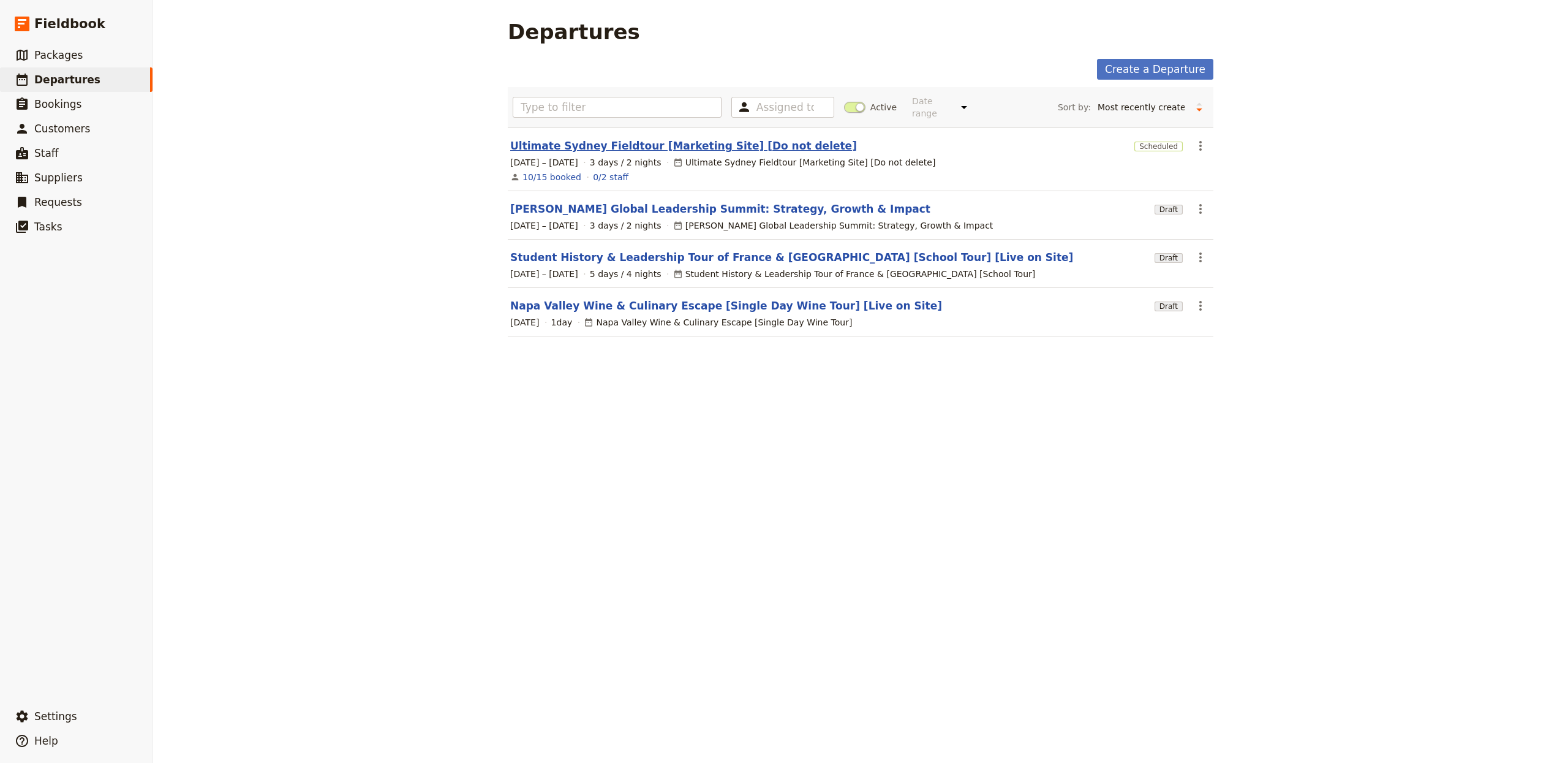
click at [637, 139] on link "Ultimate Sydney Fieldtour [Marketing Site] [Do not delete]" at bounding box center [684, 146] width 347 height 14
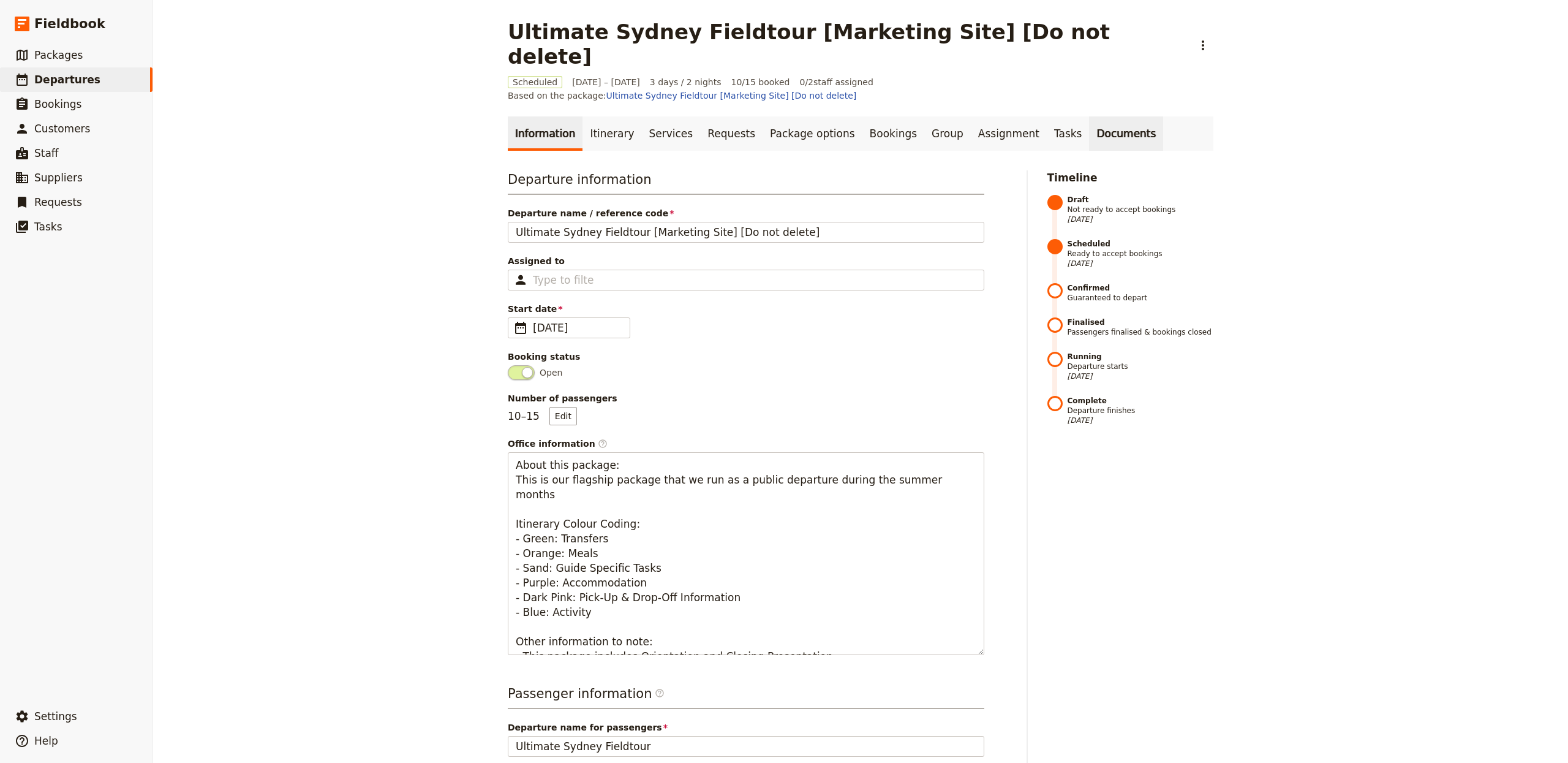
click at [1105, 116] on link "Documents" at bounding box center [1126, 133] width 74 height 34
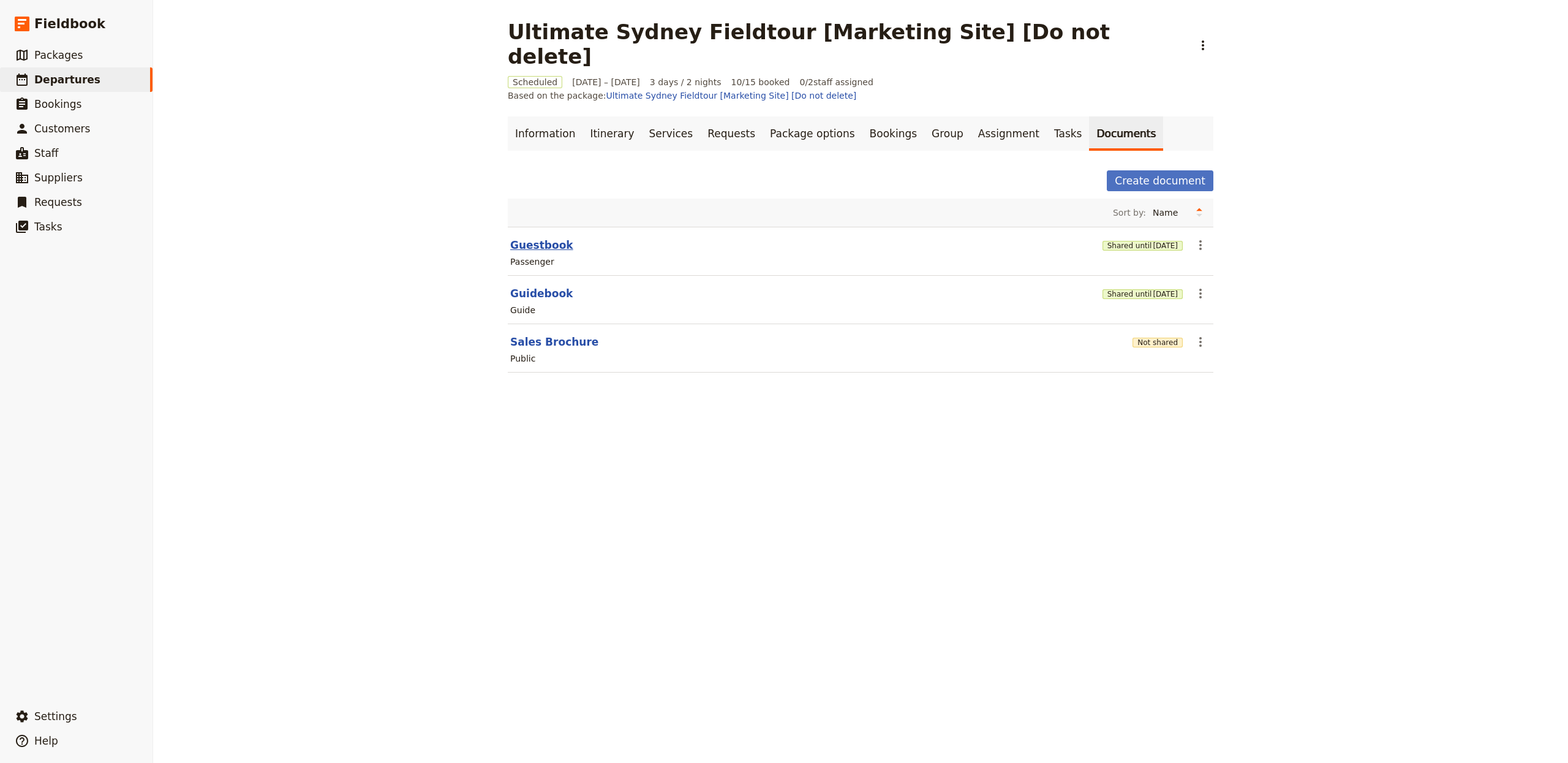
click at [543, 238] on button "Guestbook" at bounding box center [542, 245] width 63 height 14
select select "PASSENGER"
select select "RUN_SHEET"
select select "DEFAULT"
click at [1157, 331] on div "Not shared" at bounding box center [1157, 342] width 50 height 21
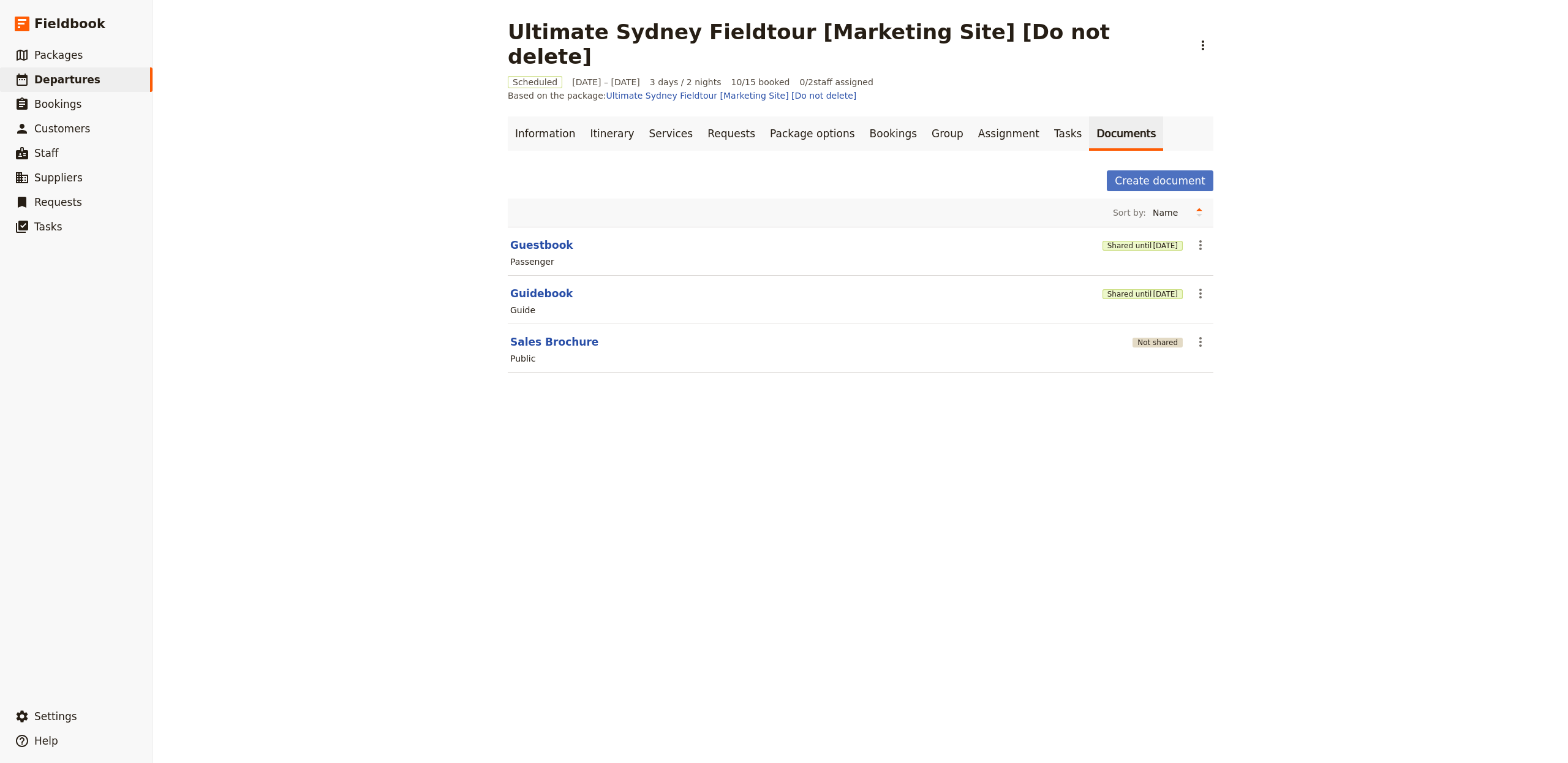
click at [1152, 338] on button "Not shared" at bounding box center [1157, 342] width 50 height 10
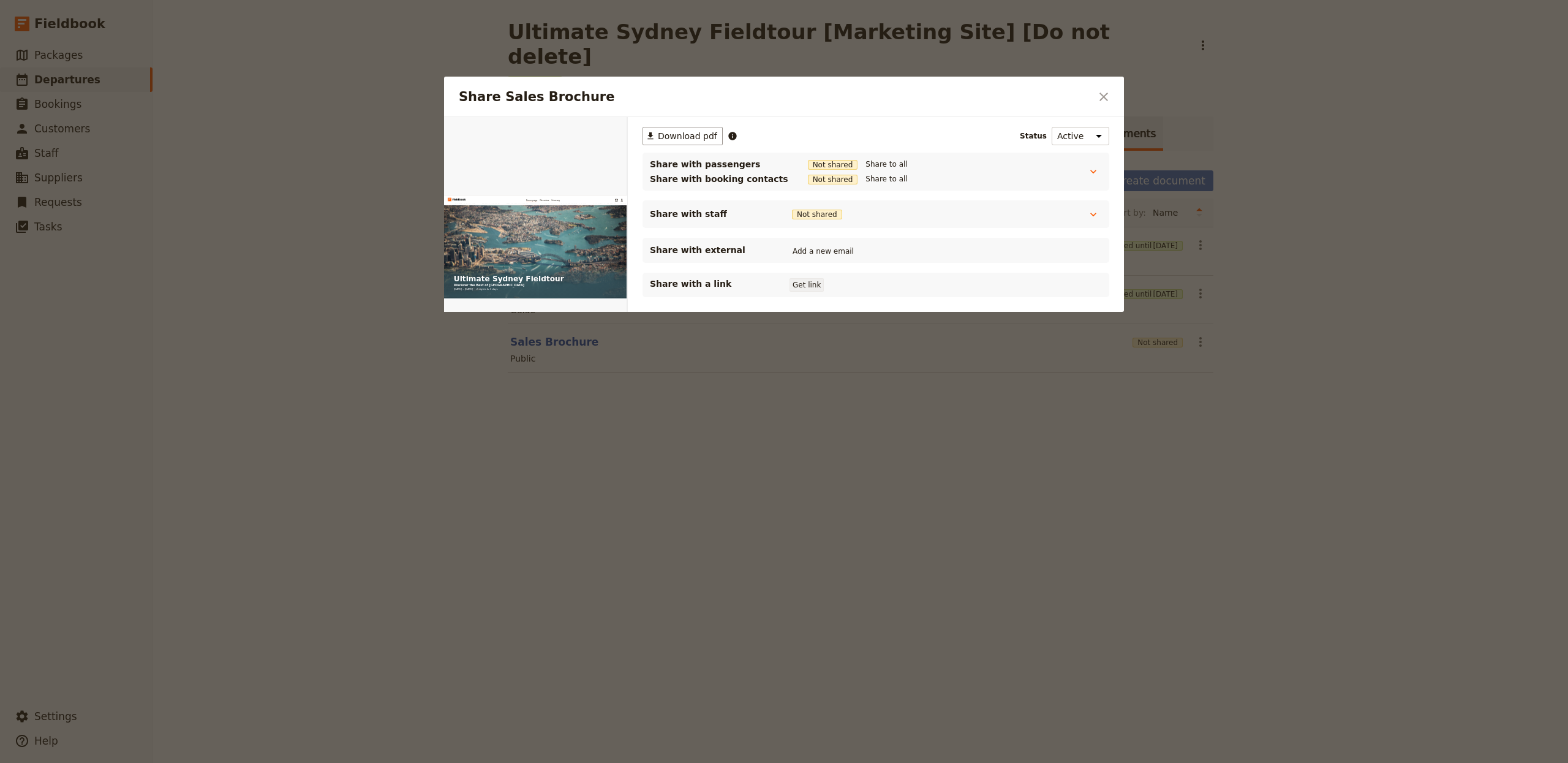
click at [812, 279] on button "Get link" at bounding box center [807, 285] width 34 height 14
click at [1090, 95] on div "Share Sales Brochure ​" at bounding box center [784, 97] width 680 height 41
click at [1096, 93] on button "​" at bounding box center [1104, 97] width 21 height 21
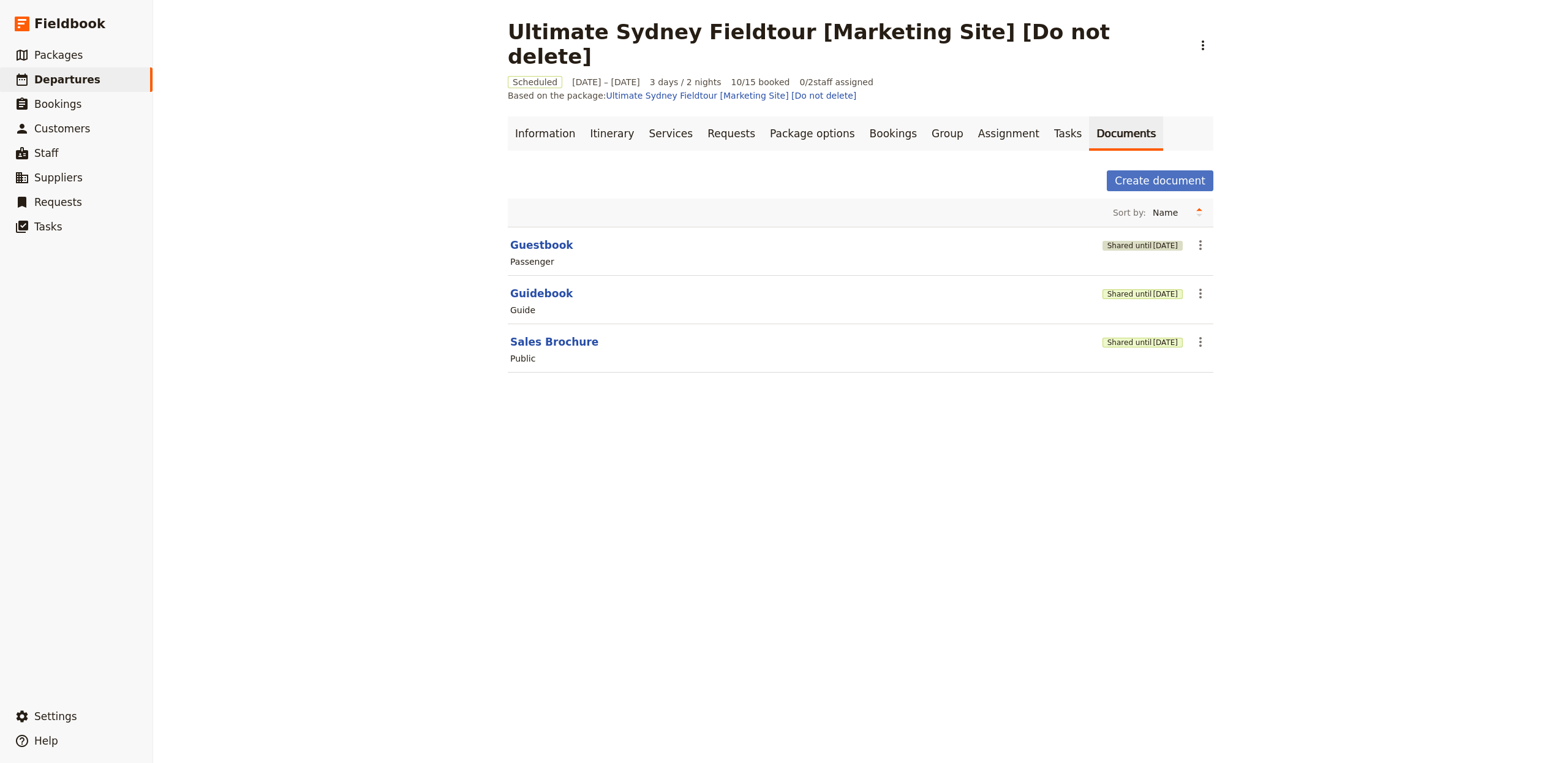
click at [1153, 241] on span "[DATE]" at bounding box center [1165, 245] width 25 height 10
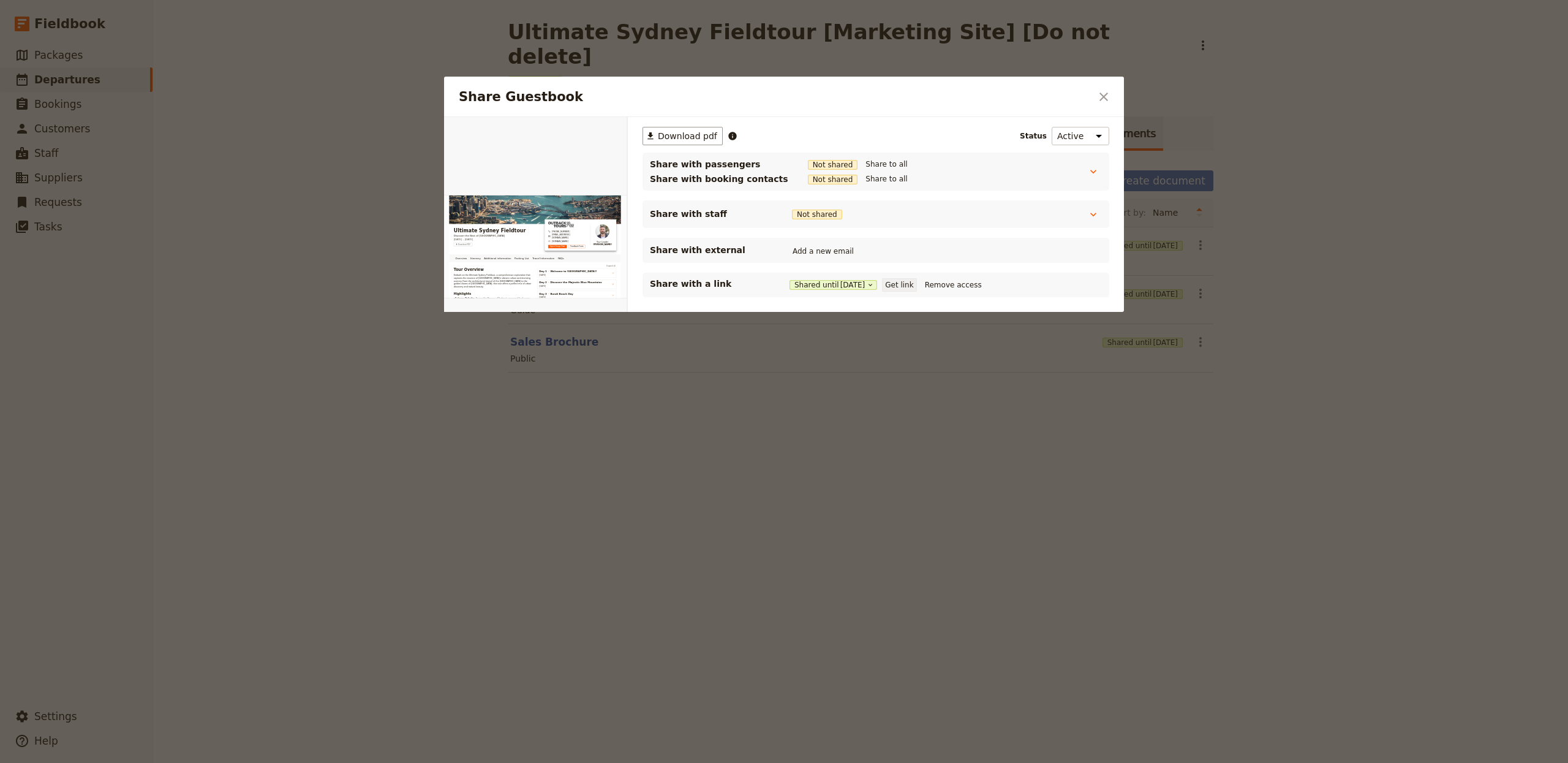
click at [912, 288] on button "Get link" at bounding box center [899, 285] width 34 height 14
click at [801, 545] on div at bounding box center [784, 381] width 1568 height 763
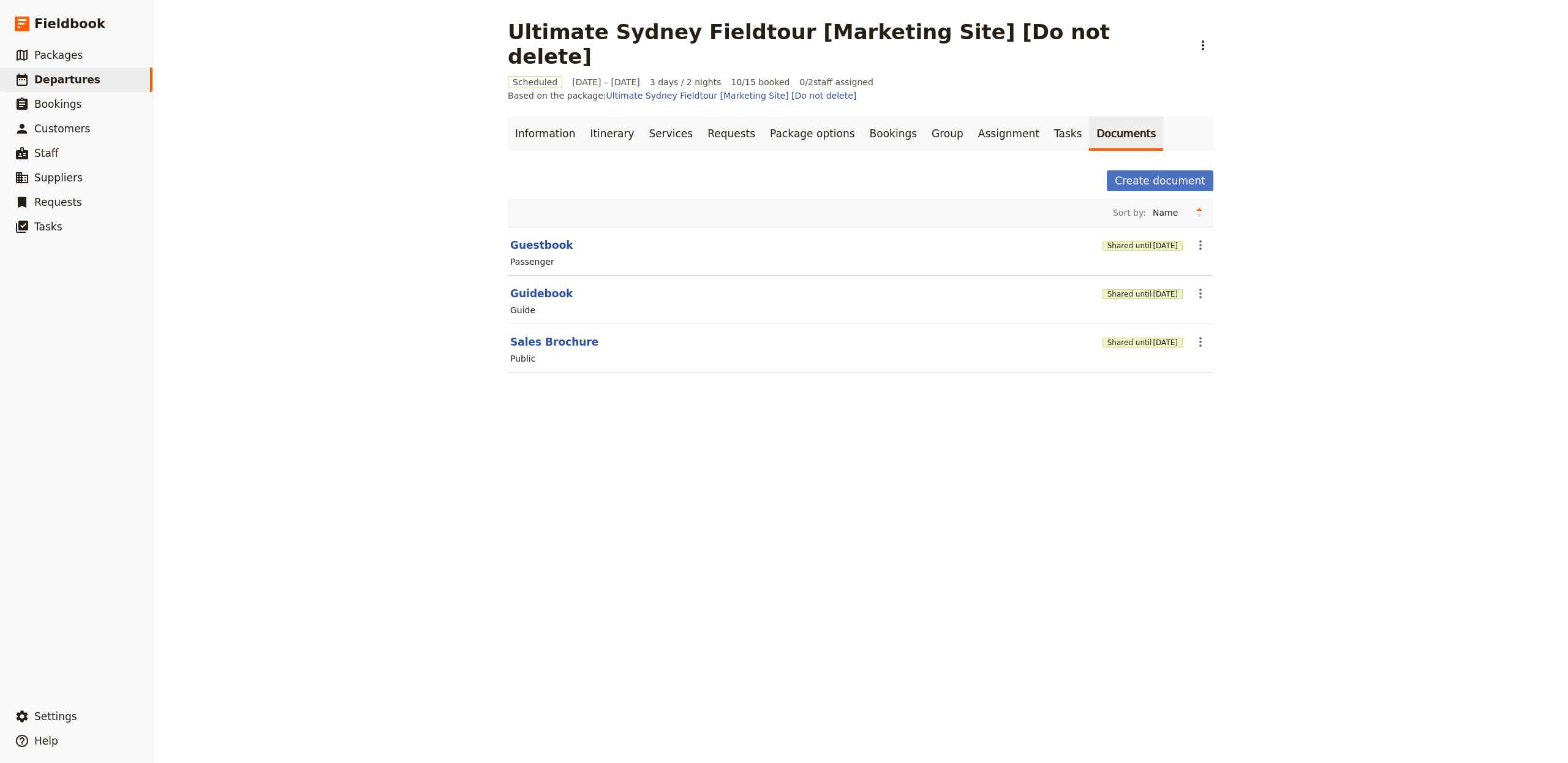
click at [1112, 283] on div "Shared until [DATE]" at bounding box center [1142, 294] width 80 height 21
click at [1115, 289] on button "Shared until [DATE]" at bounding box center [1142, 294] width 80 height 10
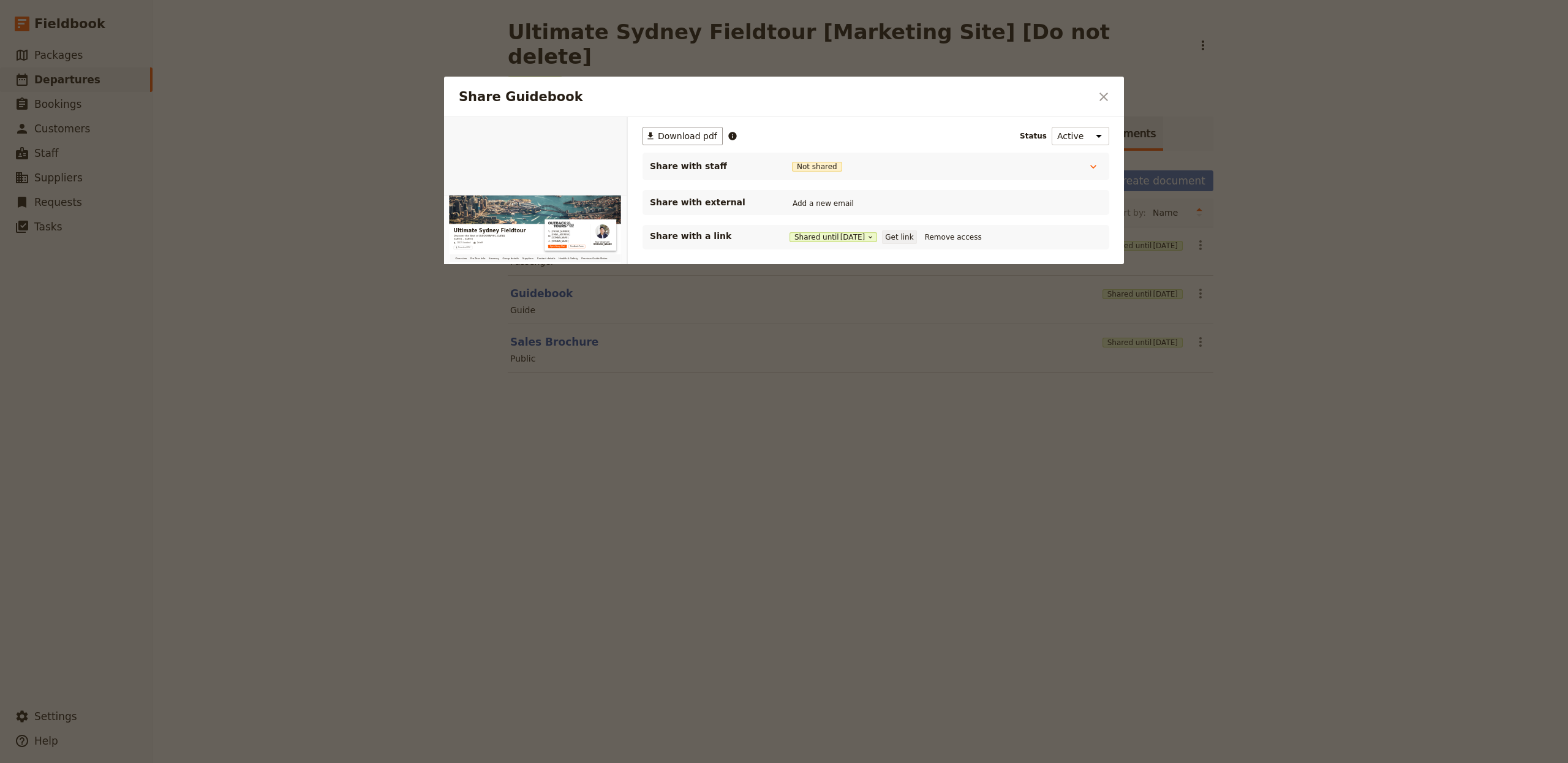
click at [899, 233] on button "Get link" at bounding box center [899, 237] width 34 height 14
click at [437, 377] on div at bounding box center [784, 381] width 1568 height 763
click at [437, 378] on div "Ultimate Sydney Fieldtour [Marketing Site] [Do not delete] ​ Scheduled [DATE] –…" at bounding box center [861, 381] width 1415 height 763
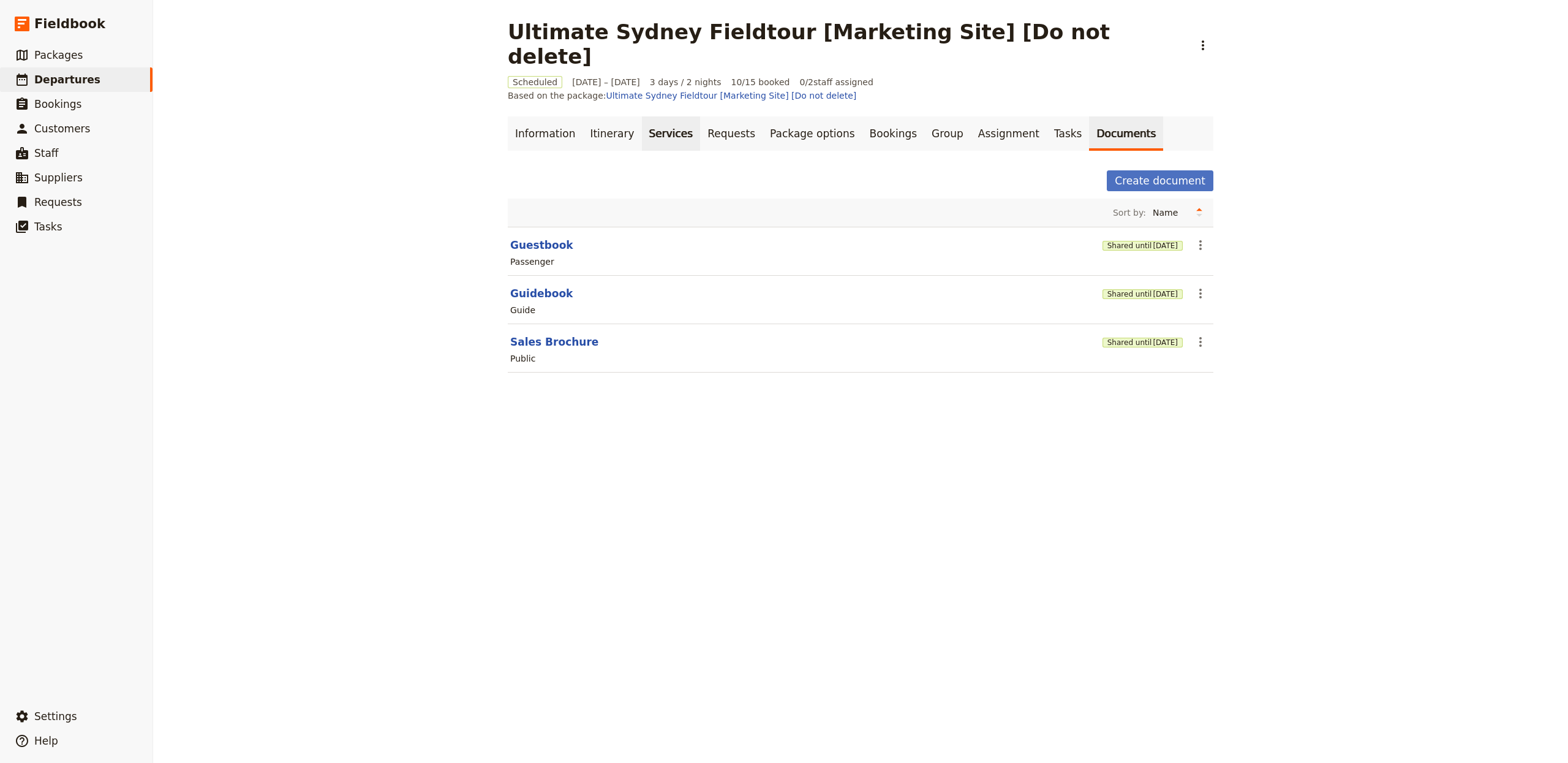
drag, startPoint x: 579, startPoint y: 115, endPoint x: 647, endPoint y: 109, distance: 68.3
click at [583, 116] on link "Itinerary" at bounding box center [612, 133] width 59 height 34
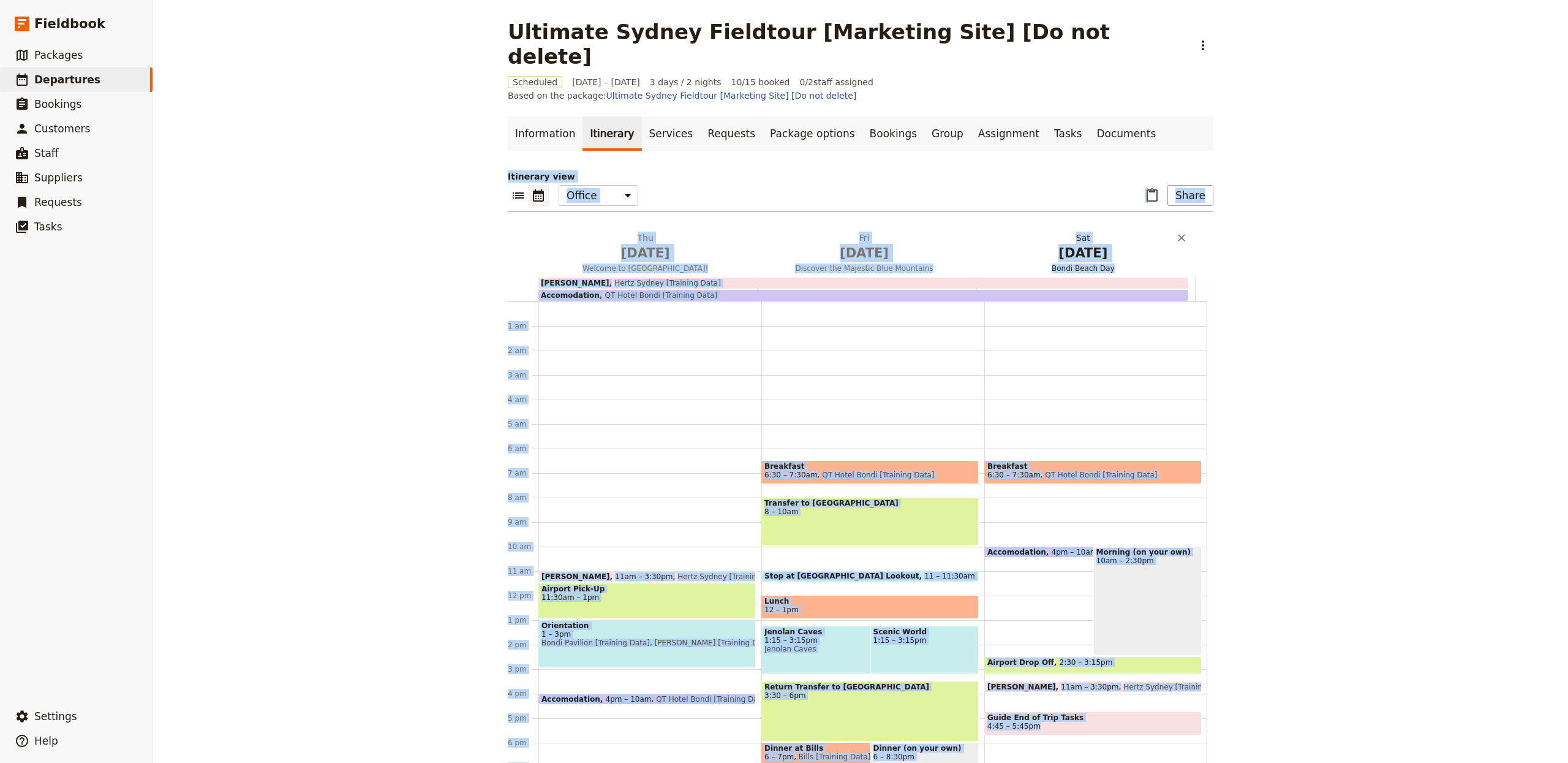
scroll to position [122, 0]
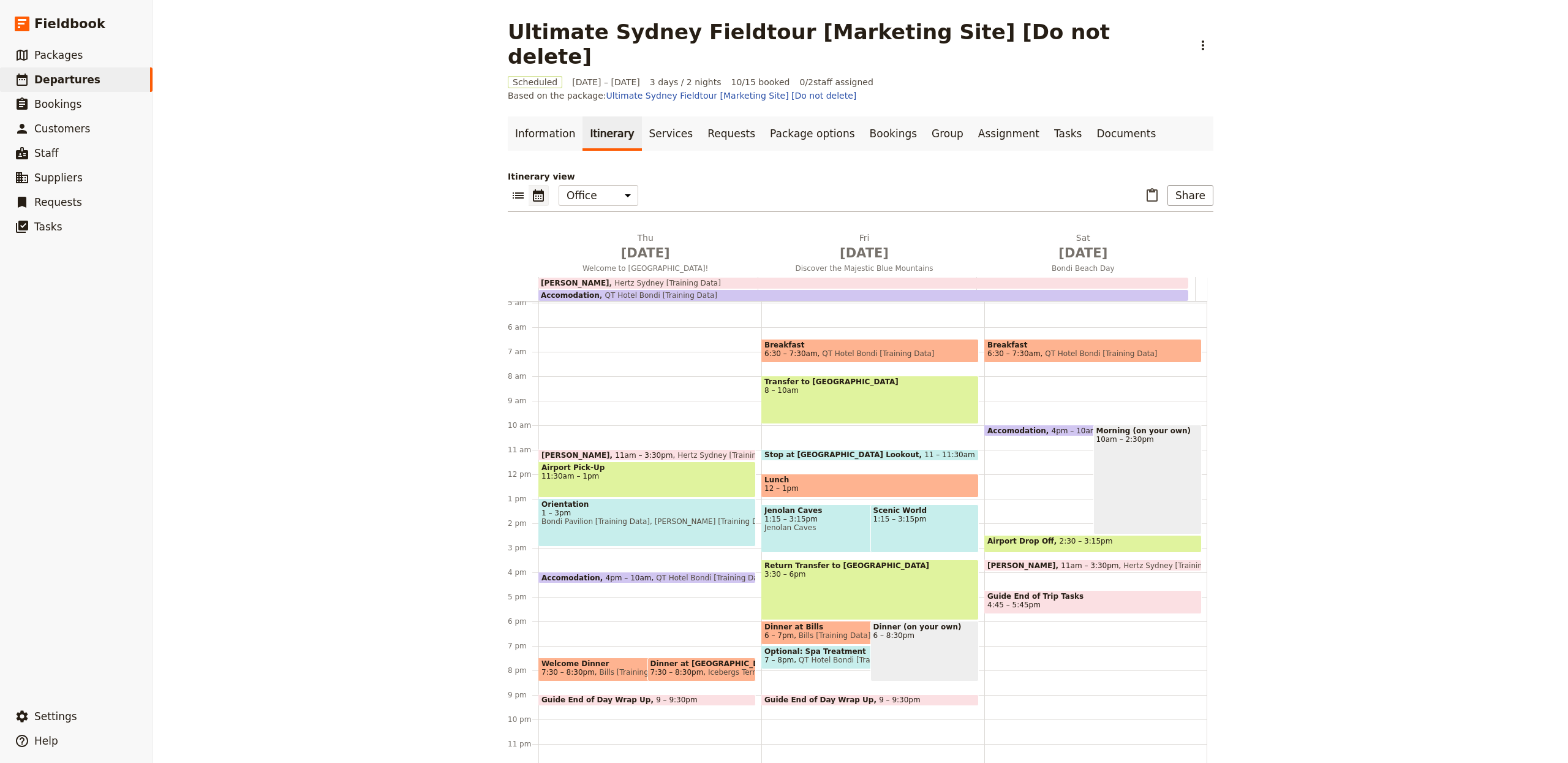
drag, startPoint x: 1345, startPoint y: 312, endPoint x: 1395, endPoint y: 311, distance: 50.0
click at [1346, 311] on div "Ultimate Sydney Fieldtour [Marketing Site] [Do not delete] ​ Scheduled [DATE] –…" at bounding box center [861, 381] width 1415 height 763
click at [1089, 116] on link "Documents" at bounding box center [1126, 133] width 74 height 34
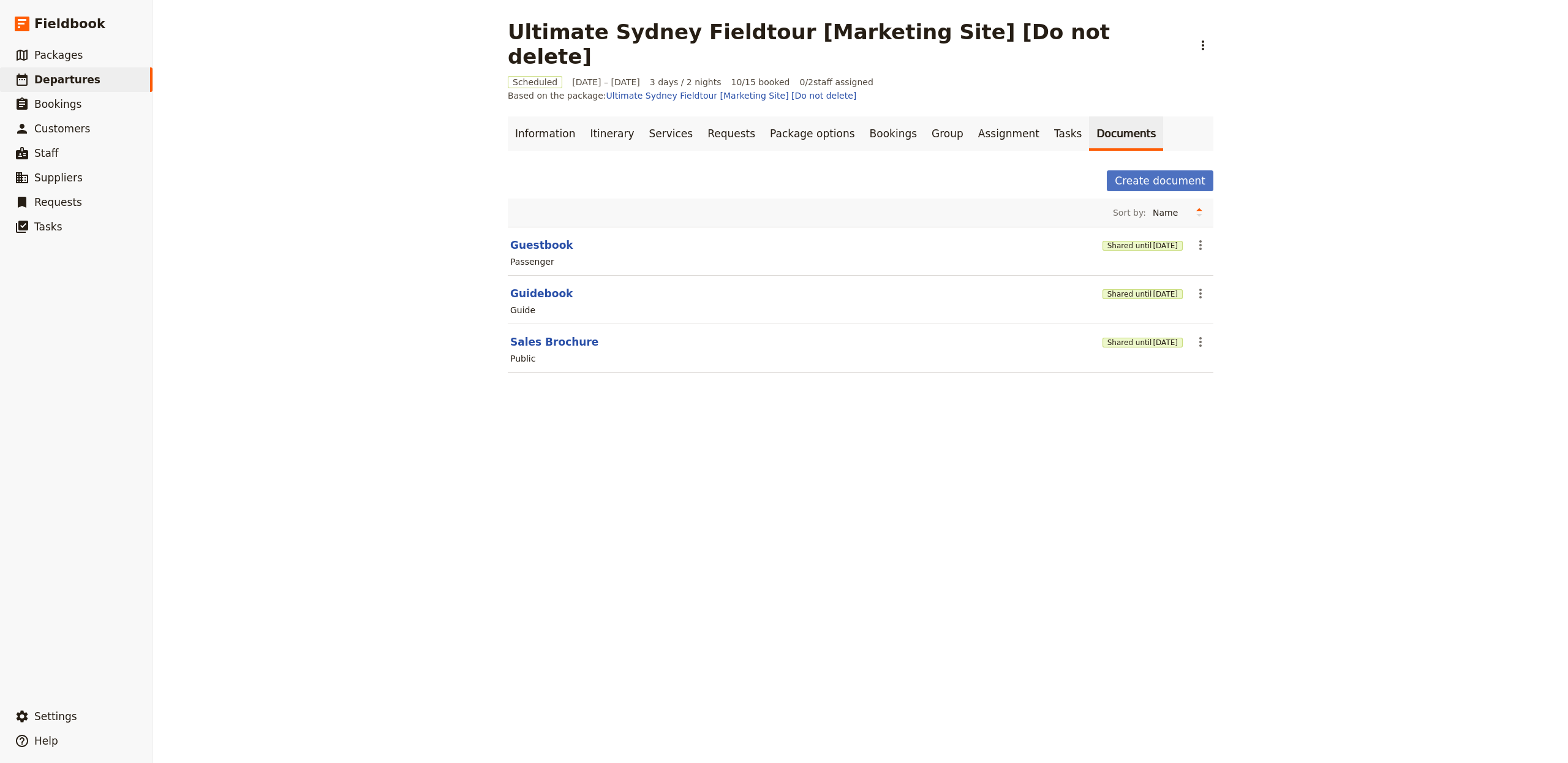
click at [742, 367] on main "Ultimate Sydney Fieldtour [Marketing Site] [Do not delete] ​ Scheduled [DATE] –…" at bounding box center [861, 203] width 735 height 407
click at [544, 335] on button "Sales Brochure" at bounding box center [554, 342] width 88 height 14
select select "DEFAULT"
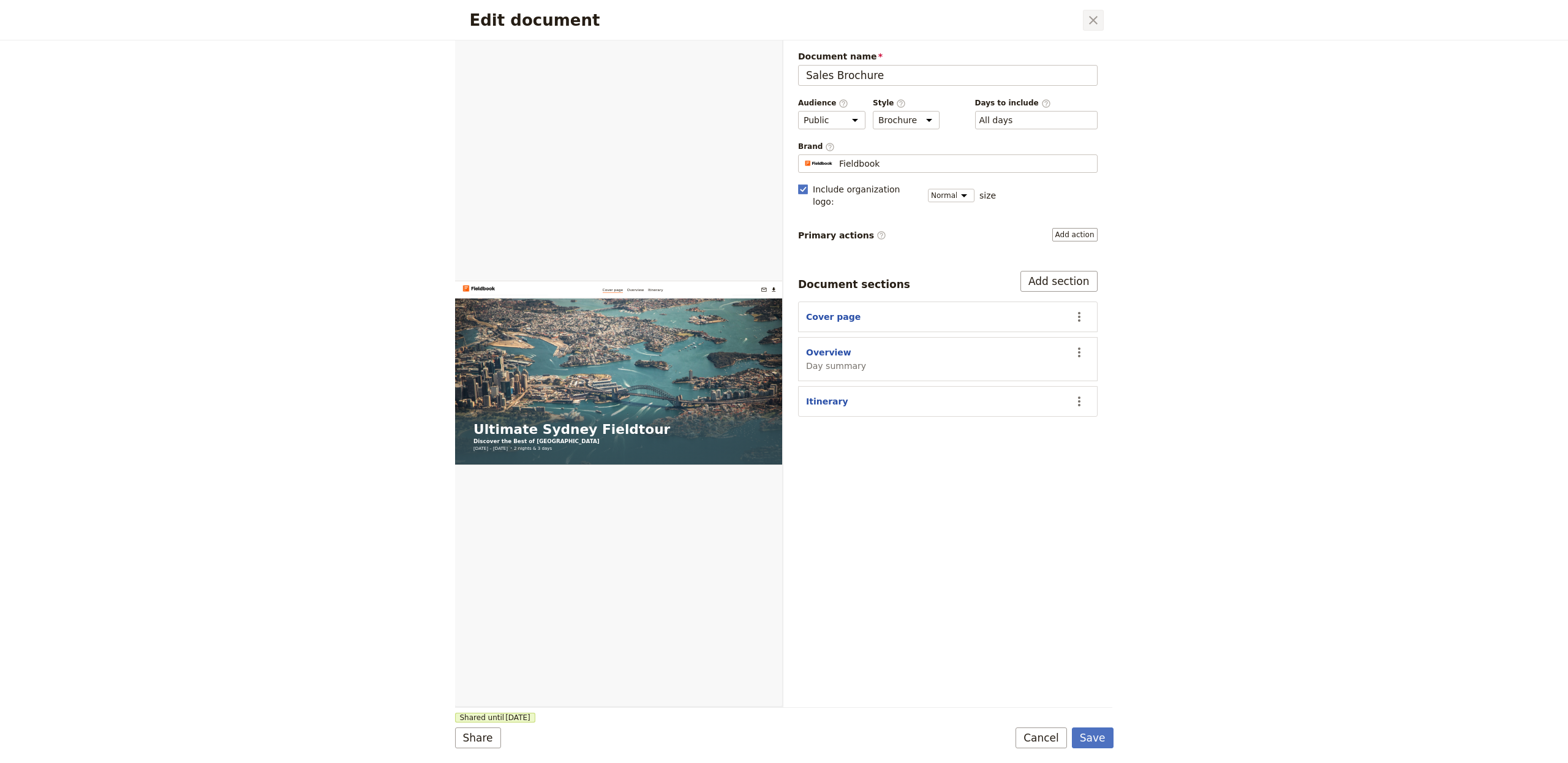
click at [1090, 16] on icon "Close dialog" at bounding box center [1093, 20] width 14 height 14
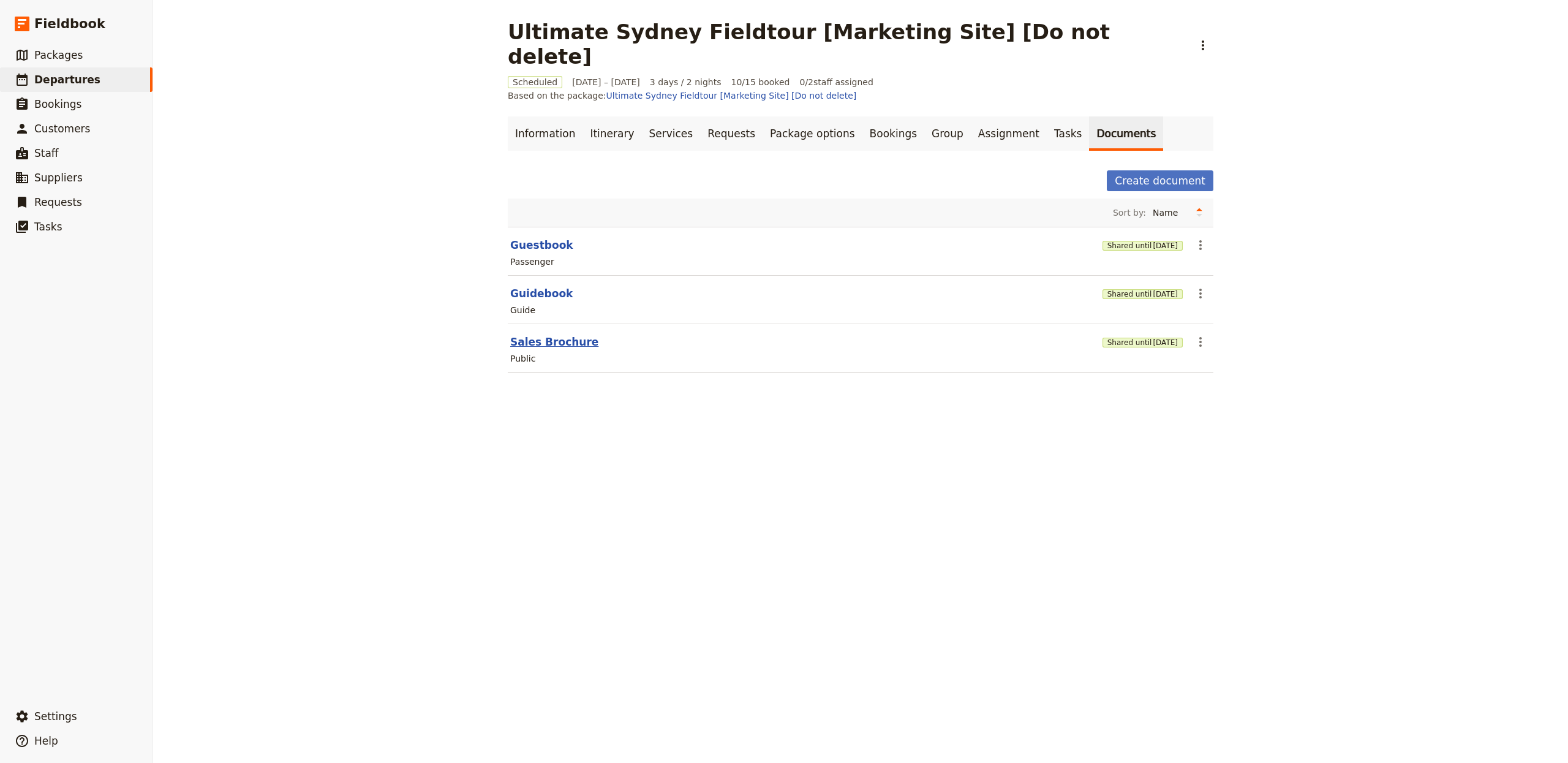
click at [563, 335] on button "Sales Brochure" at bounding box center [554, 342] width 88 height 14
select select "DEFAULT"
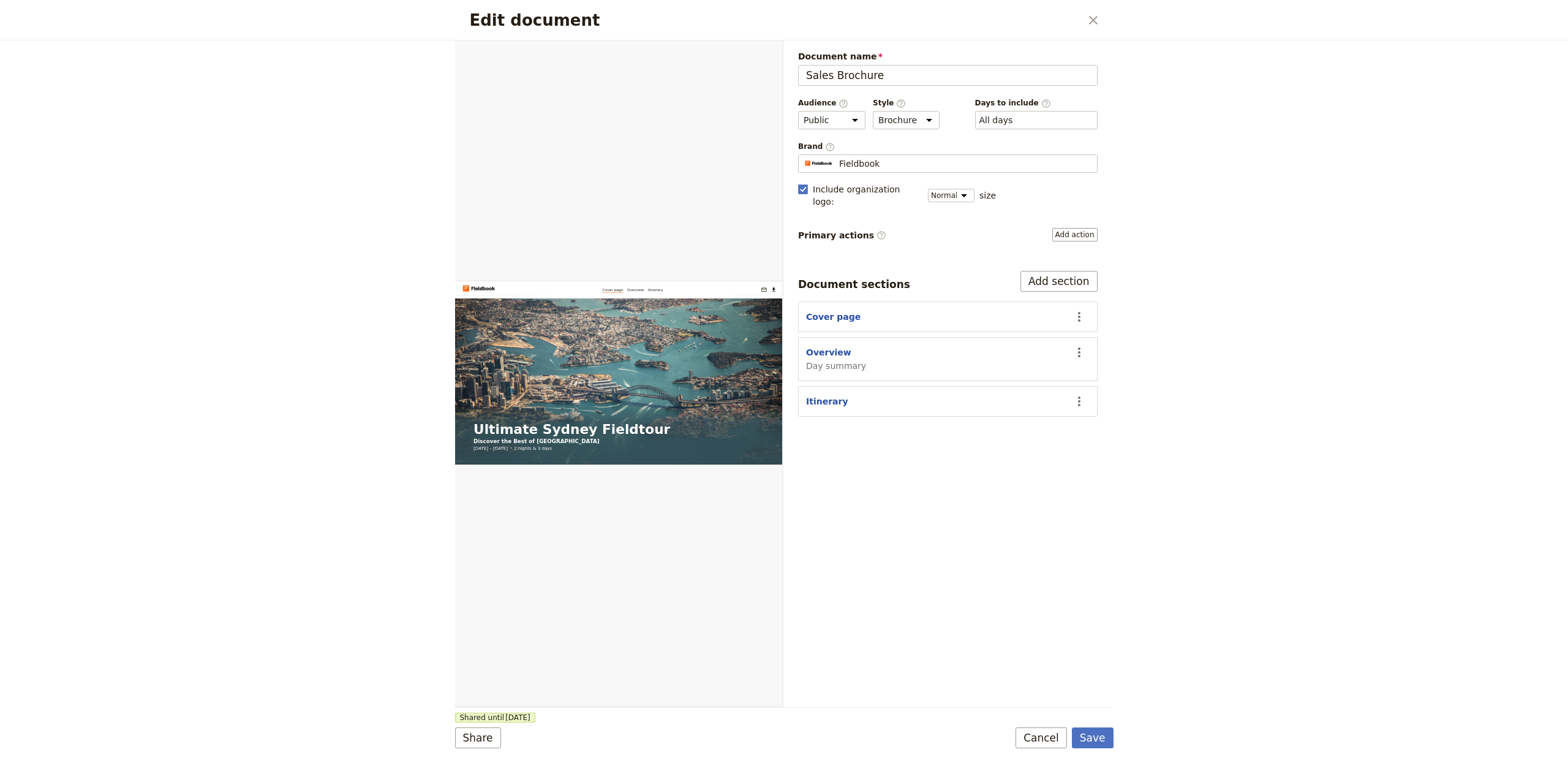
click at [857, 346] on div "Overview Day summary" at bounding box center [836, 359] width 60 height 26
click at [828, 346] on button "Overview" at bounding box center [828, 352] width 45 height 12
select select "DAY_SUMMARY"
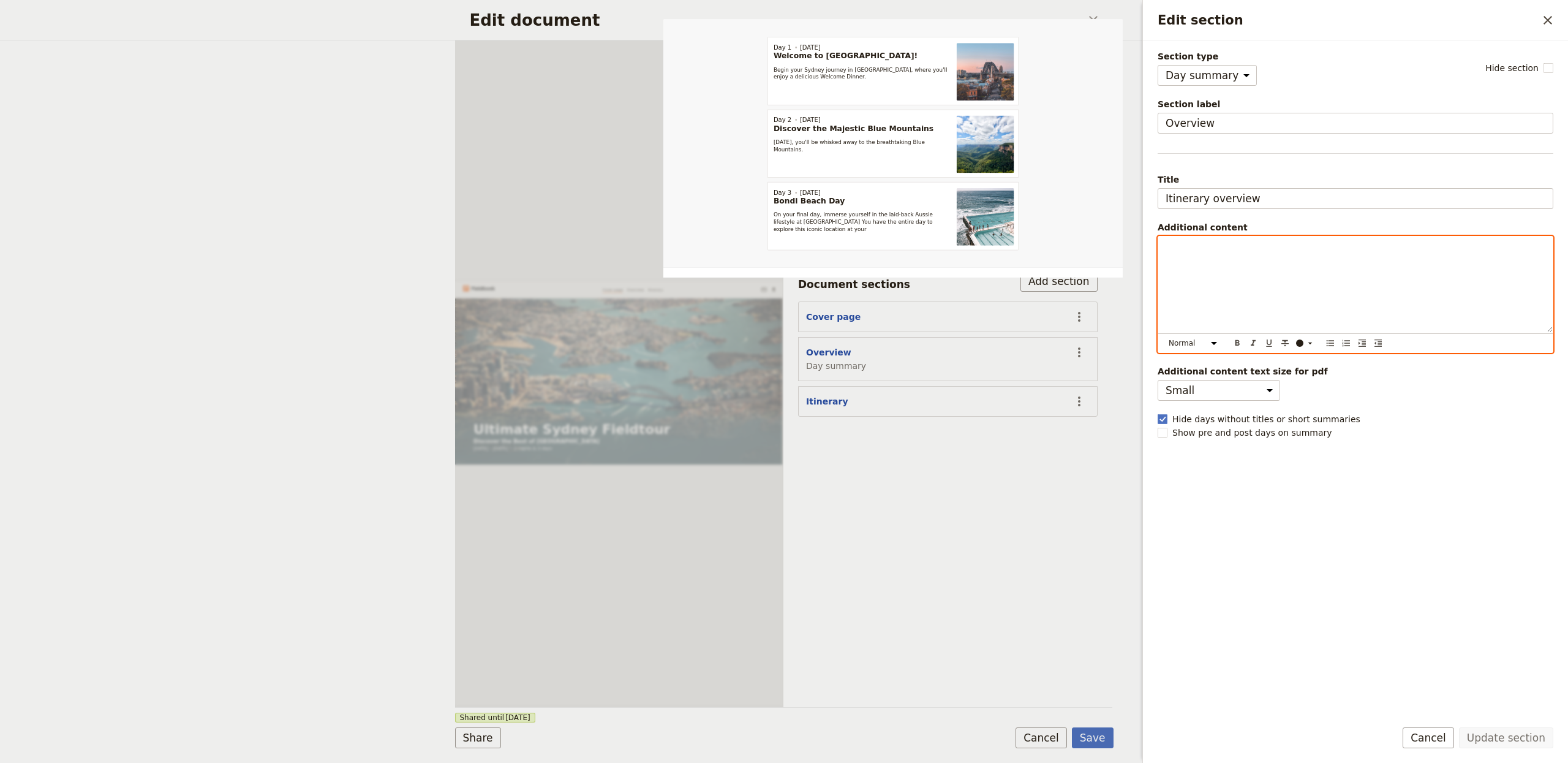
click at [1276, 286] on div "Edit section" at bounding box center [1355, 284] width 395 height 95
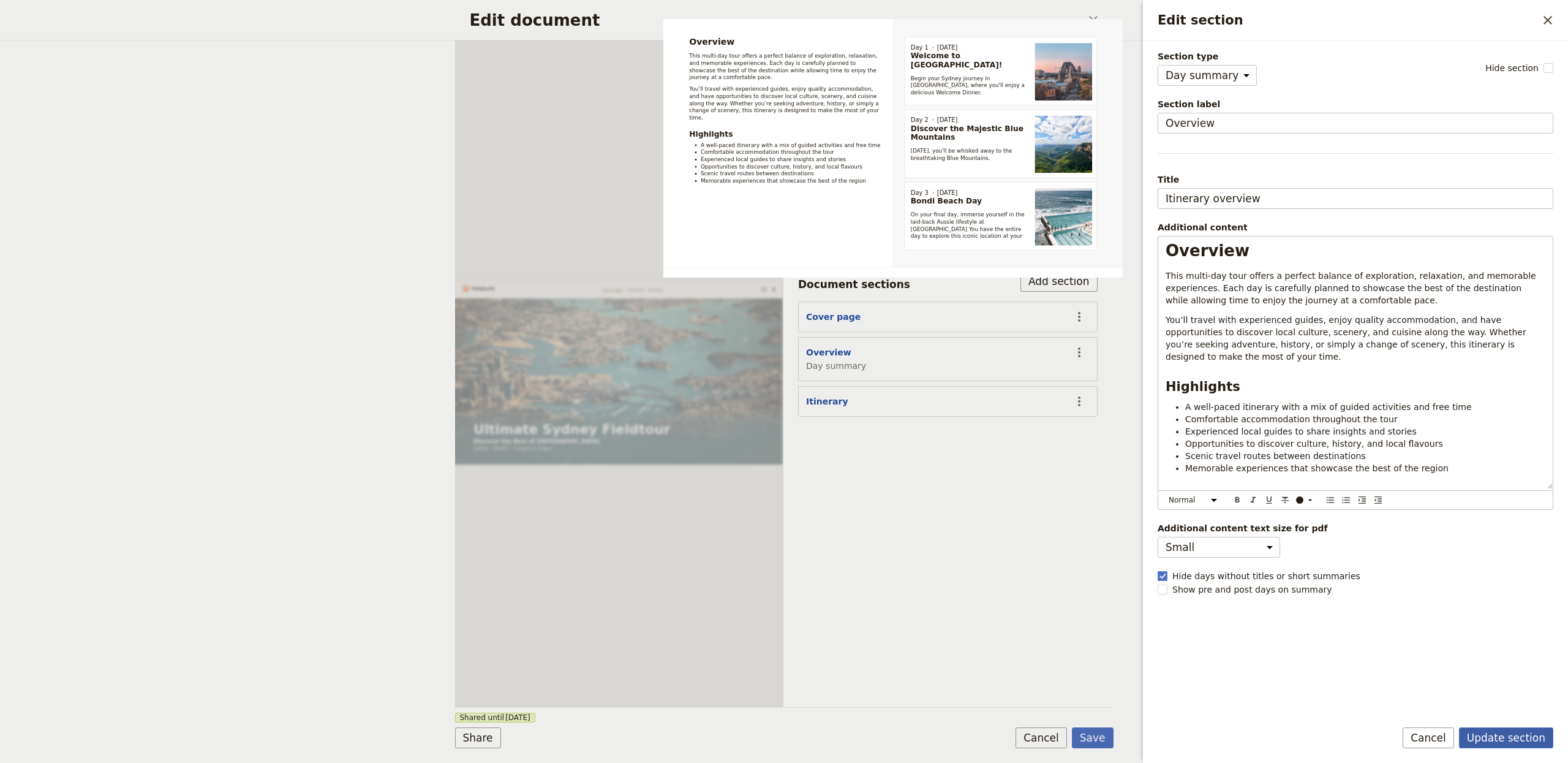
click at [1499, 739] on button "Update section" at bounding box center [1506, 738] width 95 height 21
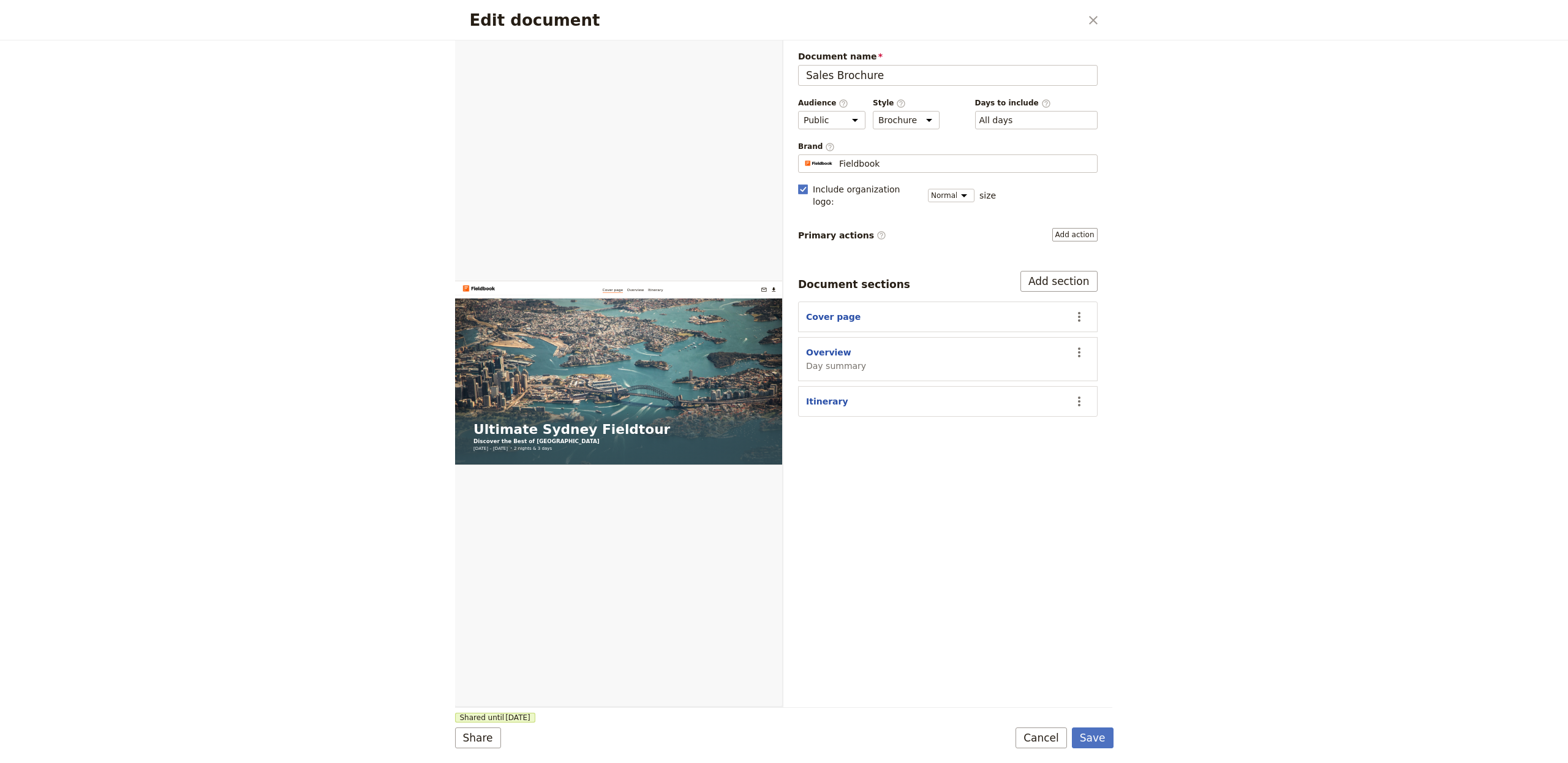
click at [1065, 259] on div "Document name Sales Brochure Preview Audience ​ Public Passenger Guide Style ​ …" at bounding box center [948, 233] width 300 height 367
click at [1061, 271] on button "Add section" at bounding box center [1058, 281] width 77 height 21
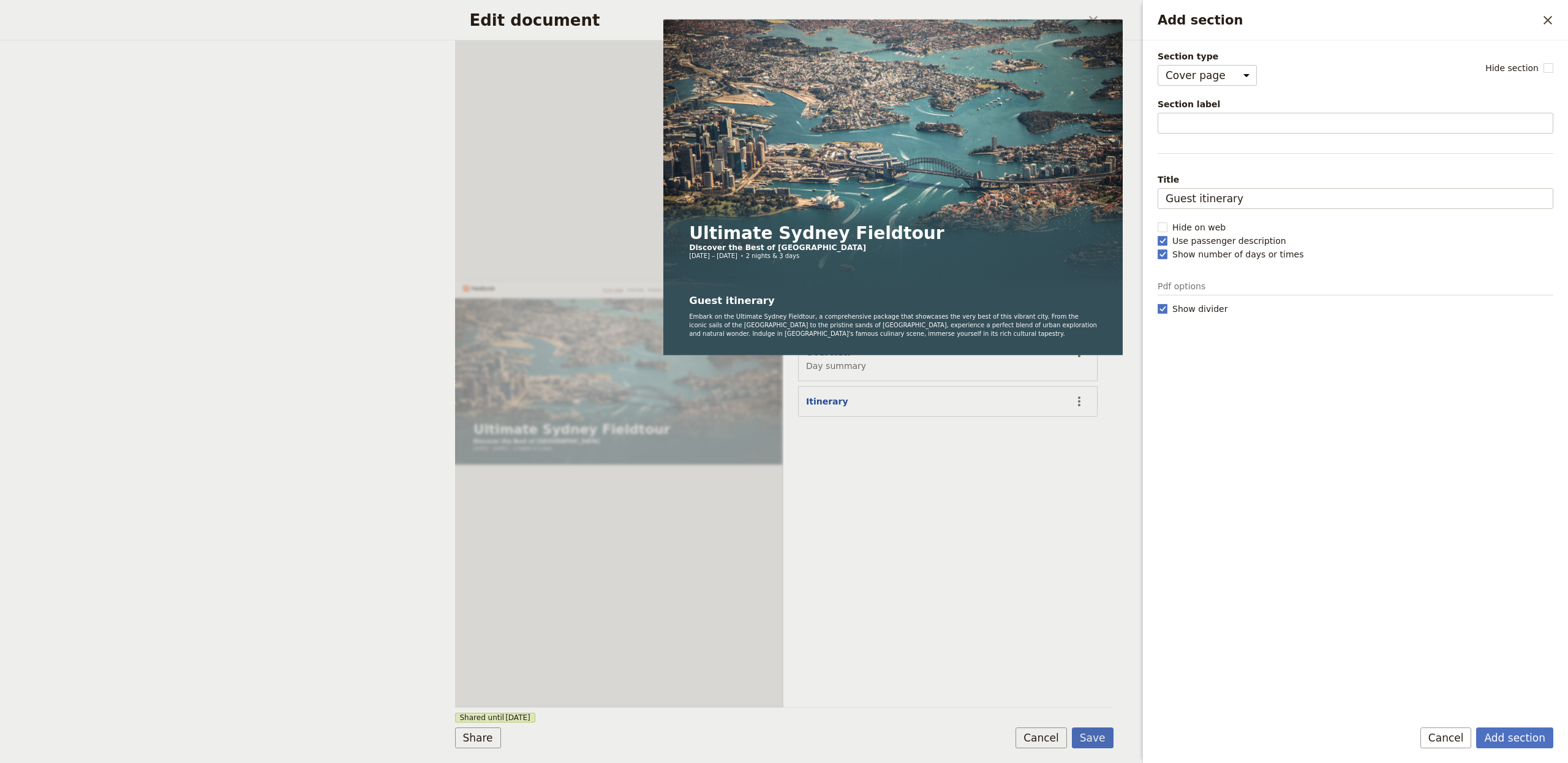
click at [1247, 57] on span "Section type" at bounding box center [1207, 56] width 99 height 12
click at [1247, 65] on select "Cover page Day summary Itinerary Custom" at bounding box center [1207, 76] width 99 height 21
click at [1238, 66] on select "Cover page Day summary Itinerary Custom" at bounding box center [1207, 76] width 99 height 21
select select "CUSTOM"
click at [1157, 65] on select "Cover page Day summary Itinerary Custom" at bounding box center [1207, 76] width 99 height 21
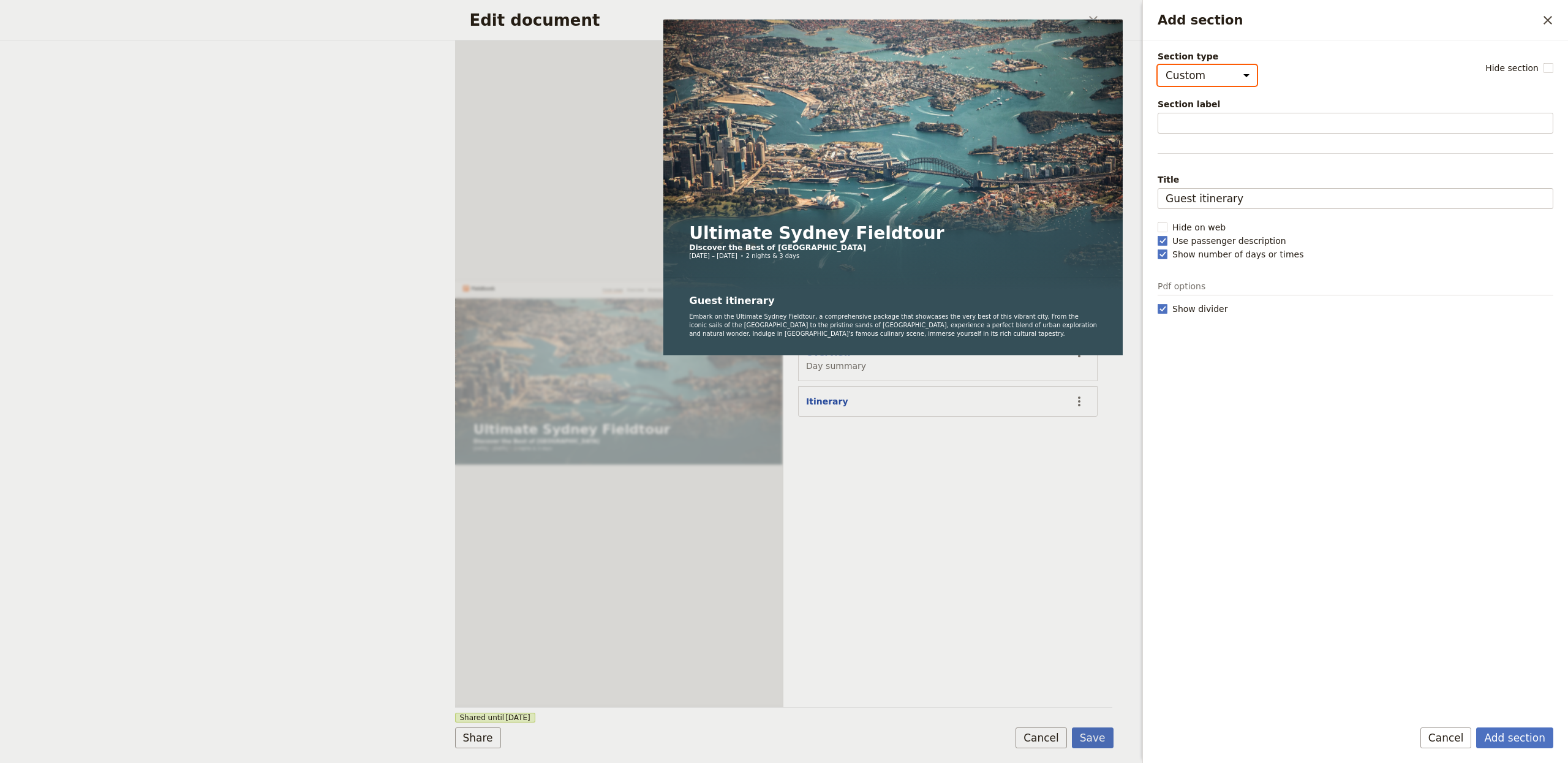
select select "default"
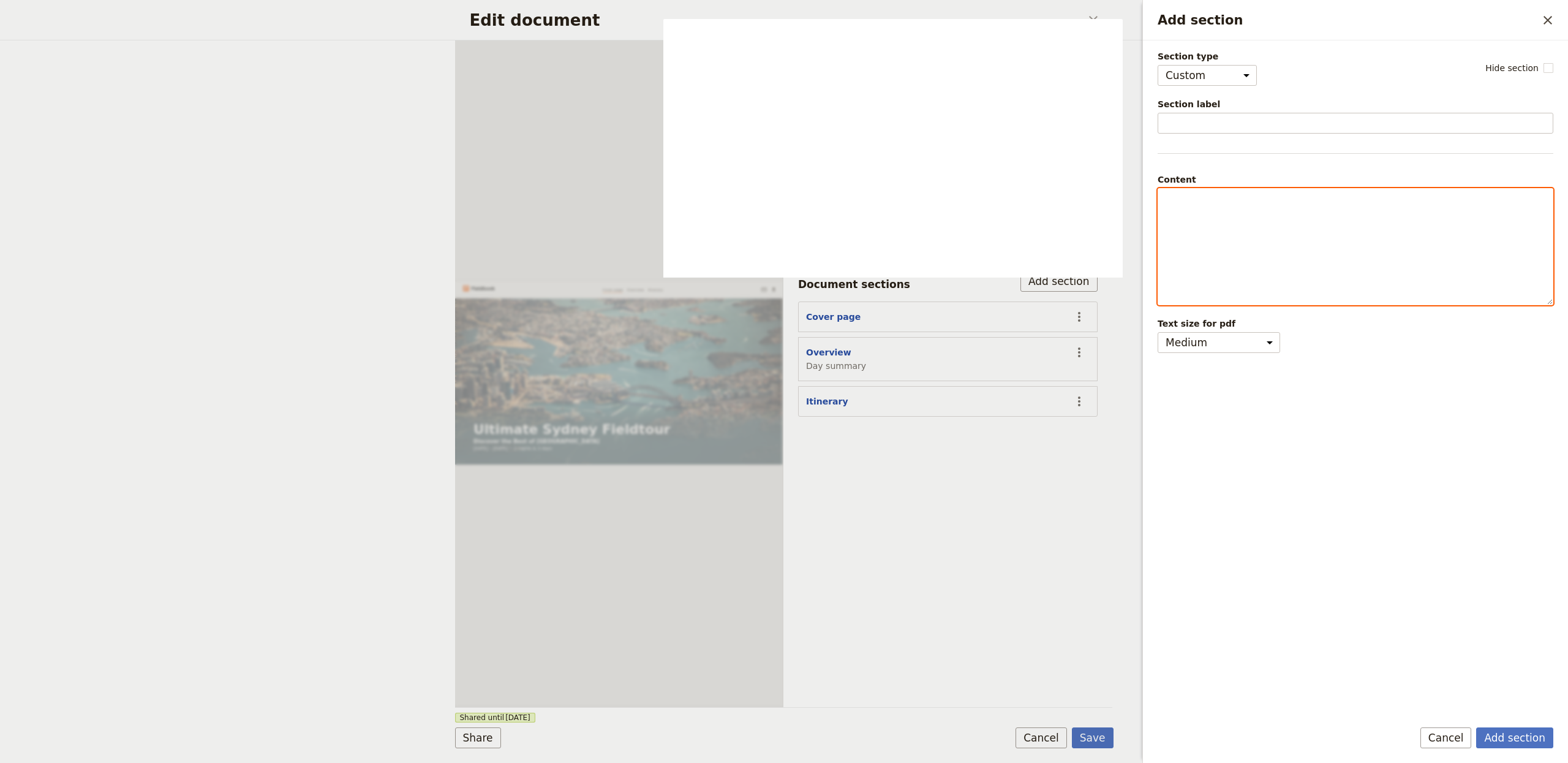
drag, startPoint x: 1337, startPoint y: 237, endPoint x: 1332, endPoint y: 228, distance: 10.3
click at [1337, 237] on div "Add section" at bounding box center [1355, 246] width 395 height 116
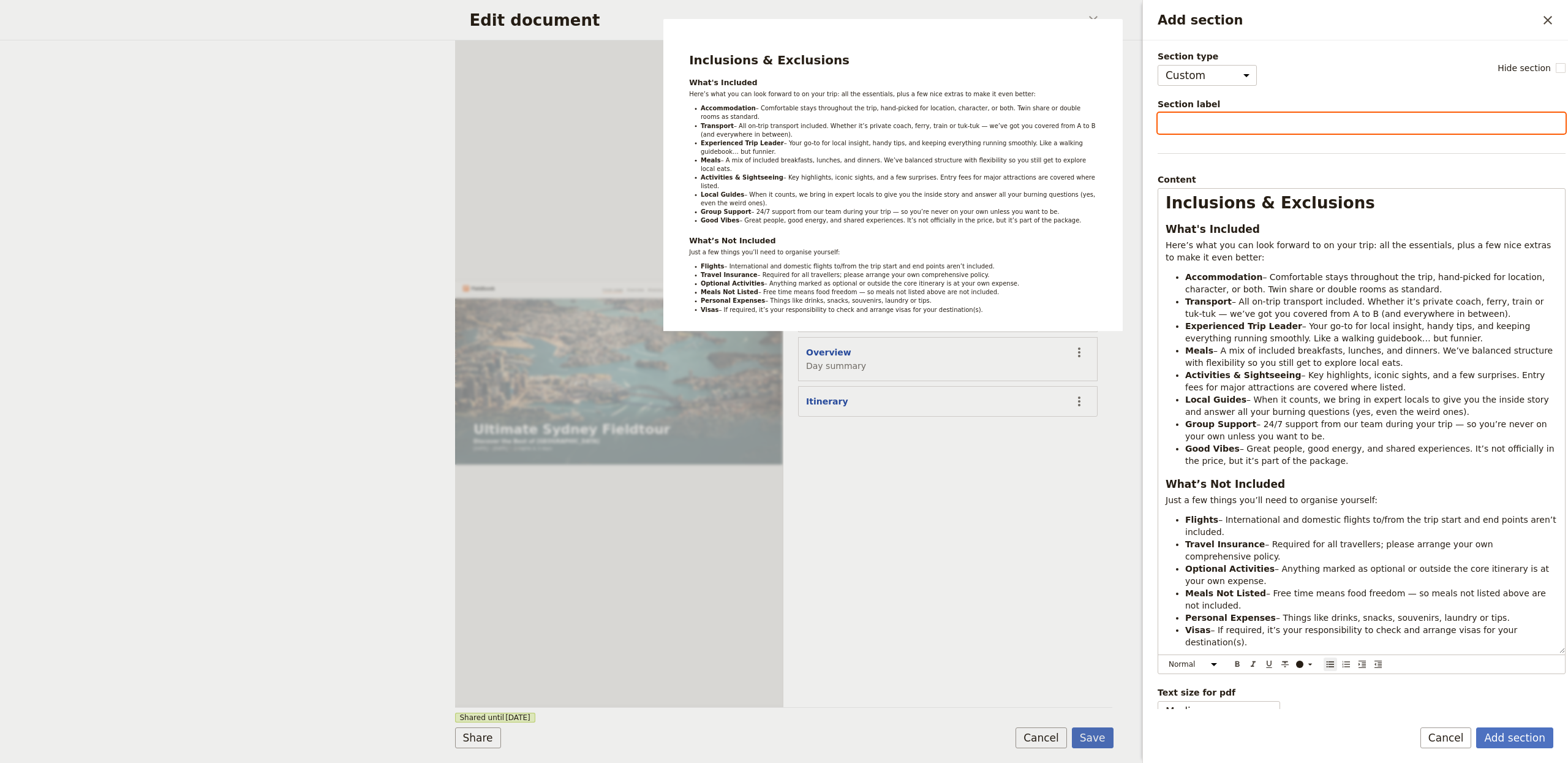
click at [1207, 120] on input "Section label" at bounding box center [1361, 124] width 408 height 21
type input "What's Included"
click at [1476, 728] on button "Add section" at bounding box center [1514, 738] width 77 height 21
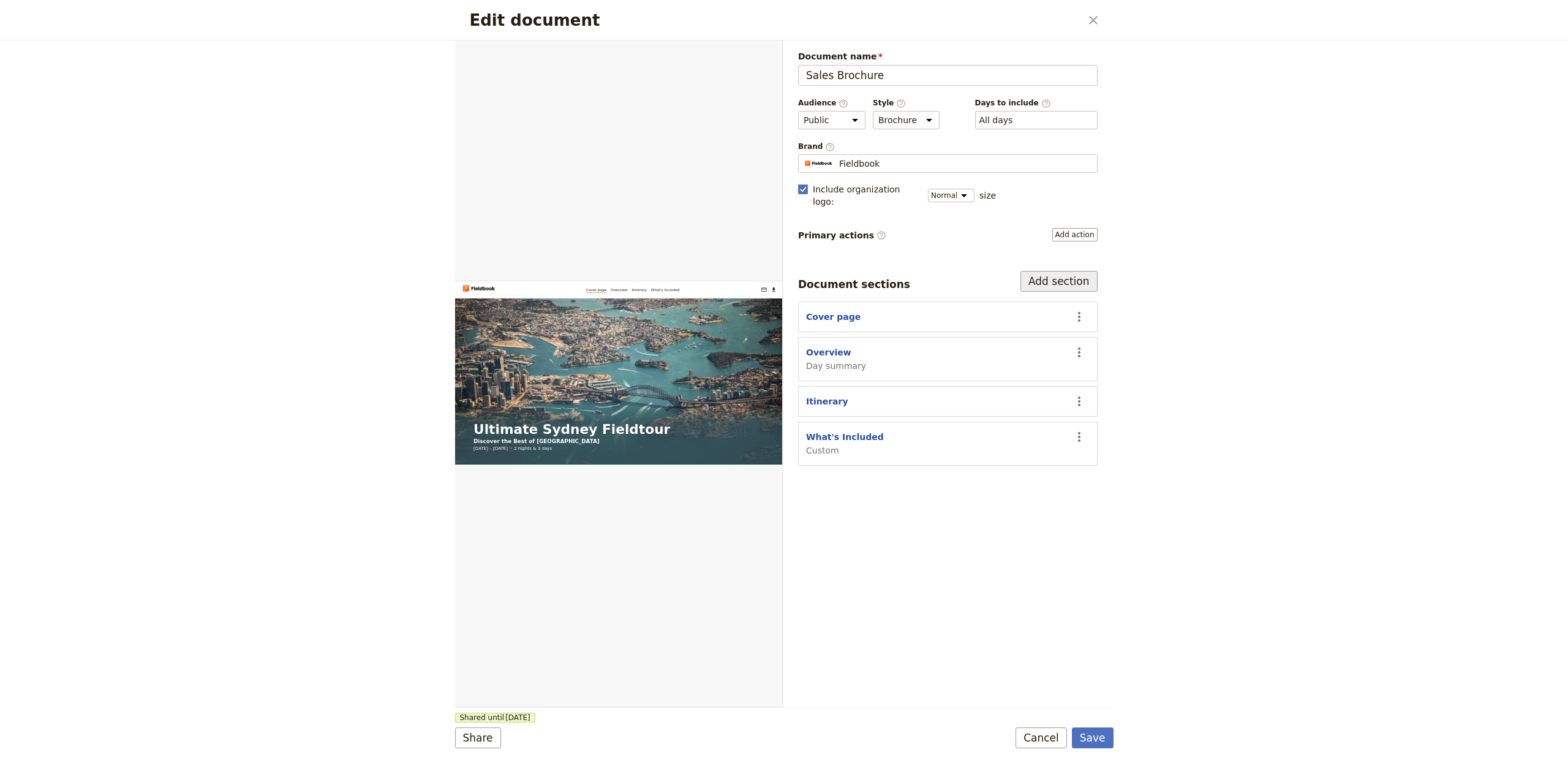
click at [1054, 275] on button "Add section" at bounding box center [1058, 281] width 77 height 21
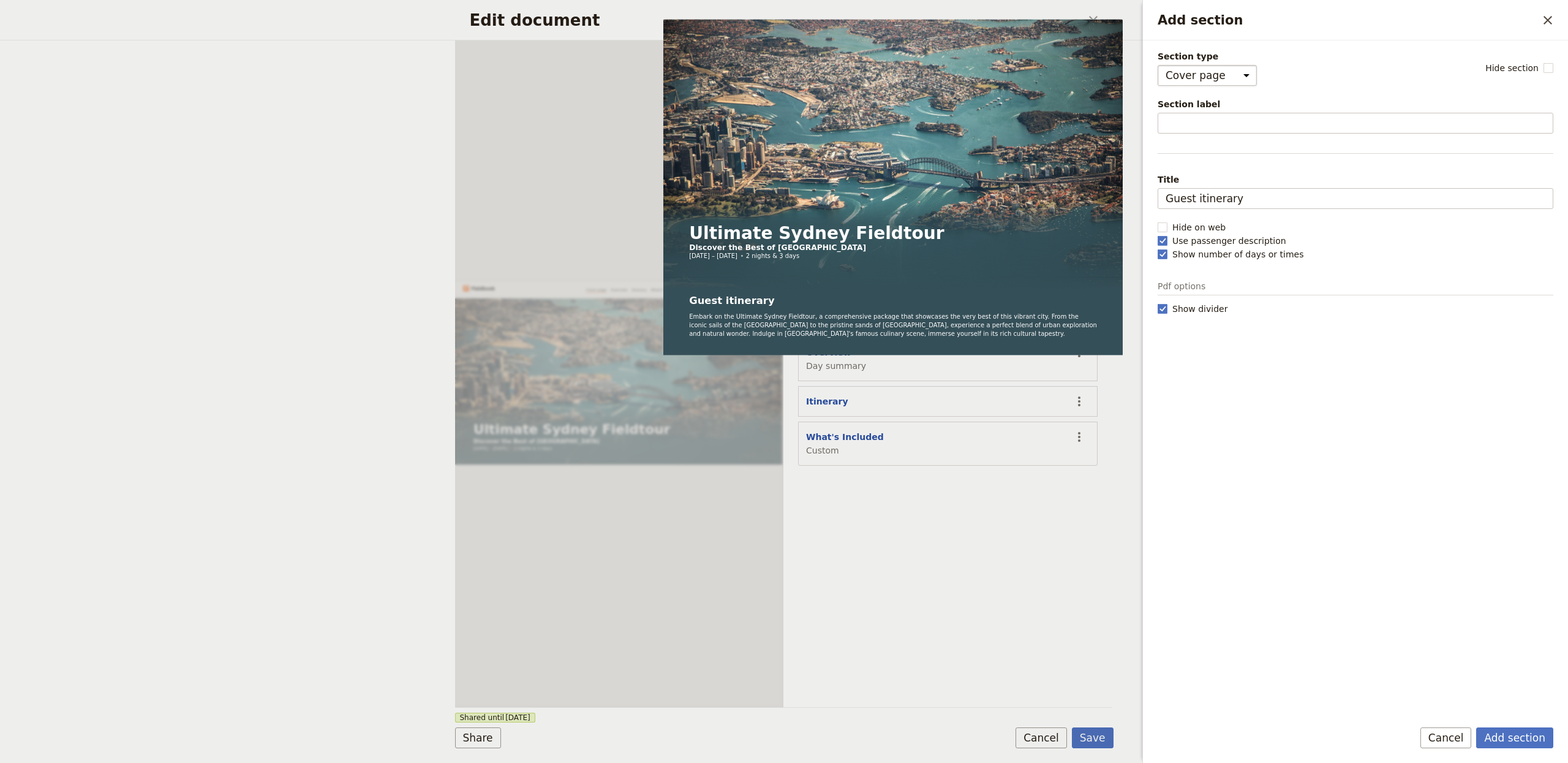
click at [1198, 78] on select "Cover page Day summary Itinerary Custom" at bounding box center [1207, 76] width 99 height 21
select select "CUSTOM"
click at [1157, 65] on select "Cover page Day summary Itinerary Custom" at bounding box center [1207, 76] width 99 height 21
select select "default"
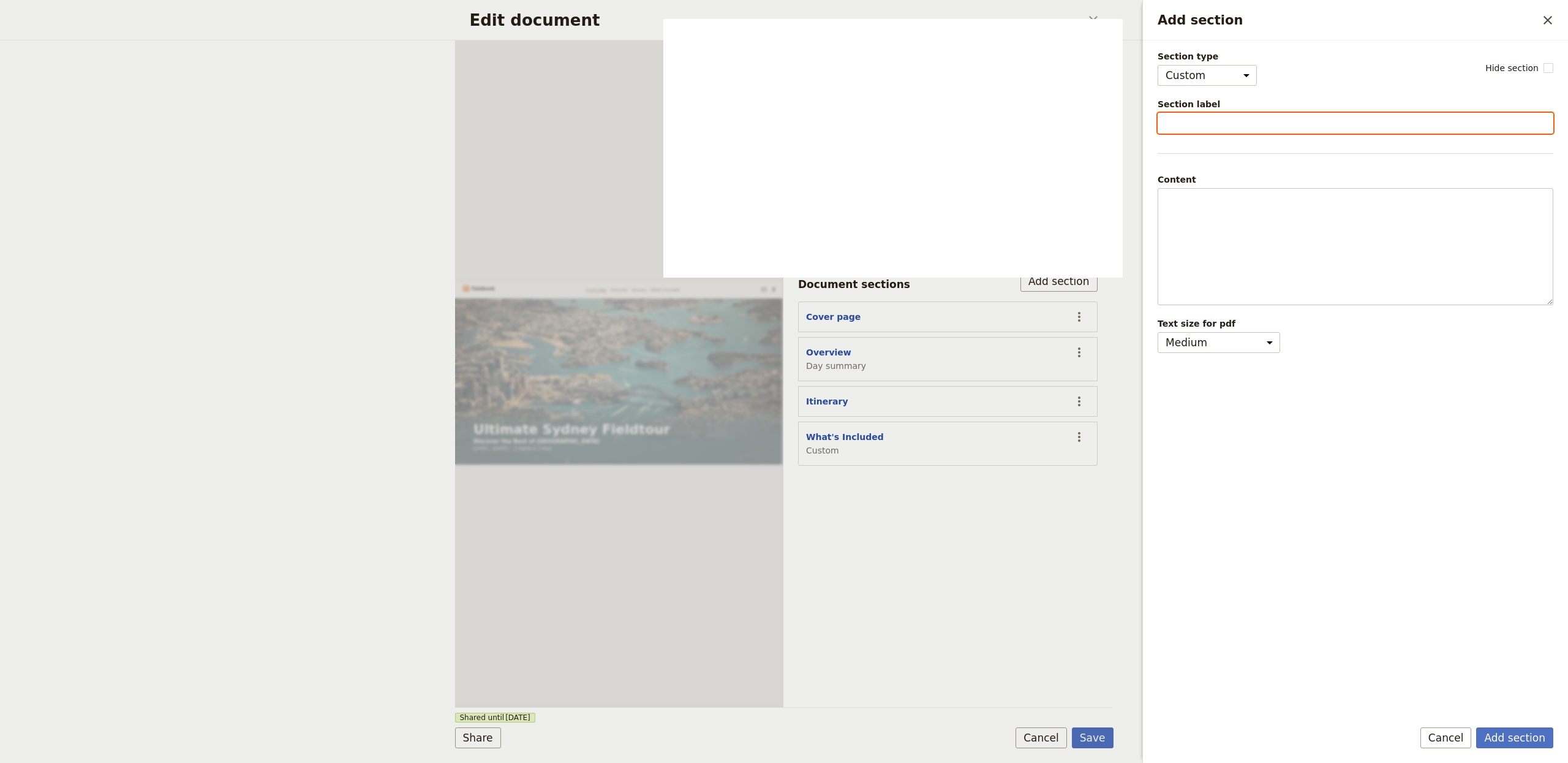
click at [1196, 124] on input "Section label" at bounding box center [1355, 124] width 395 height 21
paste input "Terms & Conditions"
type input "Terms & Conditions"
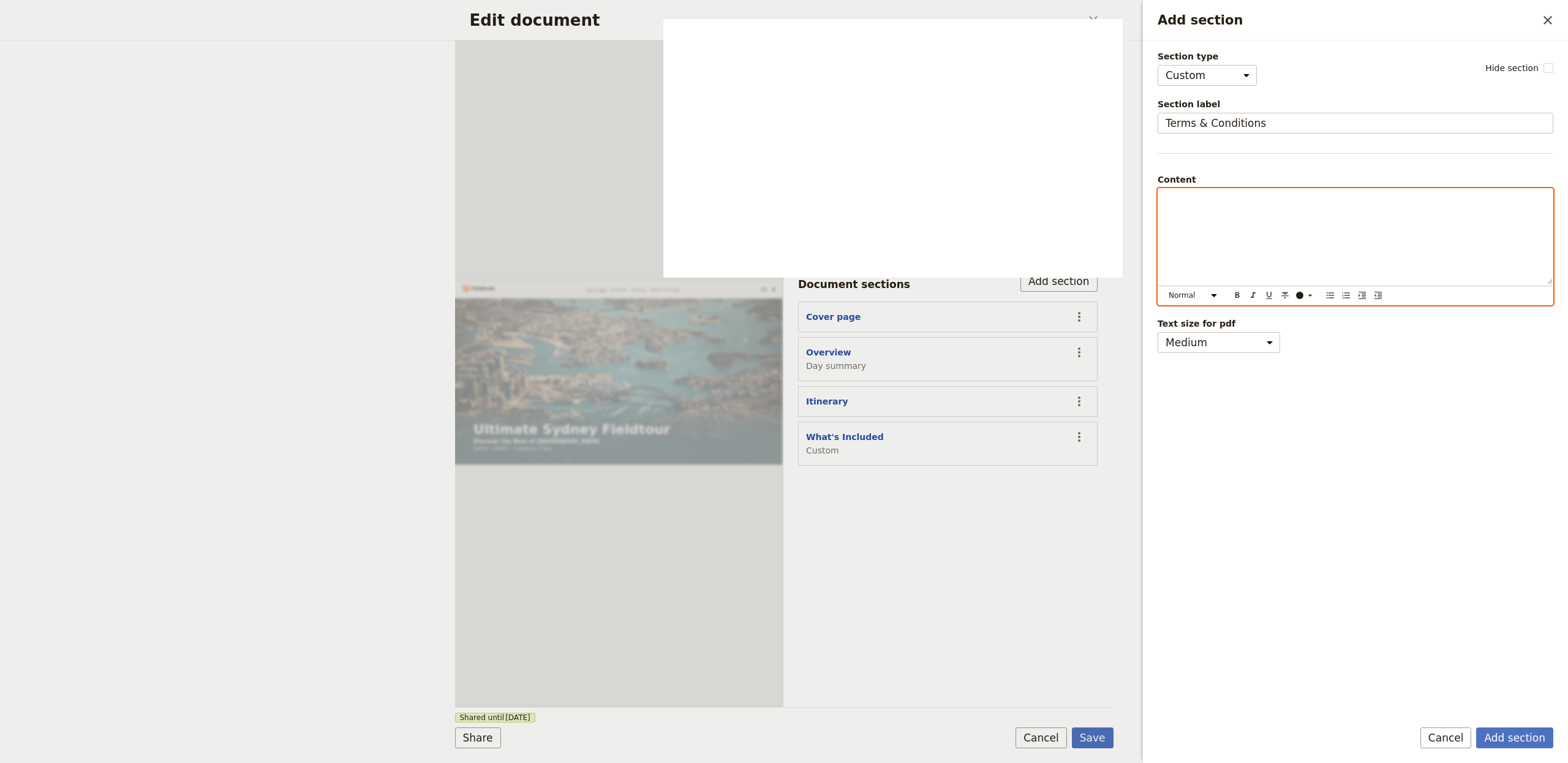
click at [1274, 225] on div "Add section" at bounding box center [1355, 236] width 395 height 95
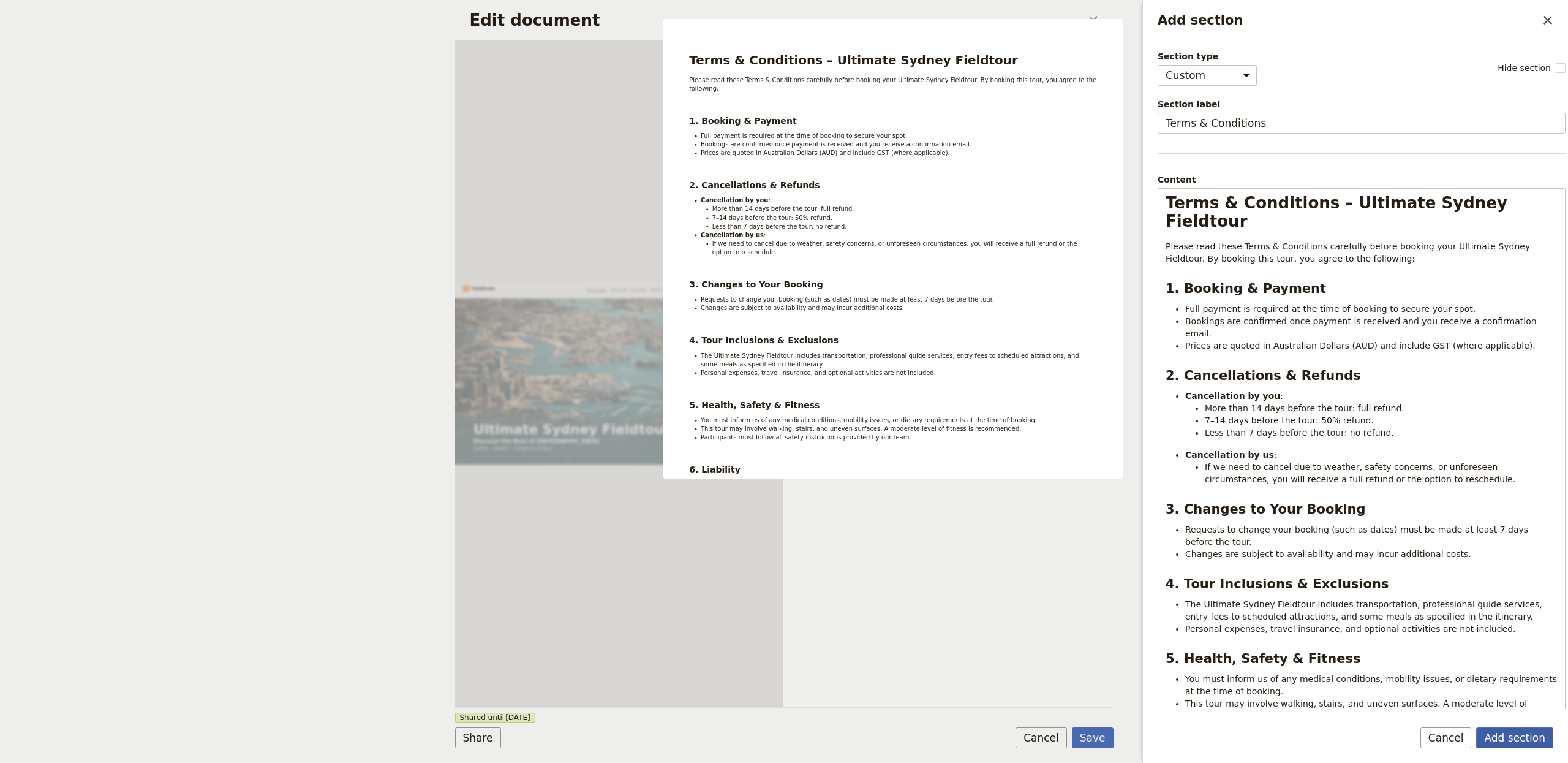
click at [1523, 746] on button "Add section" at bounding box center [1514, 738] width 77 height 21
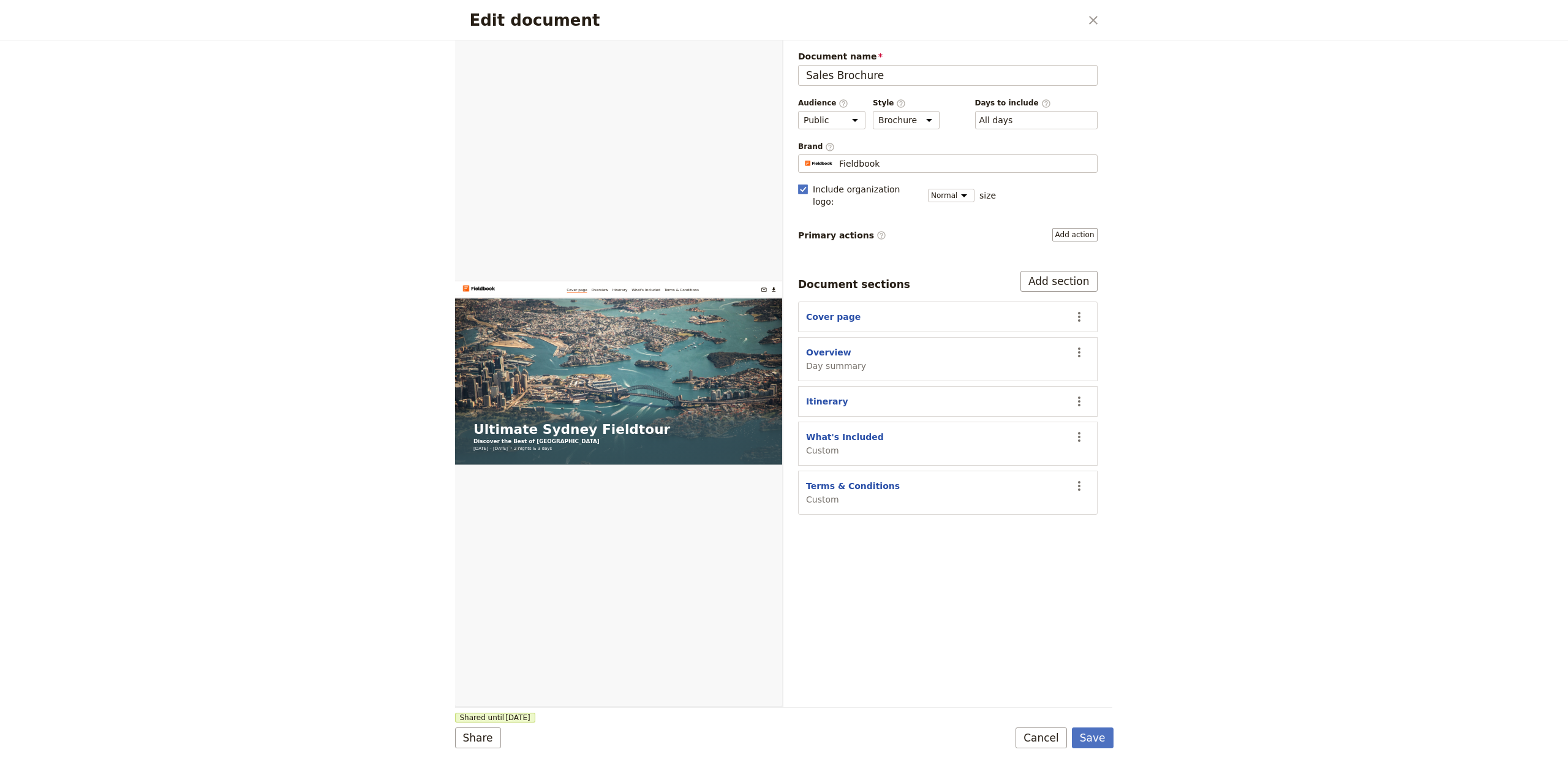
click at [1115, 745] on div "Edit document ​ Web PDF ​ Document name Sales Brochure Preview Audience ​ Publi…" at bounding box center [784, 381] width 1568 height 763
click at [1101, 737] on button "Save" at bounding box center [1092, 738] width 41 height 21
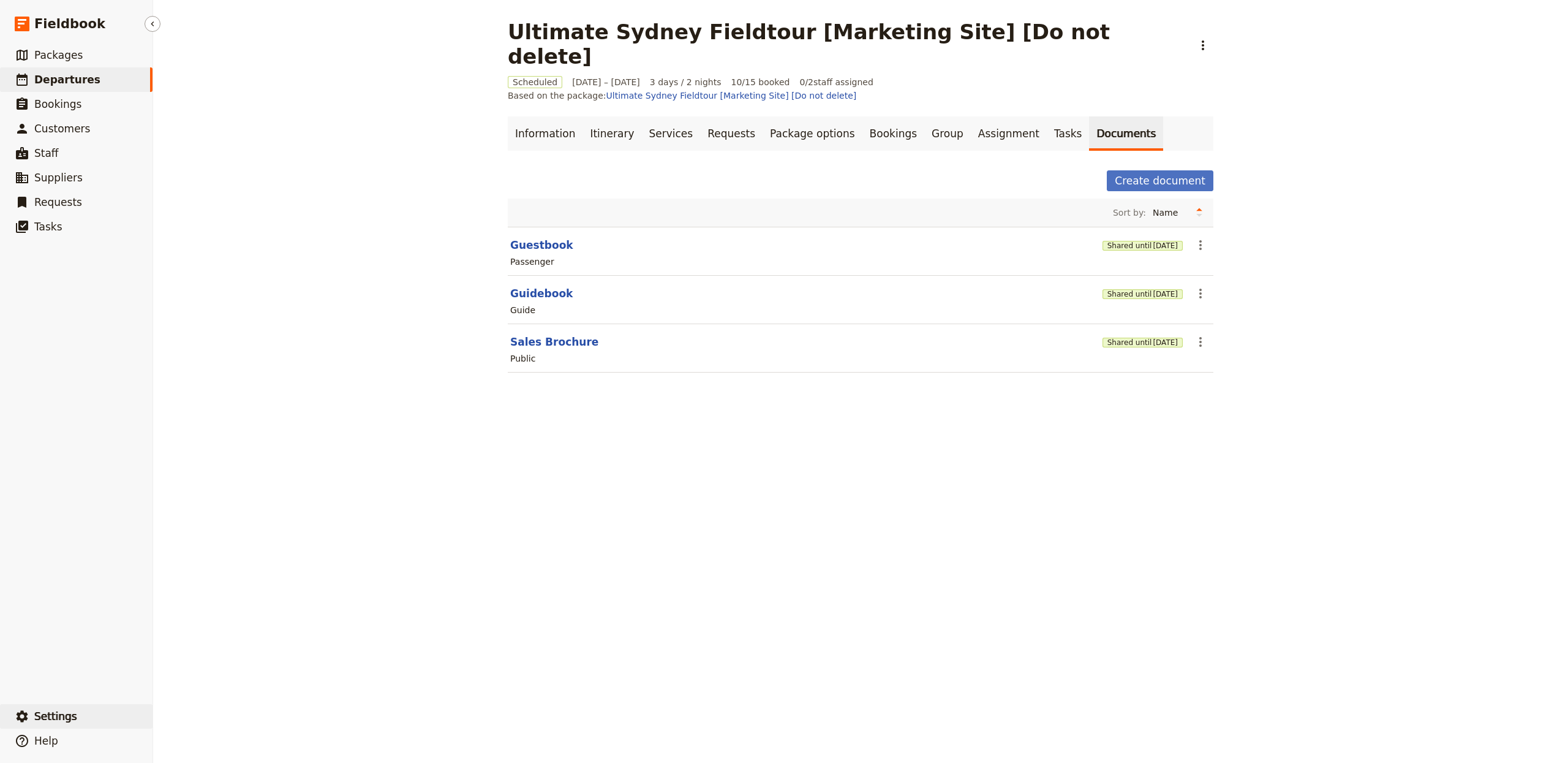
click at [77, 718] on button "​ Settings" at bounding box center [76, 716] width 152 height 24
click at [236, 678] on span "Your organization" at bounding box center [215, 682] width 99 height 12
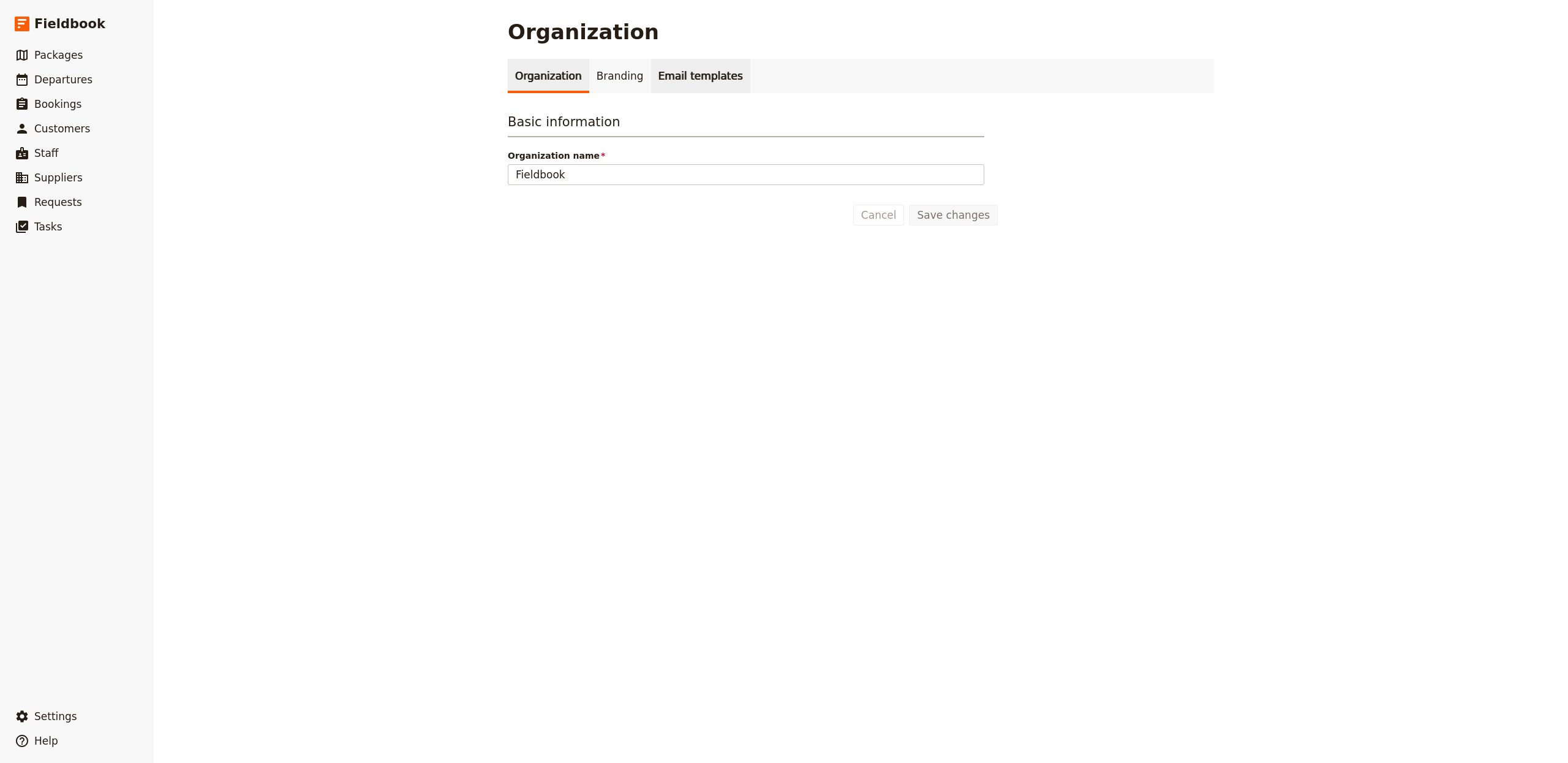
click at [683, 80] on link "Email templates" at bounding box center [700, 76] width 99 height 34
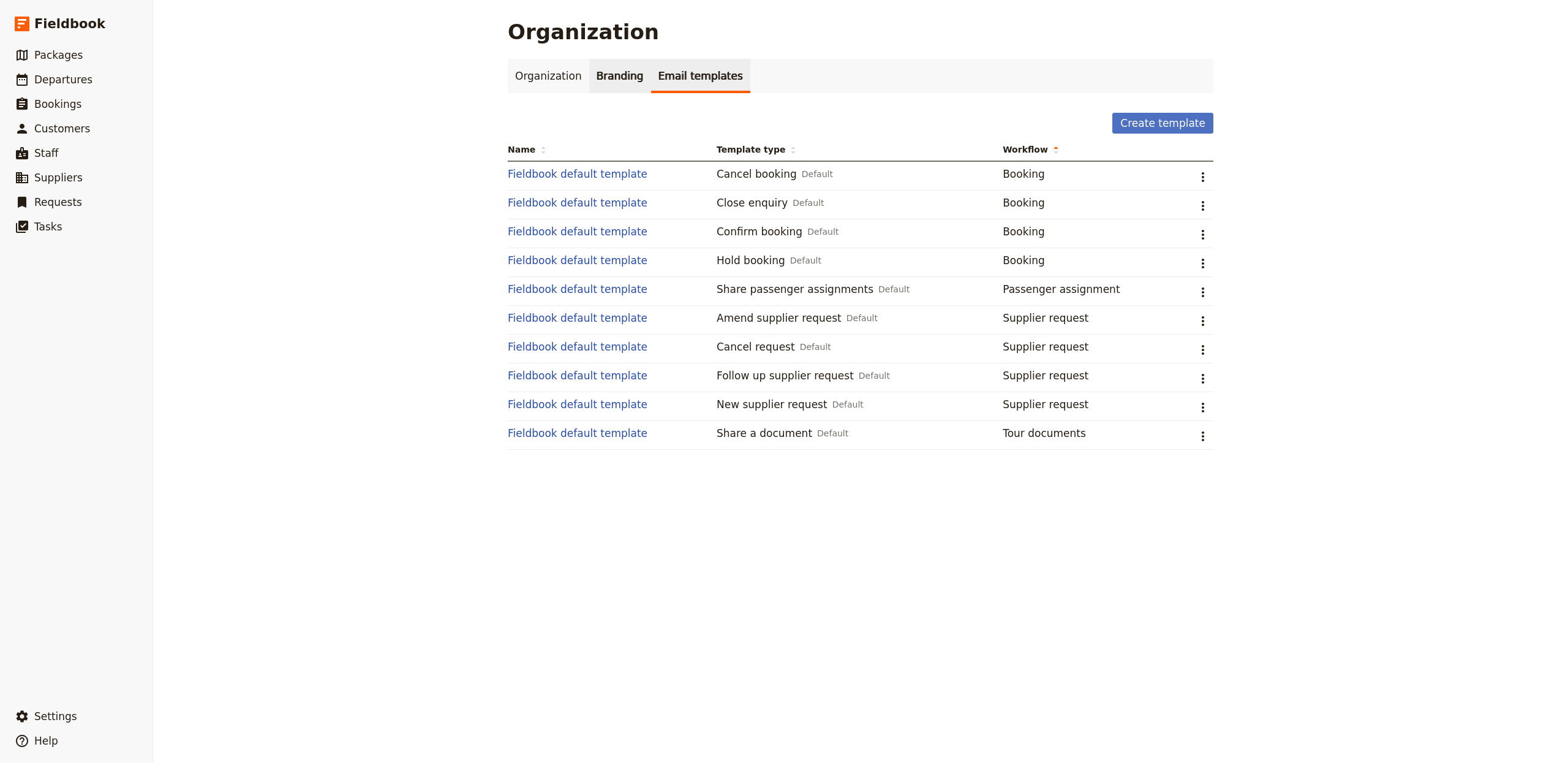
click at [597, 76] on link "Branding" at bounding box center [620, 76] width 62 height 34
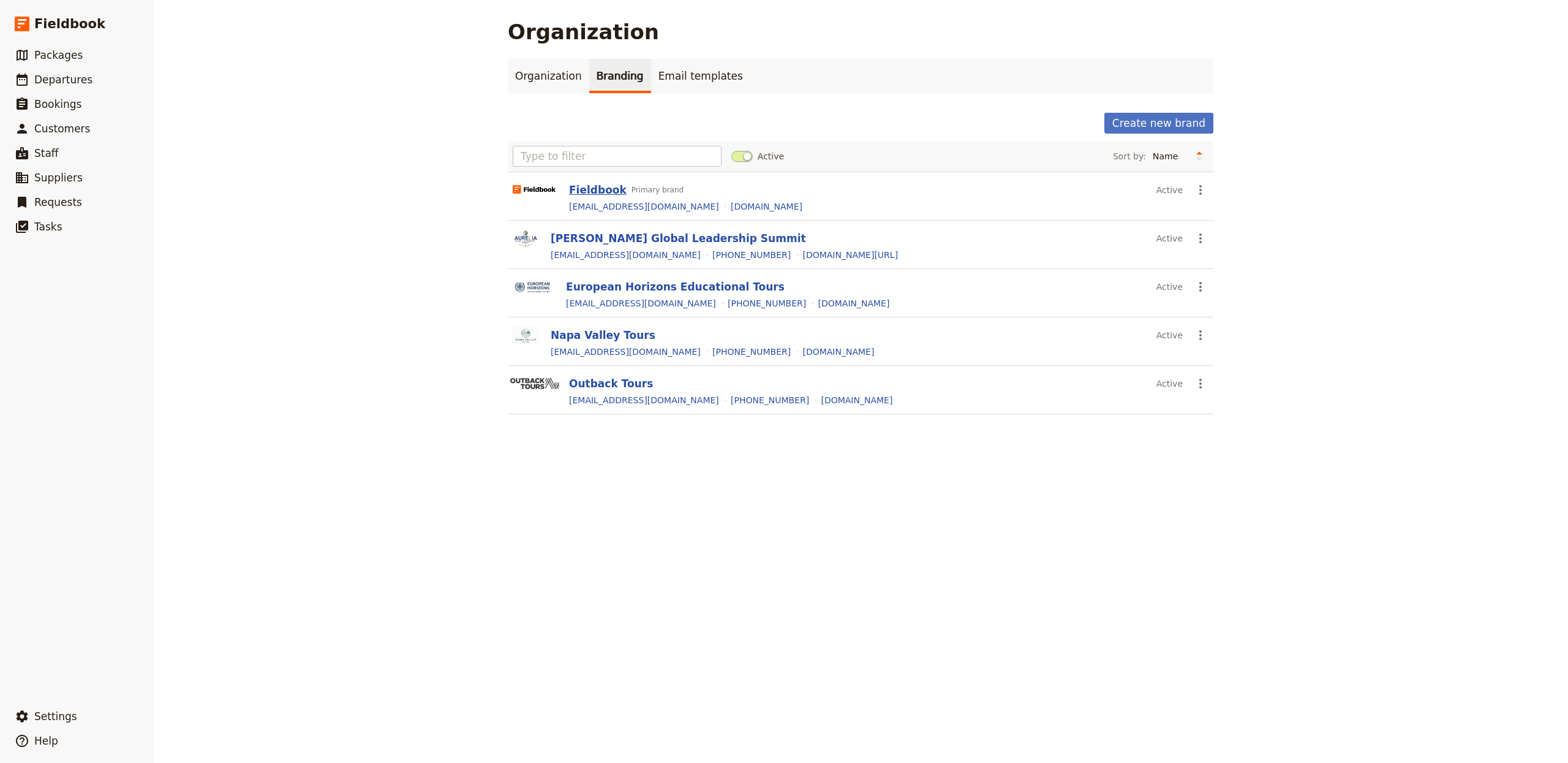
click at [585, 189] on button "Fieldbook" at bounding box center [598, 190] width 58 height 14
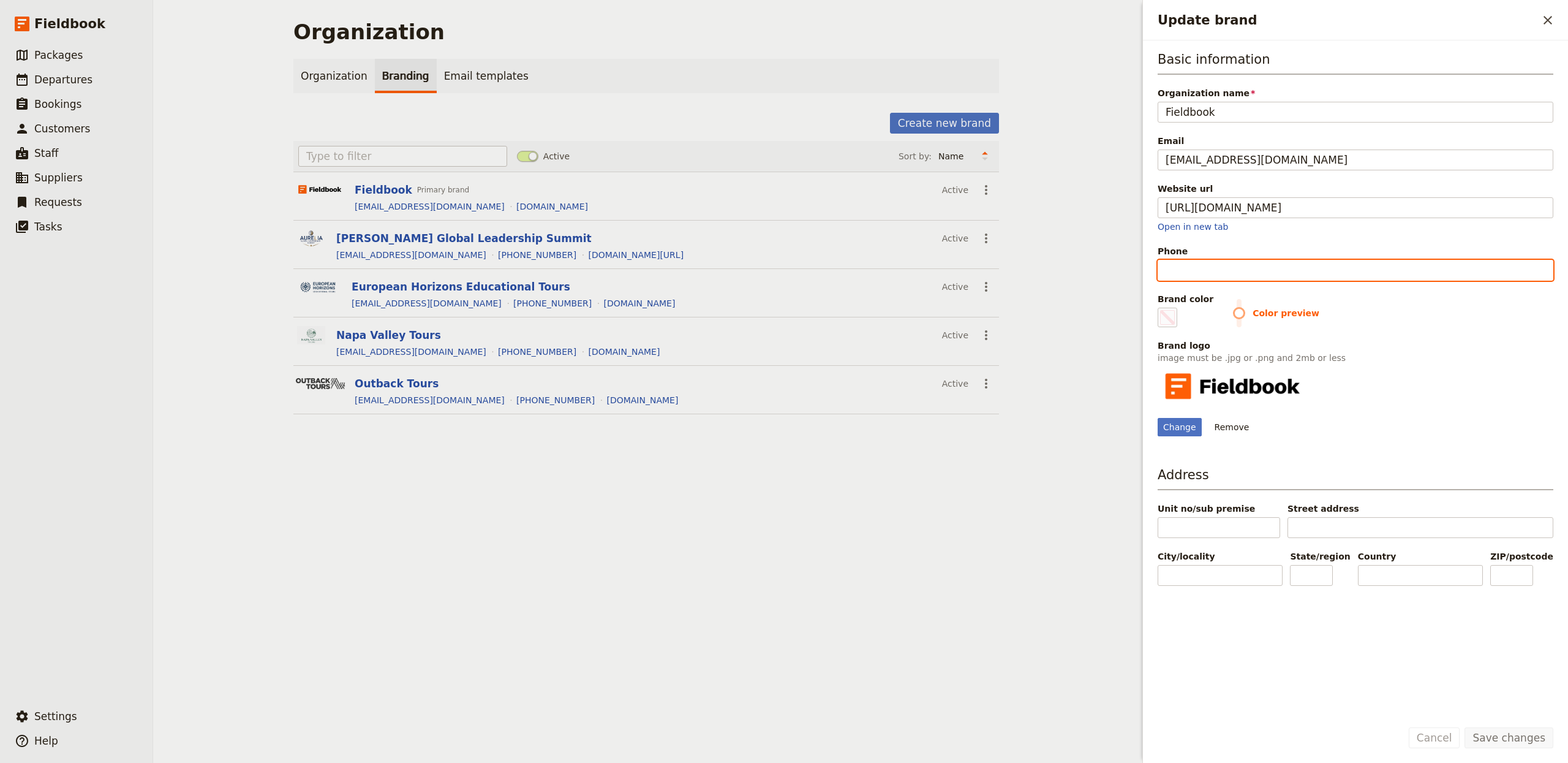
click at [1224, 278] on input "Phone" at bounding box center [1355, 270] width 395 height 21
type input "+"
type input "#000000"
type input "+6"
type input "#000000"
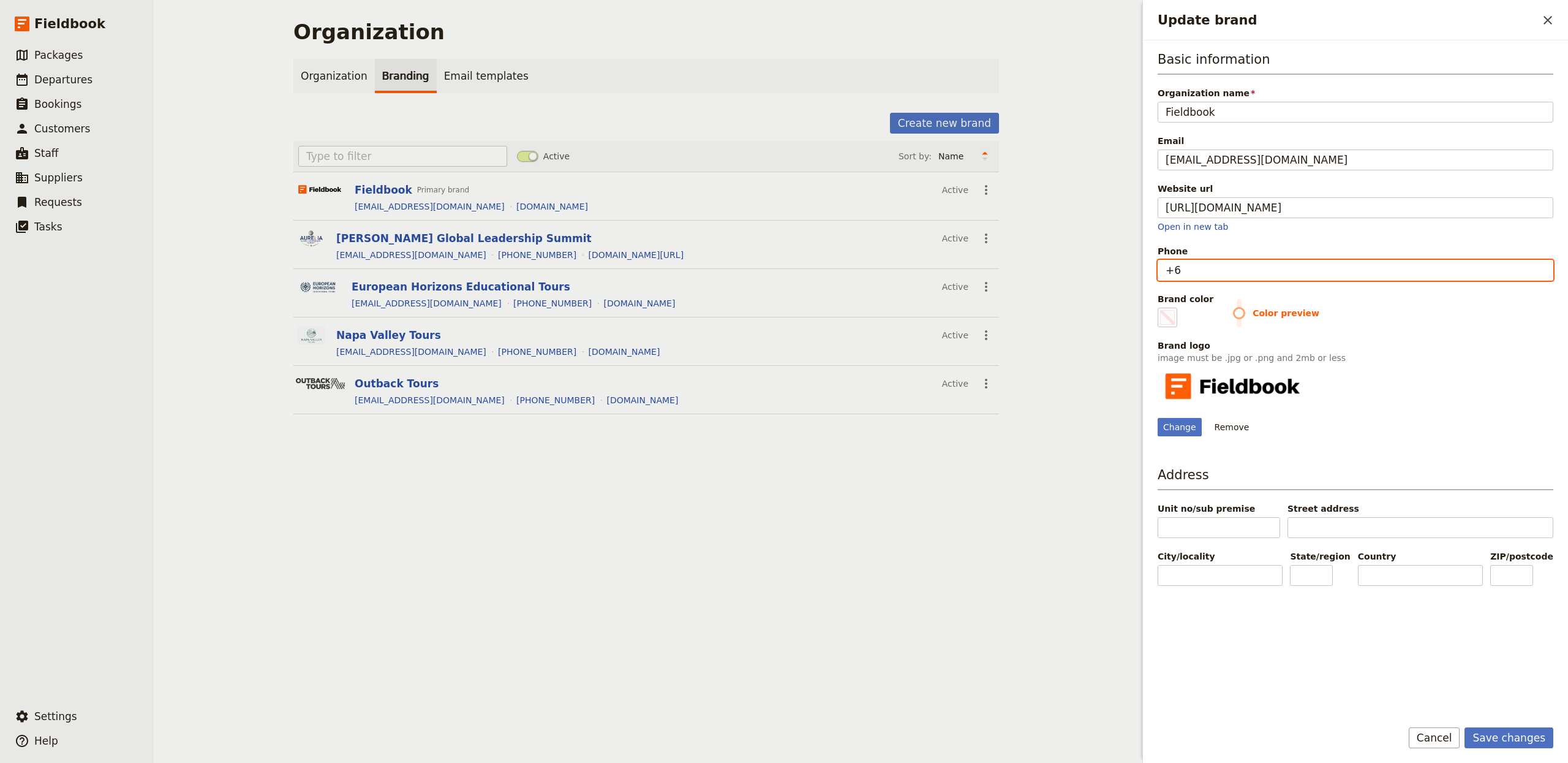
type input "+64"
type input "#000000"
type input "+64"
type input "#000000"
type input "+64 4"
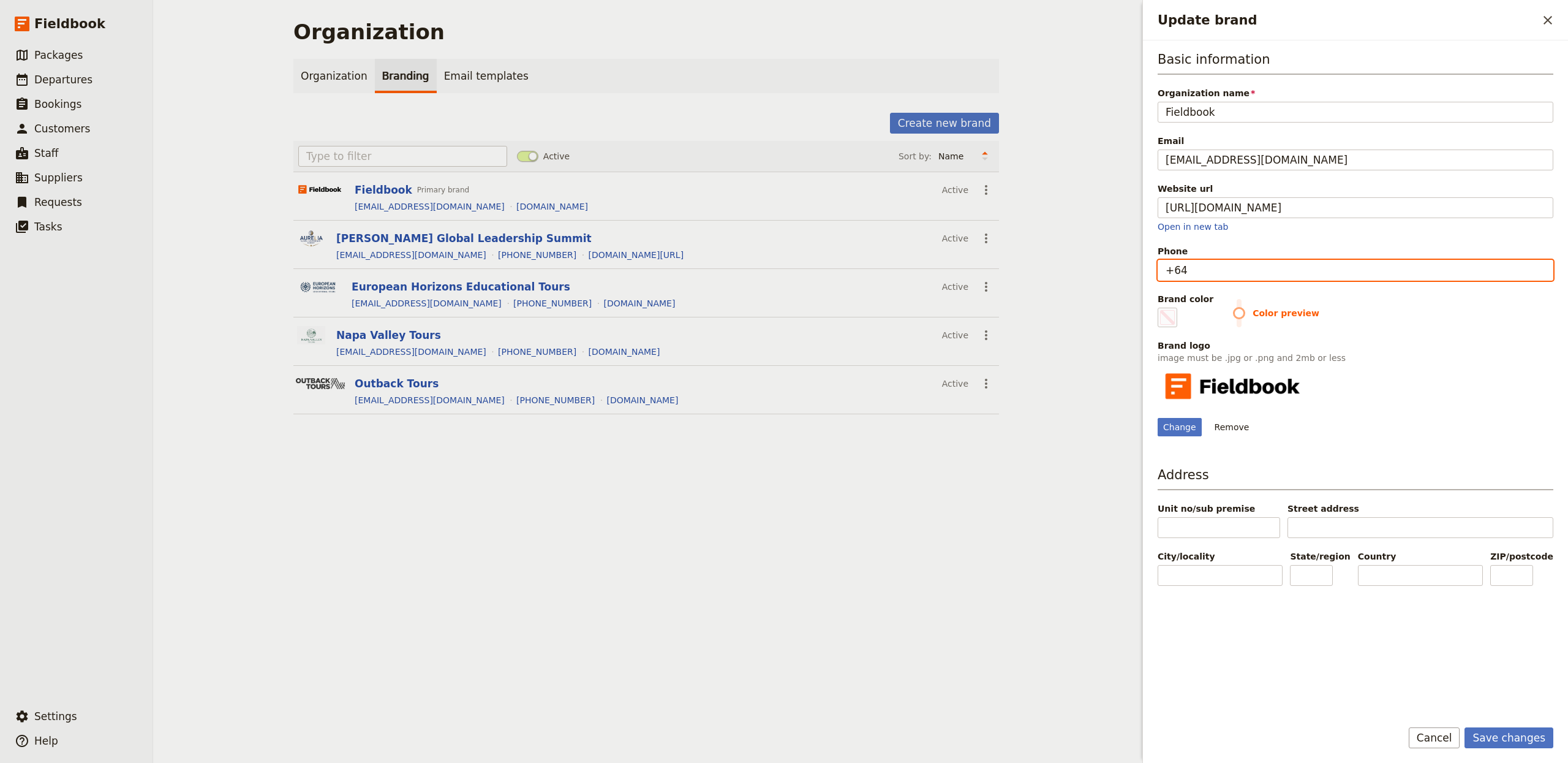
type input "#000000"
type input "+64 40"
type input "#000000"
type input "+64 400"
type input "#000000"
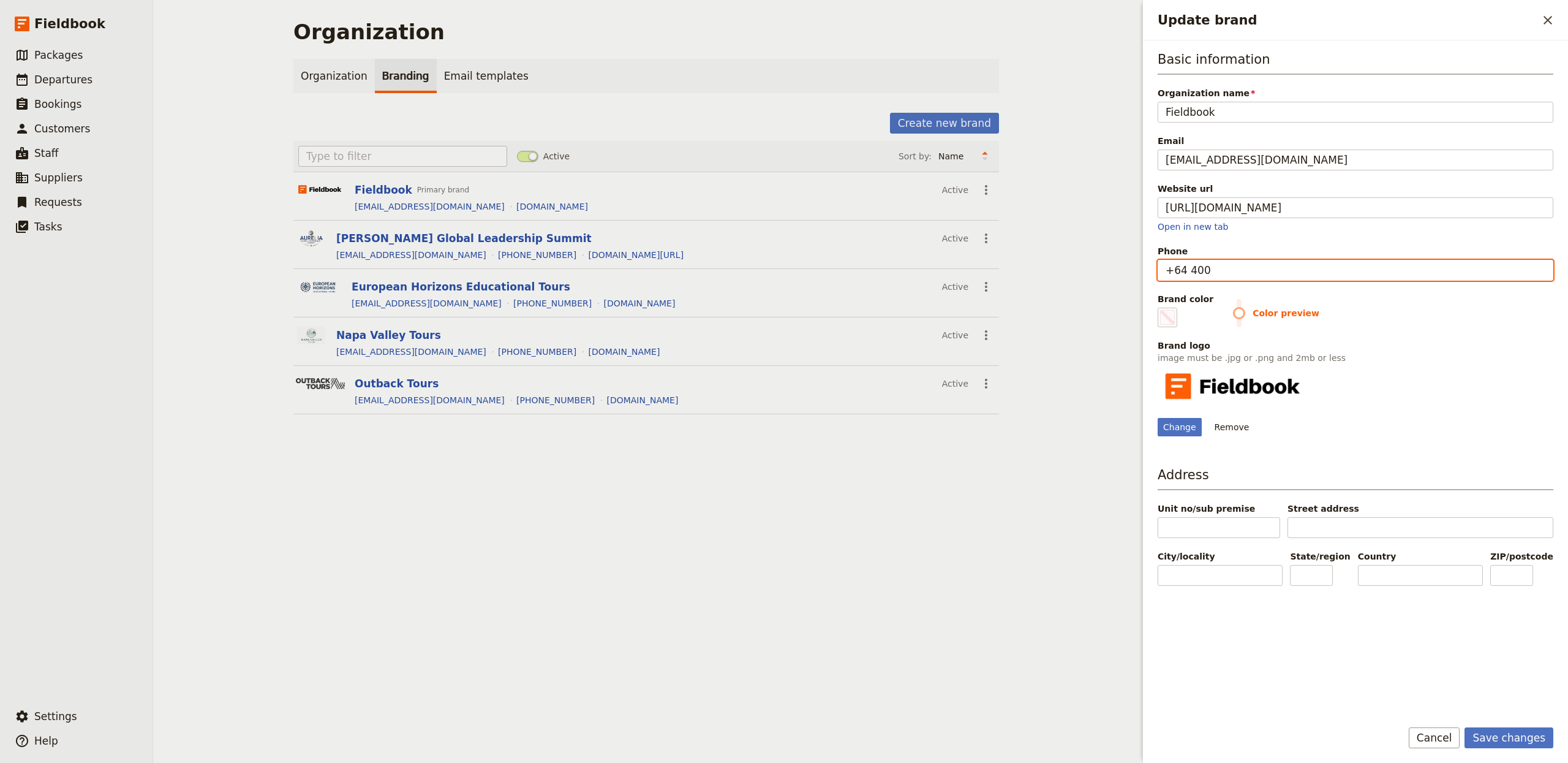
type input "+64 400"
type input "#000000"
type input "+64 400"
type input "#000000"
type input "+64 40"
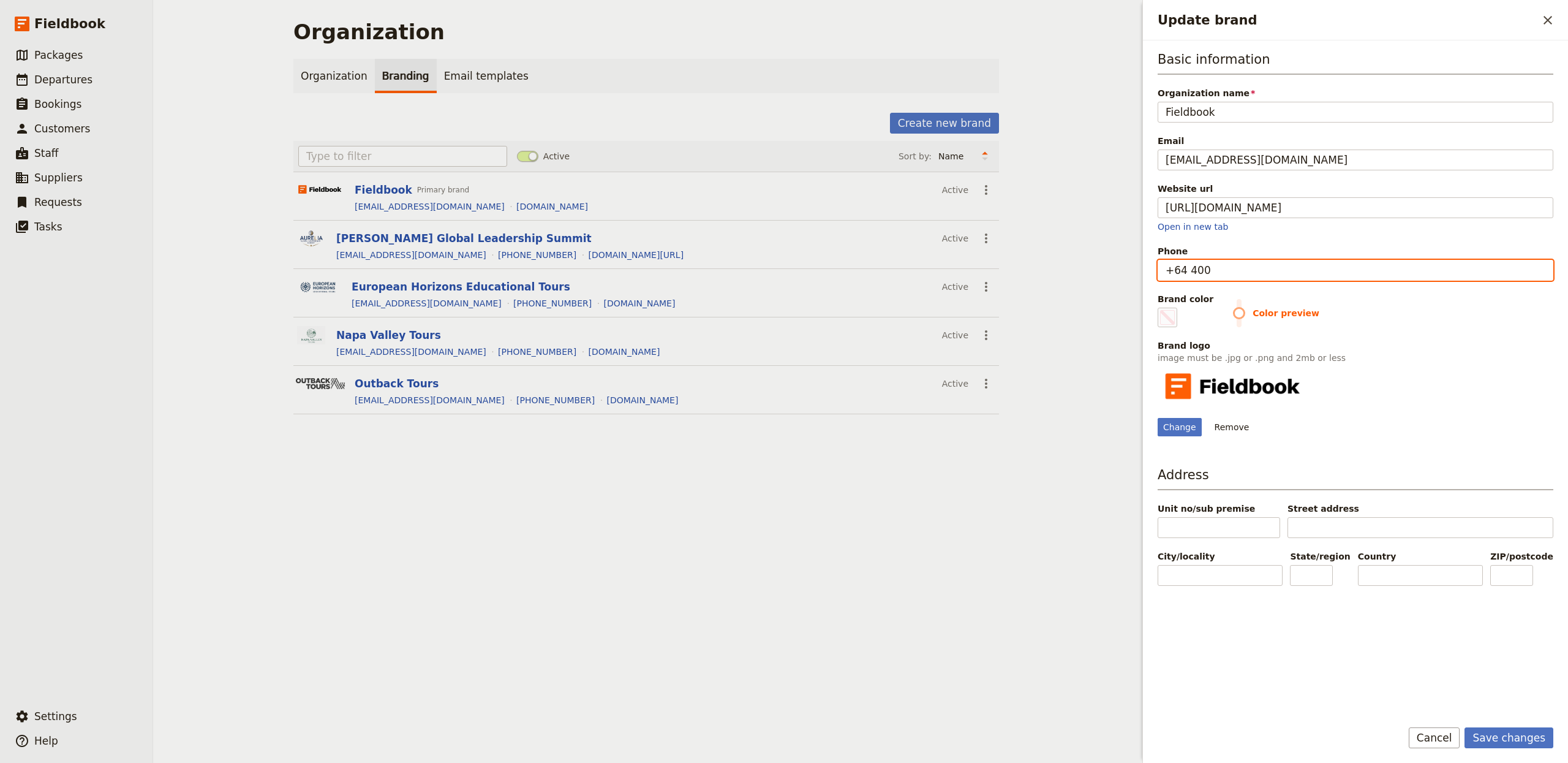
type input "#000000"
type input "+64 4"
type input "#000000"
type input "+64"
type input "#000000"
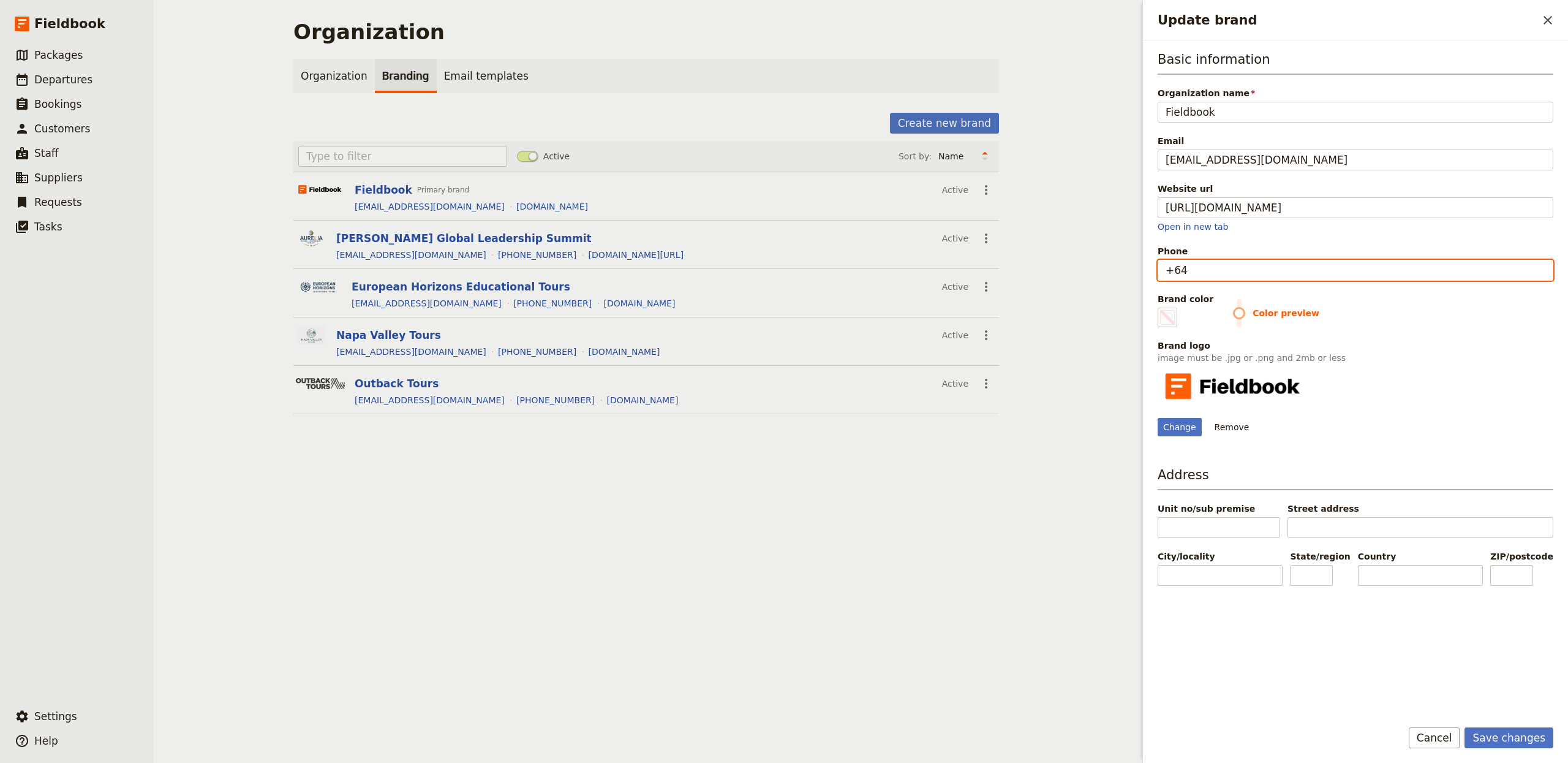
type input "+64 1"
type input "#000000"
type input "+64 12"
type input "#000000"
type input "+64 123"
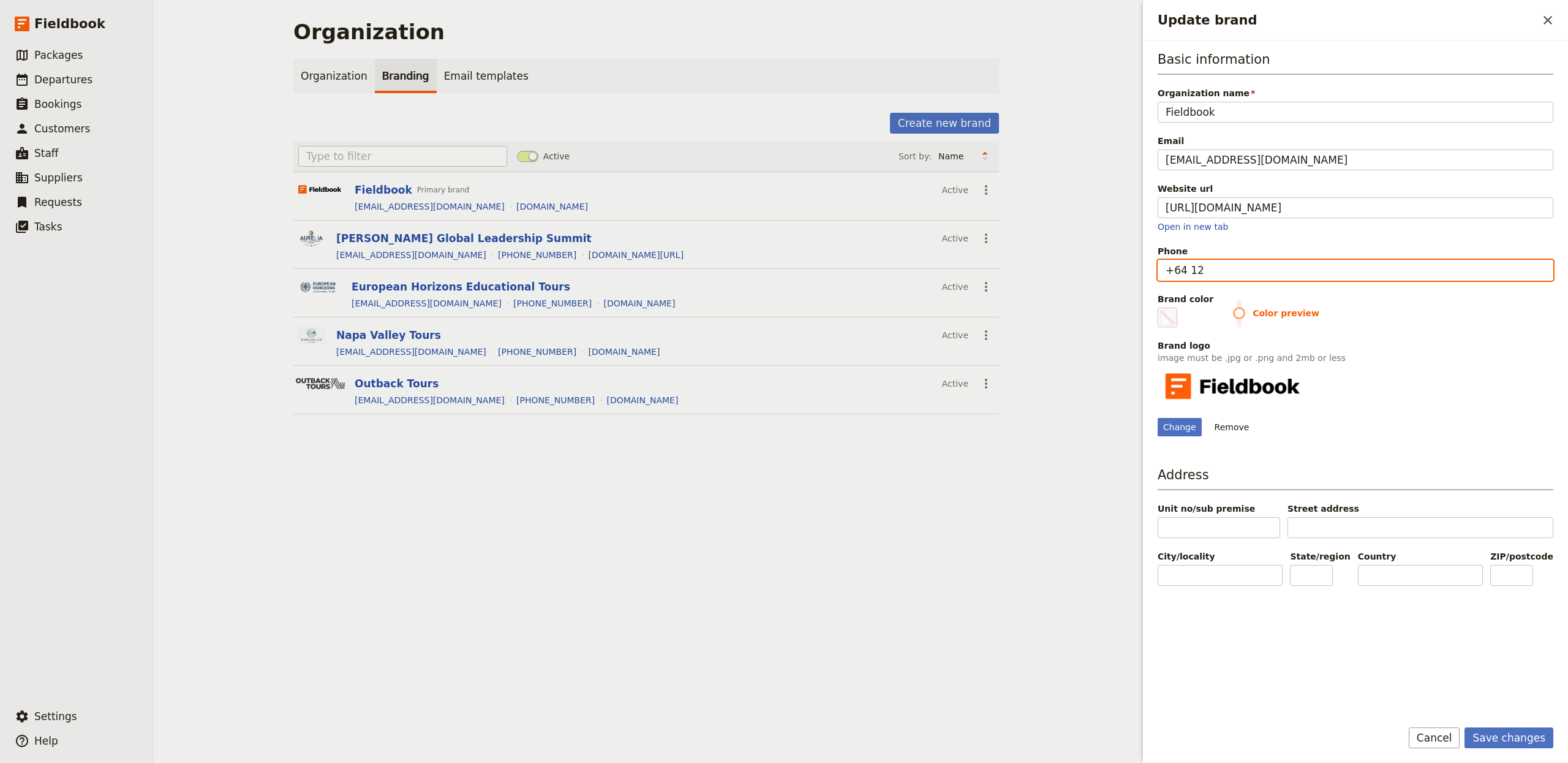
type input "#000000"
type input "+64 1234"
type input "#000000"
type input "[PHONE_NUMBER]"
type input "#000000"
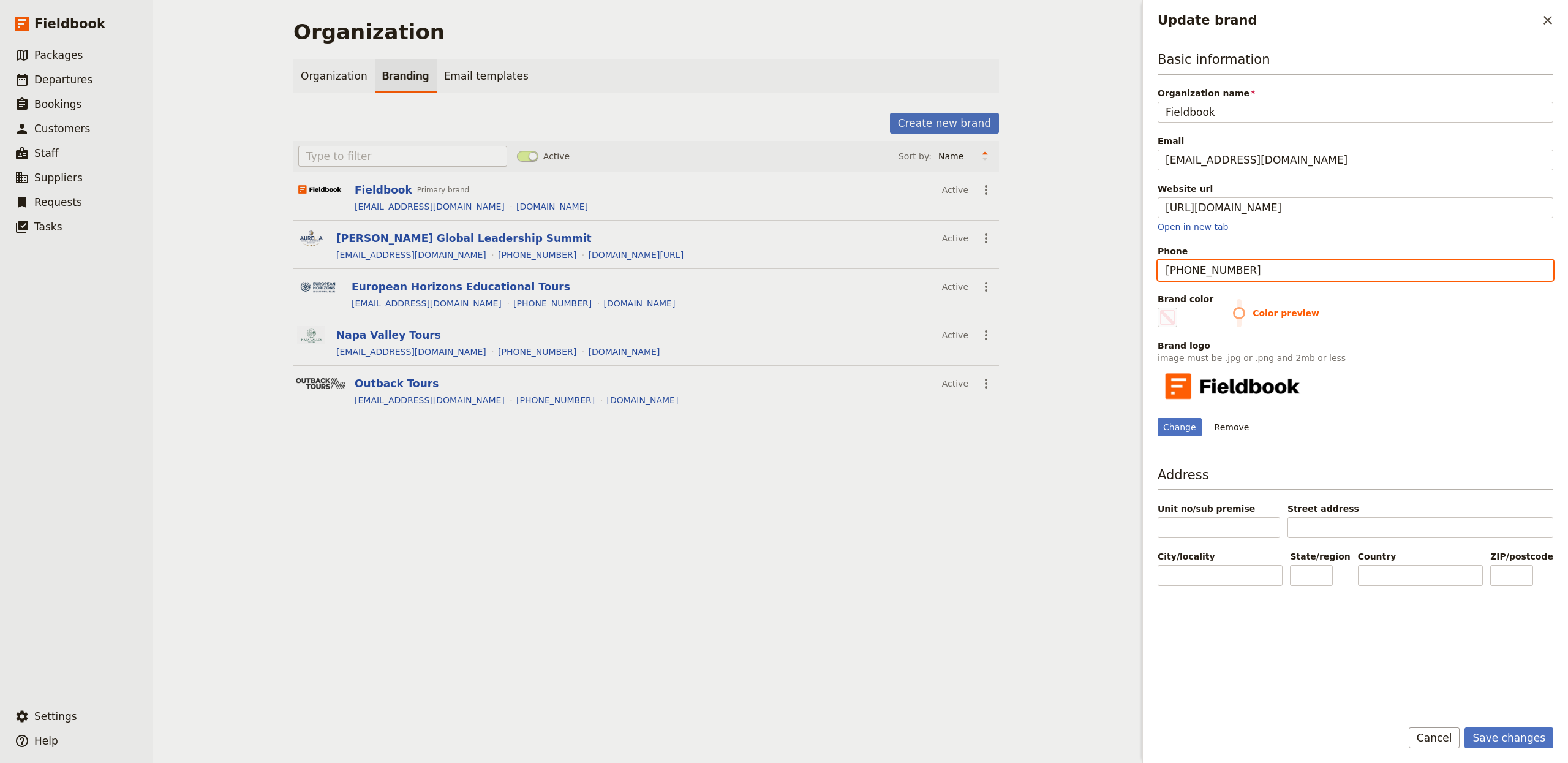
type input "[PHONE_NUMBER]"
type input "#000000"
type input "[PHONE_NUMBER]"
type input "#000000"
type input "[PHONE_NUMBER]"
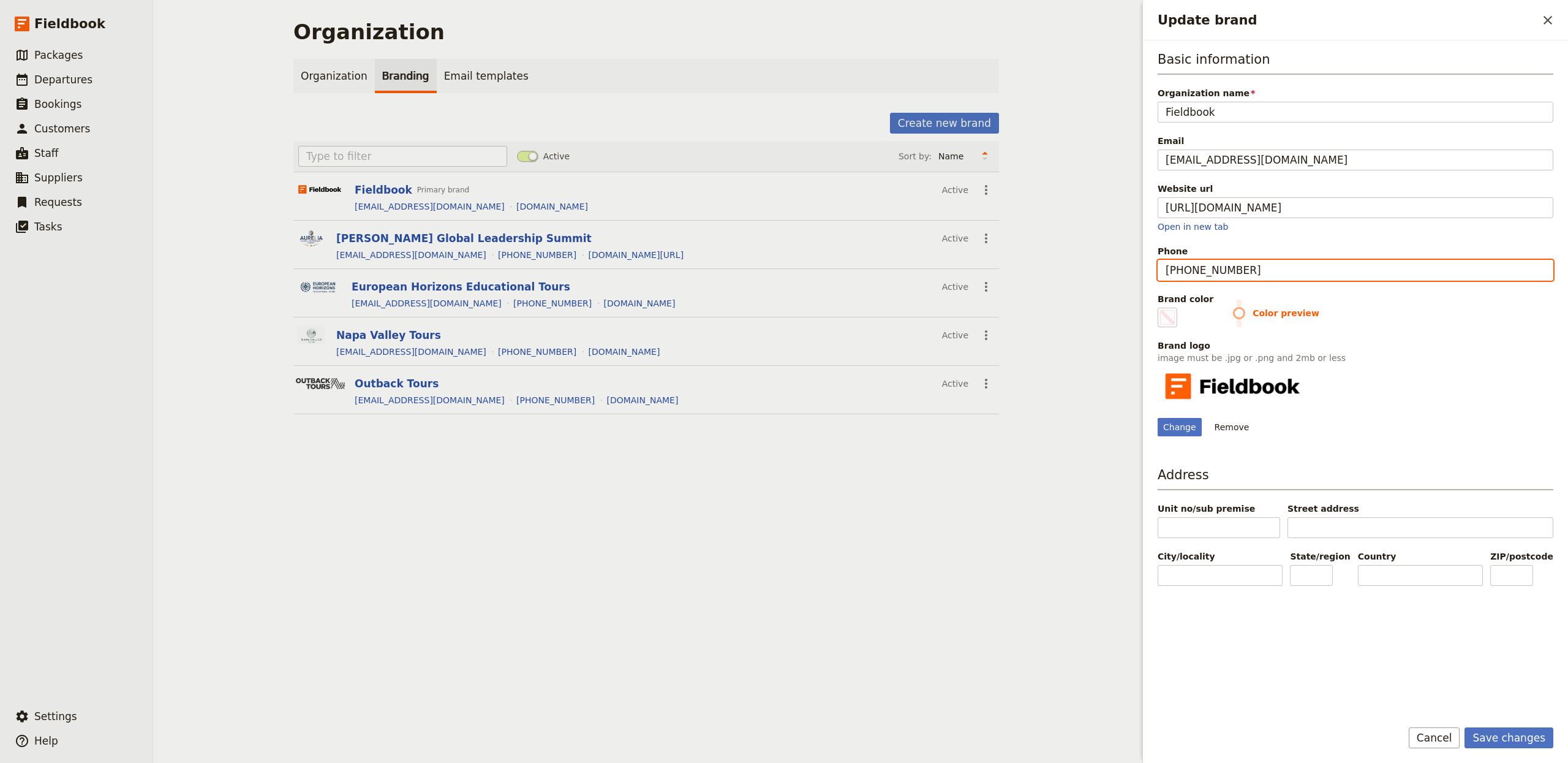
type input "#000000"
type input "[PHONE_NUMBER]"
type input "#000000"
type input "[PHONE_NUMBER]"
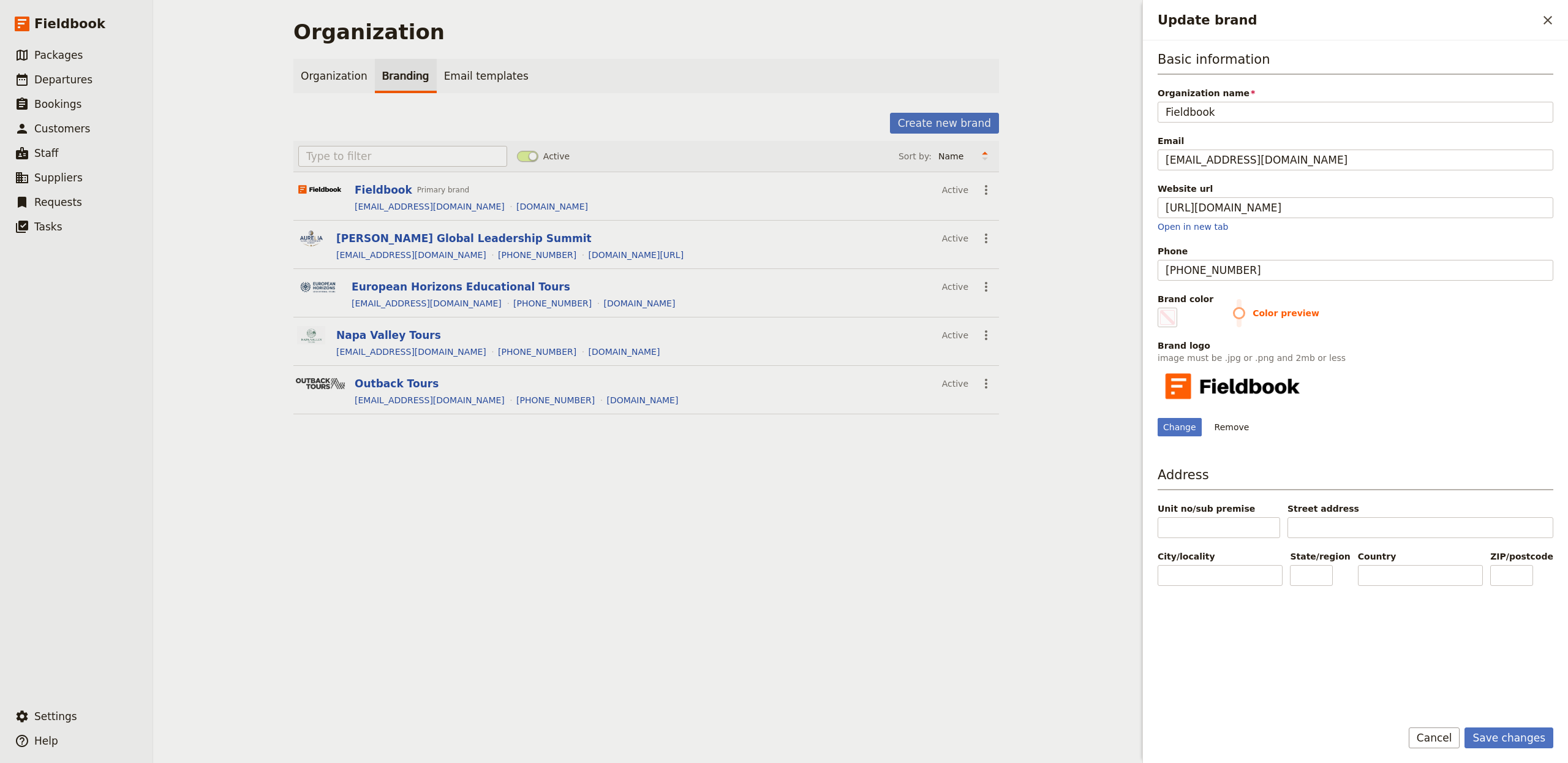
click at [1333, 668] on div "Basic information Organization name Fieldbook Email [EMAIL_ADDRESS][DOMAIN_NAME…" at bounding box center [1355, 379] width 395 height 658
click at [1513, 732] on button "Save changes" at bounding box center [1509, 738] width 89 height 21
type input "#000000"
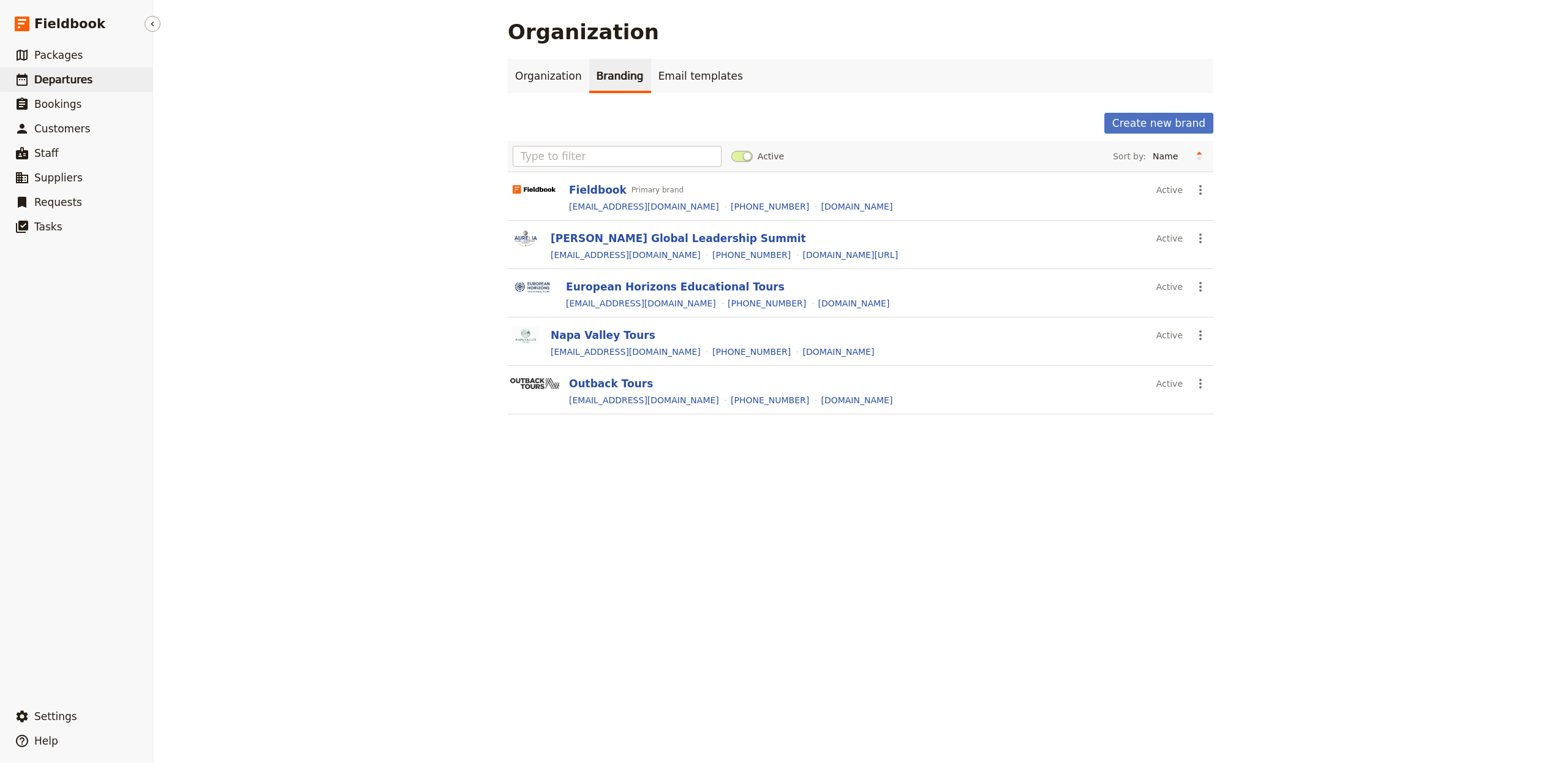
click at [32, 79] on link "​ Departures" at bounding box center [76, 80] width 152 height 24
select select "CREATED_AT"
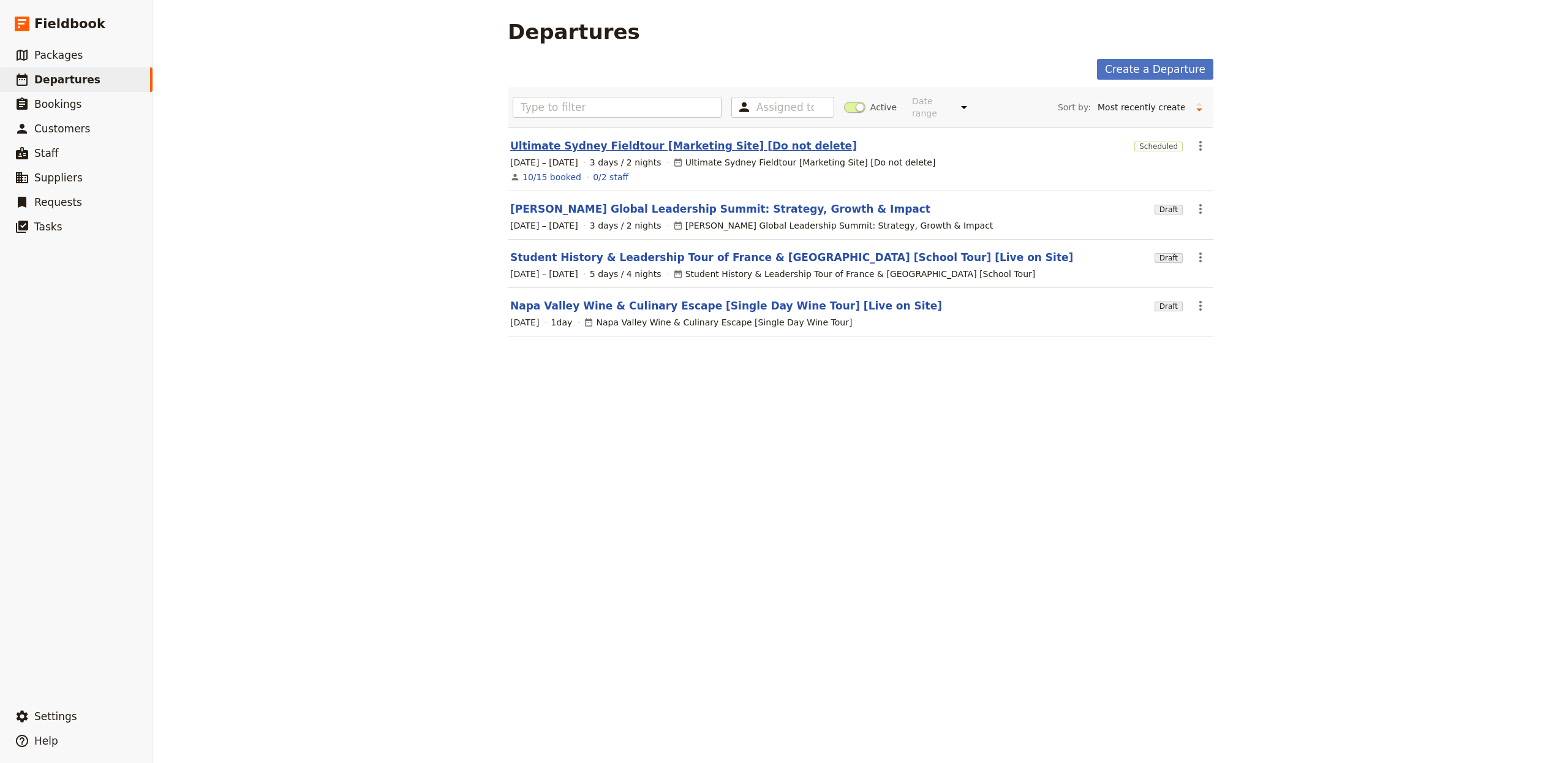
click at [602, 139] on link "Ultimate Sydney Fieldtour [Marketing Site] [Do not delete]" at bounding box center [684, 146] width 347 height 14
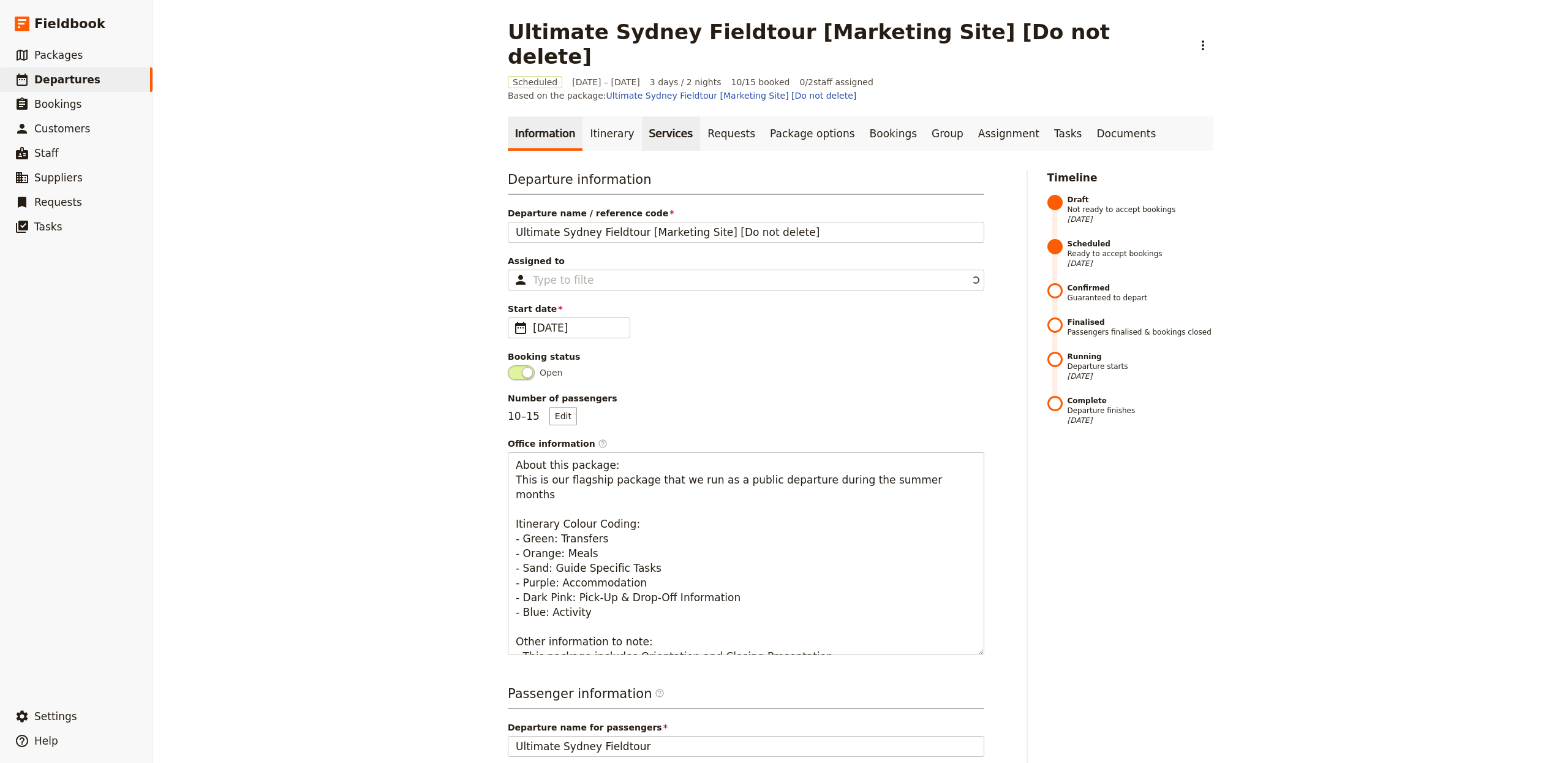
click at [642, 116] on link "Services" at bounding box center [671, 133] width 59 height 34
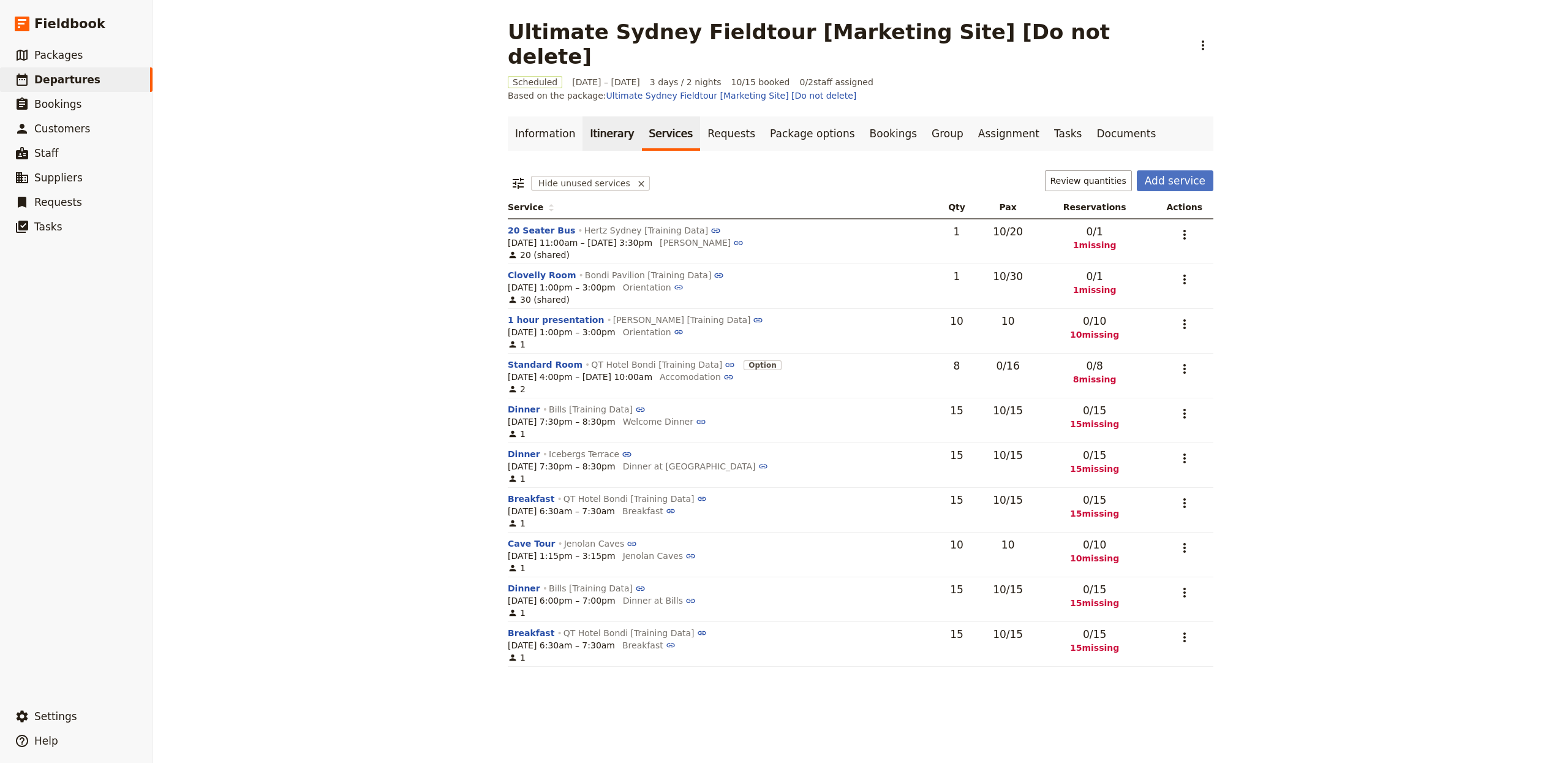
click at [583, 116] on link "Itinerary" at bounding box center [612, 133] width 59 height 34
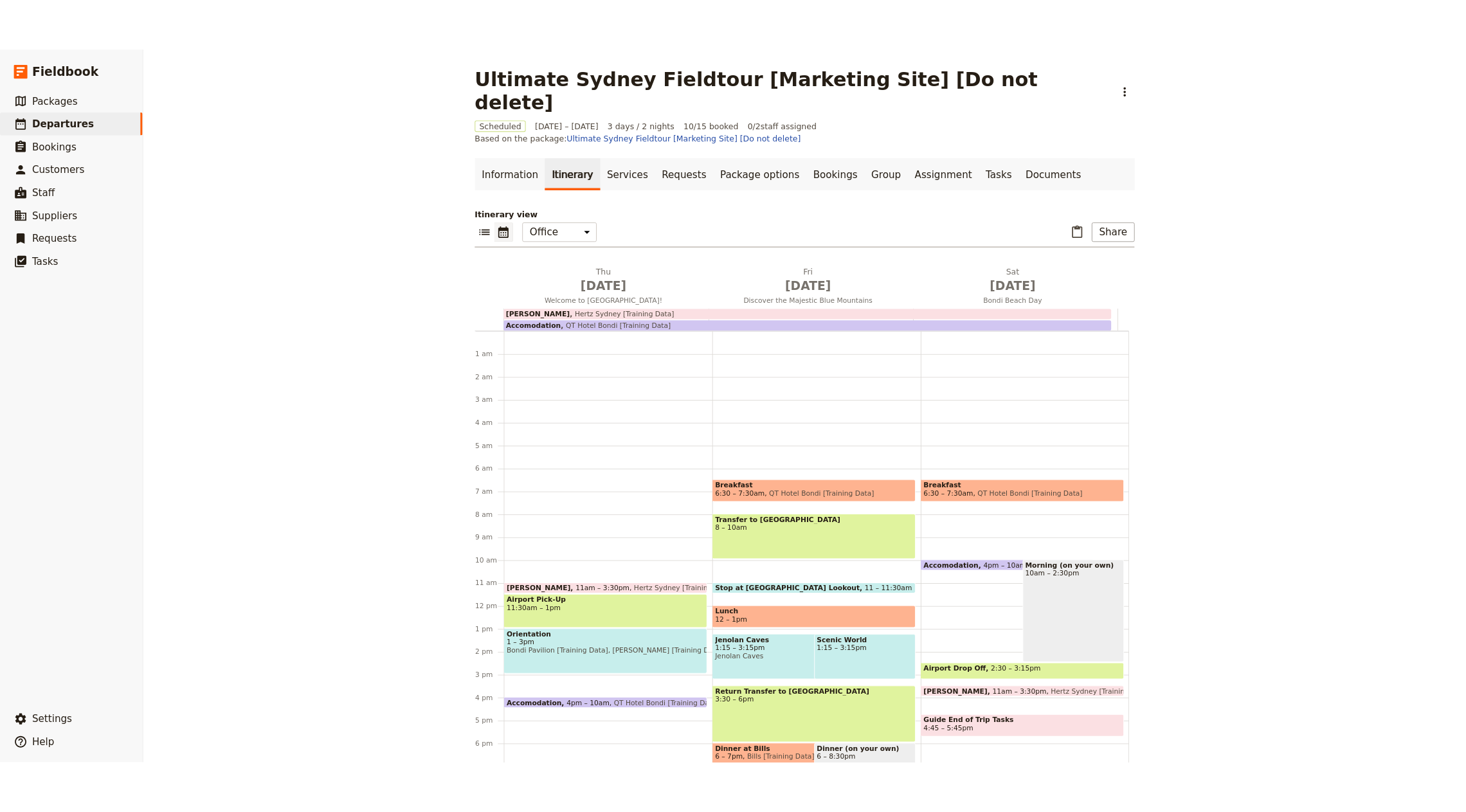
scroll to position [128, 0]
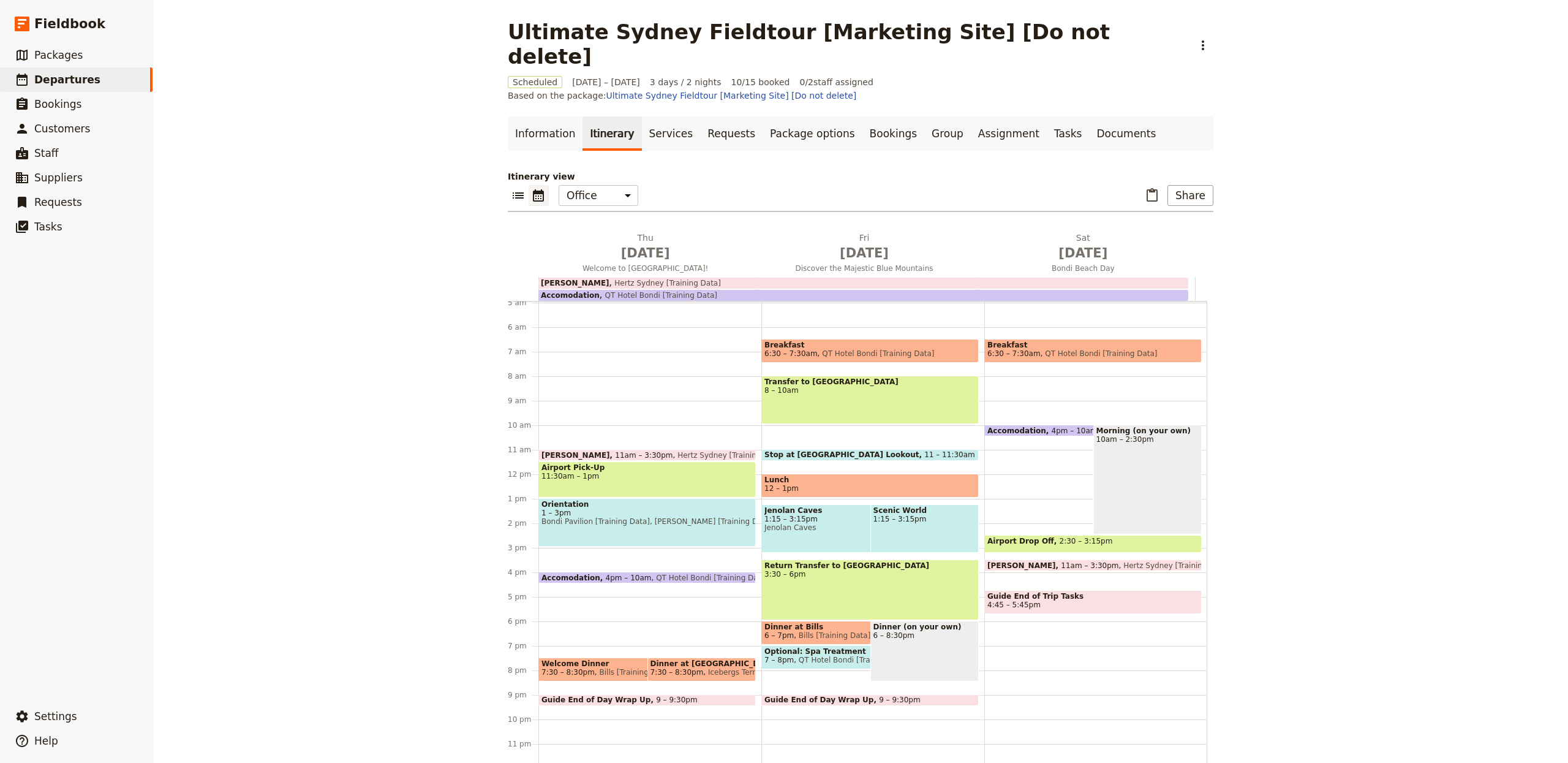
click at [1402, 361] on div "Ultimate Sydney Fieldtour [Marketing Site] [Do not delete] ​ Scheduled [DATE] –…" at bounding box center [861, 381] width 1415 height 763
